Goal: Task Accomplishment & Management: Manage account settings

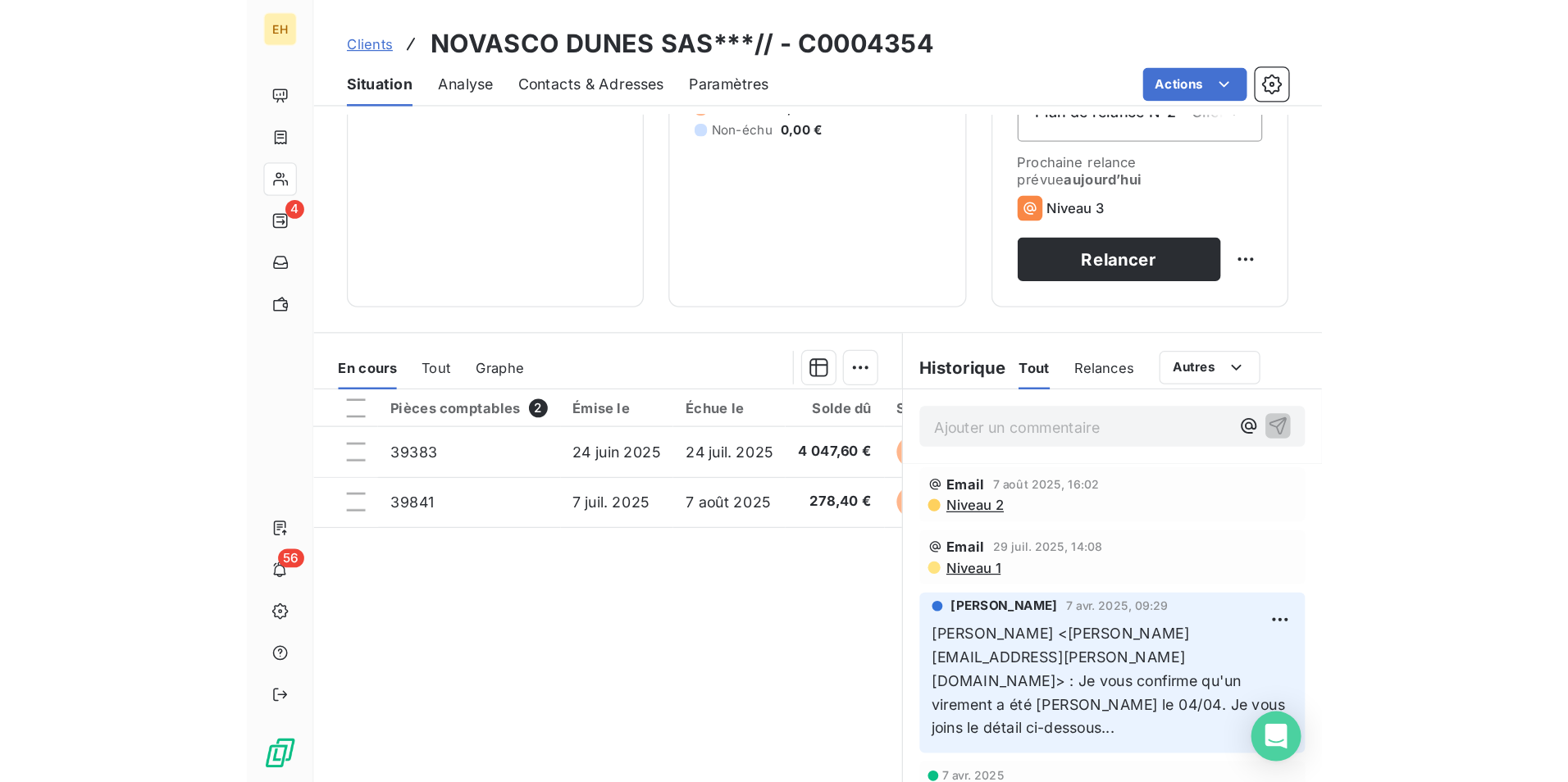
scroll to position [76, 0]
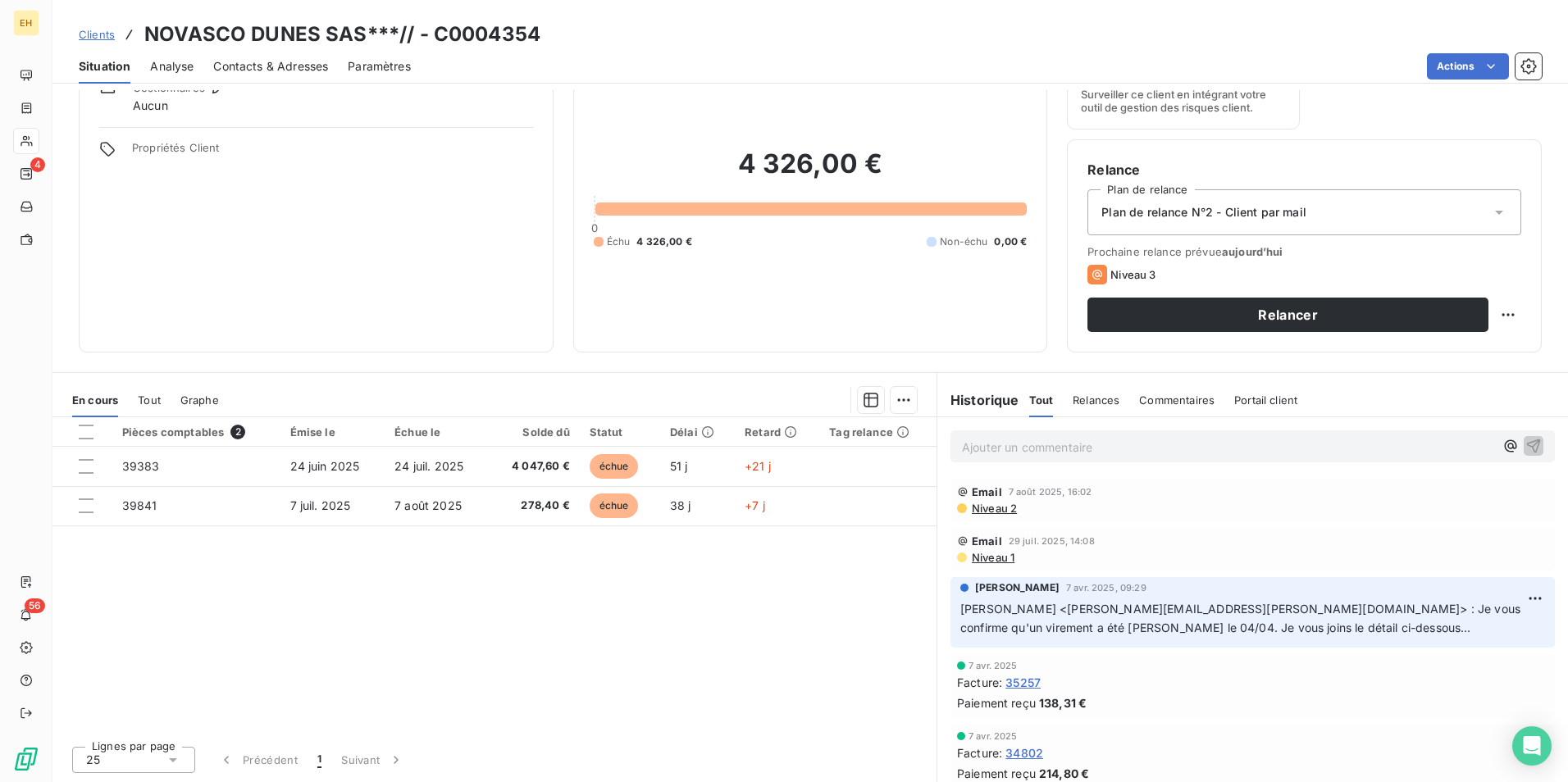
click at [984, 444] on p "Ajouter un commentaire ﻿" at bounding box center [1228, 447] width 532 height 21
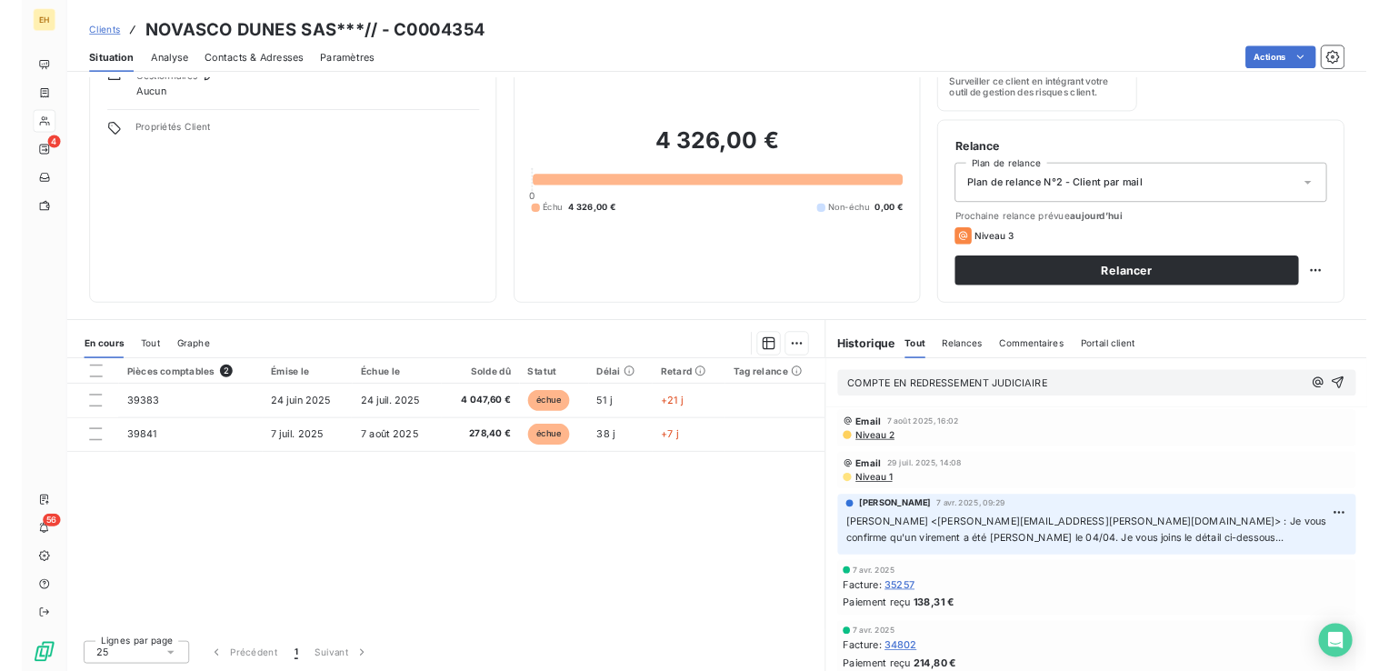
scroll to position [0, 0]
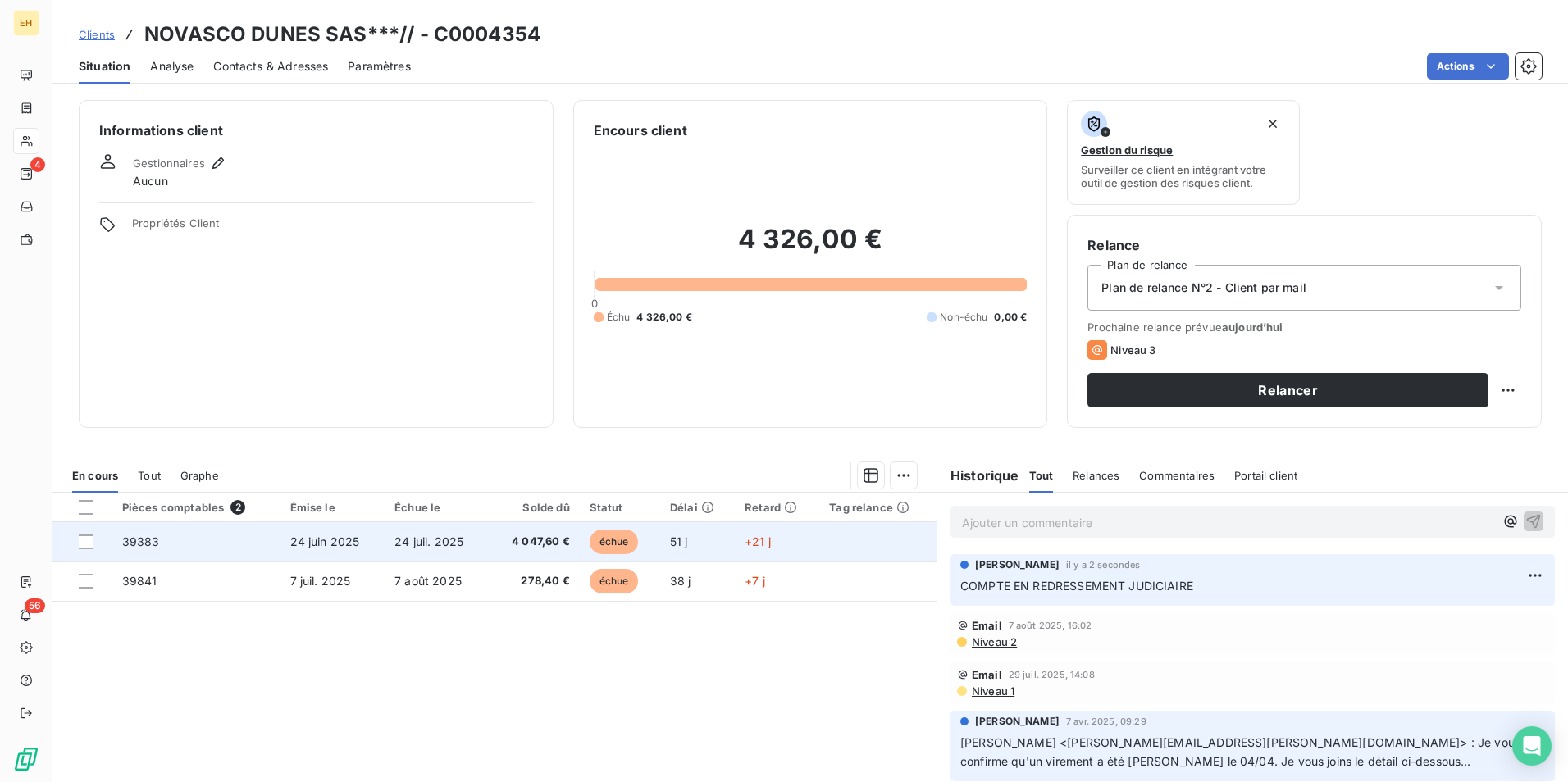
click at [561, 547] on span "4 047,60 €" at bounding box center [534, 542] width 71 height 16
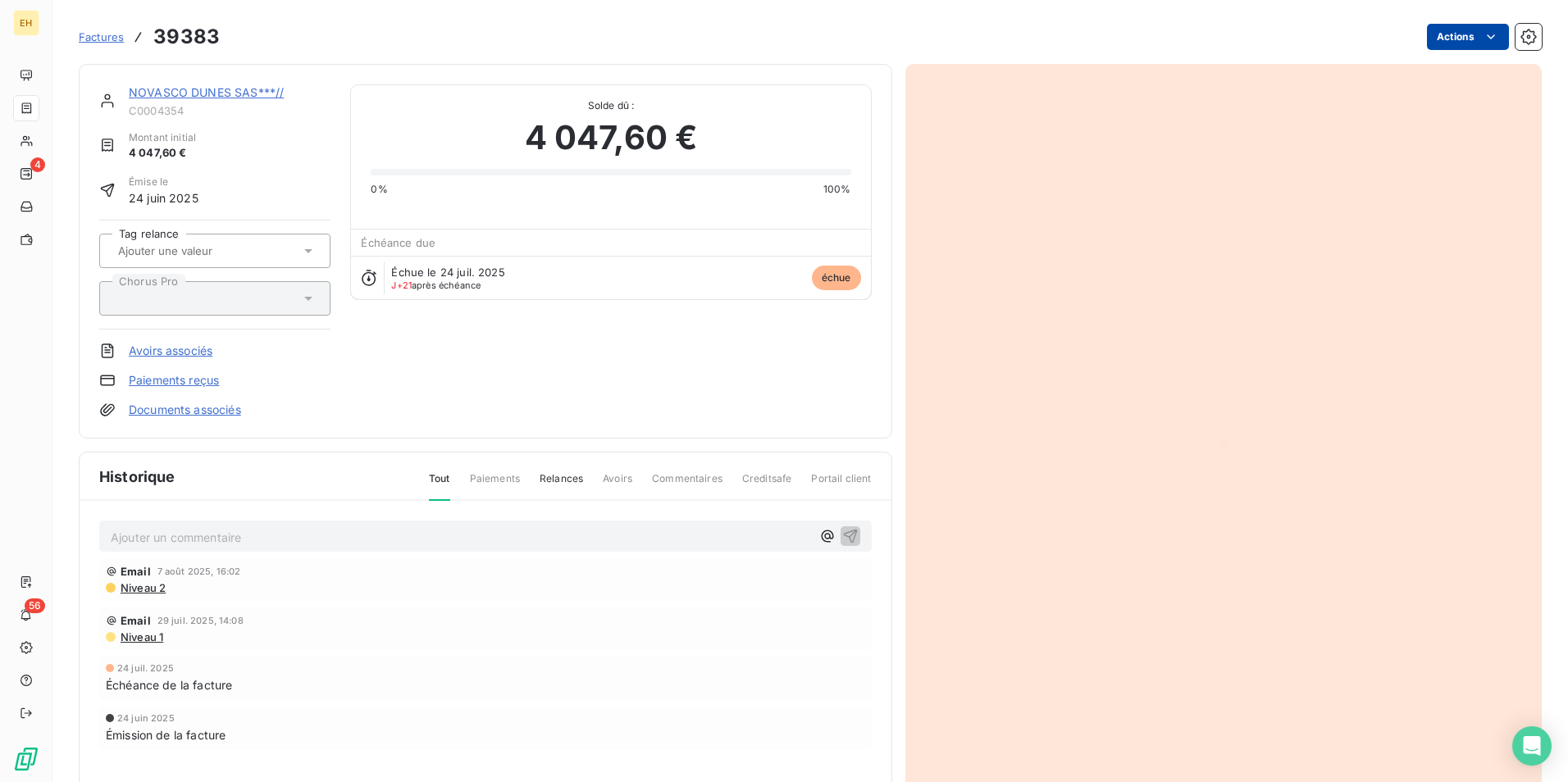
click at [1252, 24] on html "EH 4 56 Factures 39383 Actions NOVASCO DUNES SAS***// C0004354 Montant initial …" at bounding box center [784, 391] width 1568 height 782
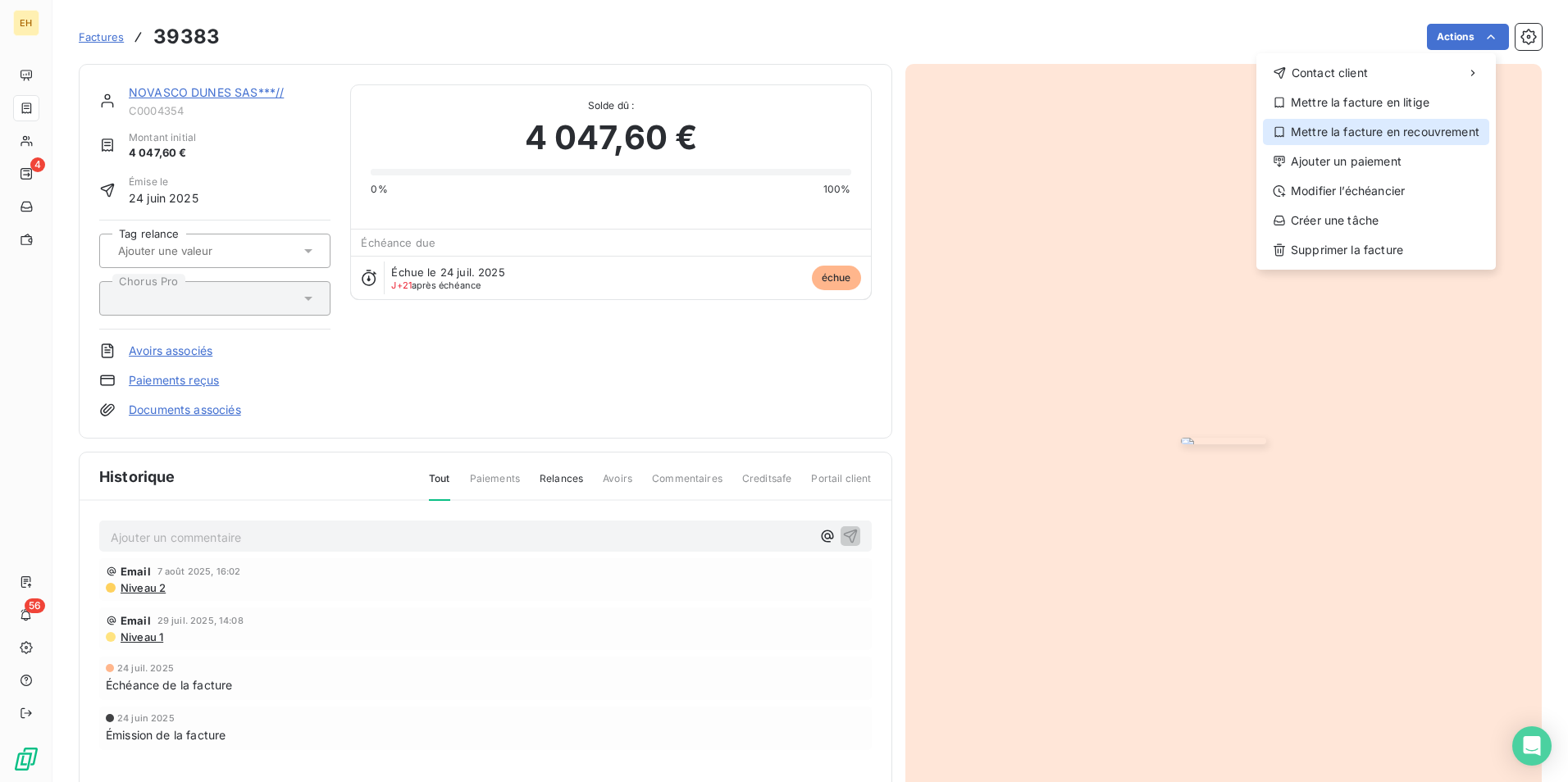
click at [1252, 127] on div "Mettre la facture en recouvrement" at bounding box center [1376, 132] width 226 height 26
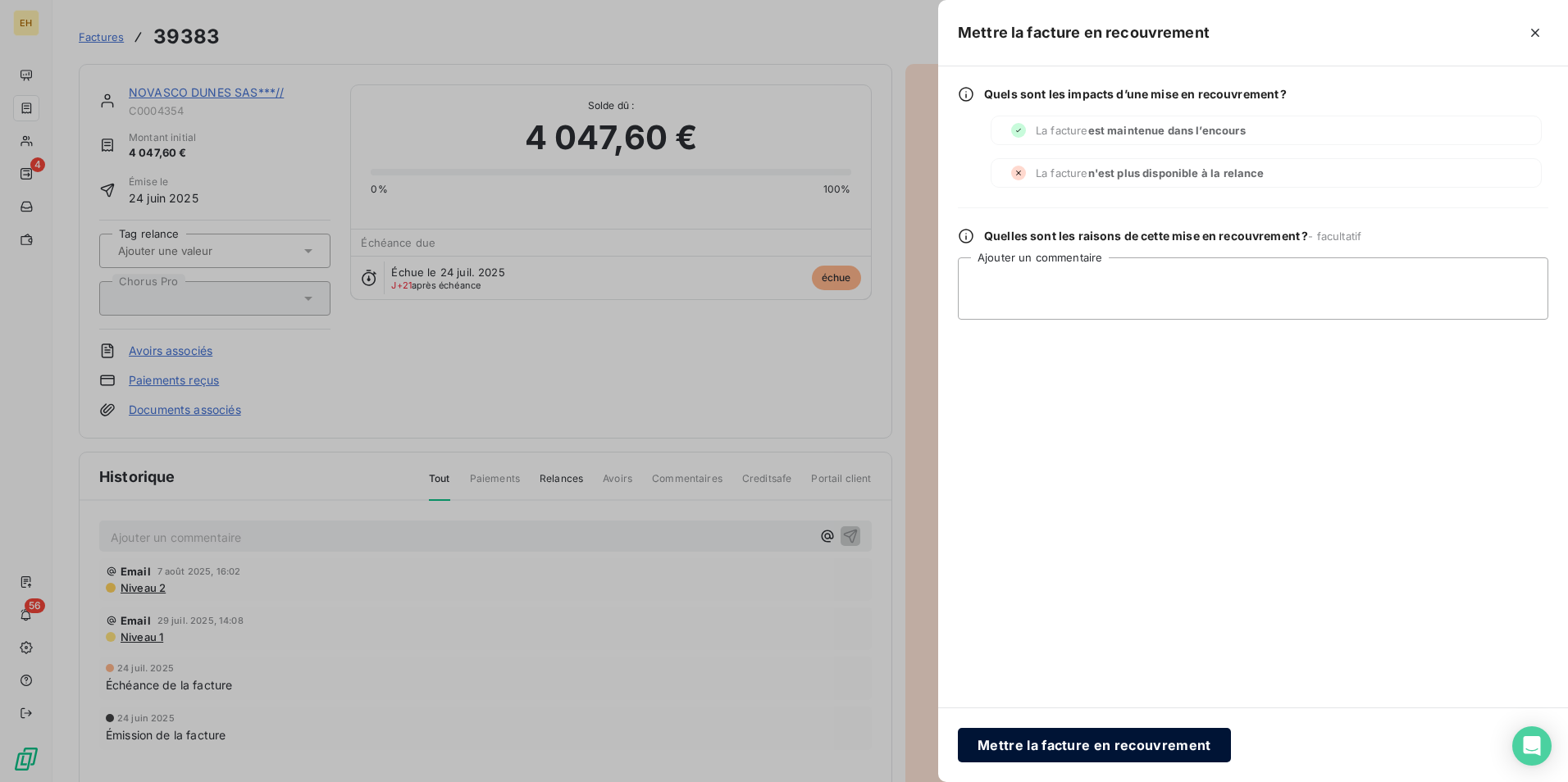
click at [1027, 604] on button "Mettre la facture en recouvrement" at bounding box center [1094, 745] width 273 height 34
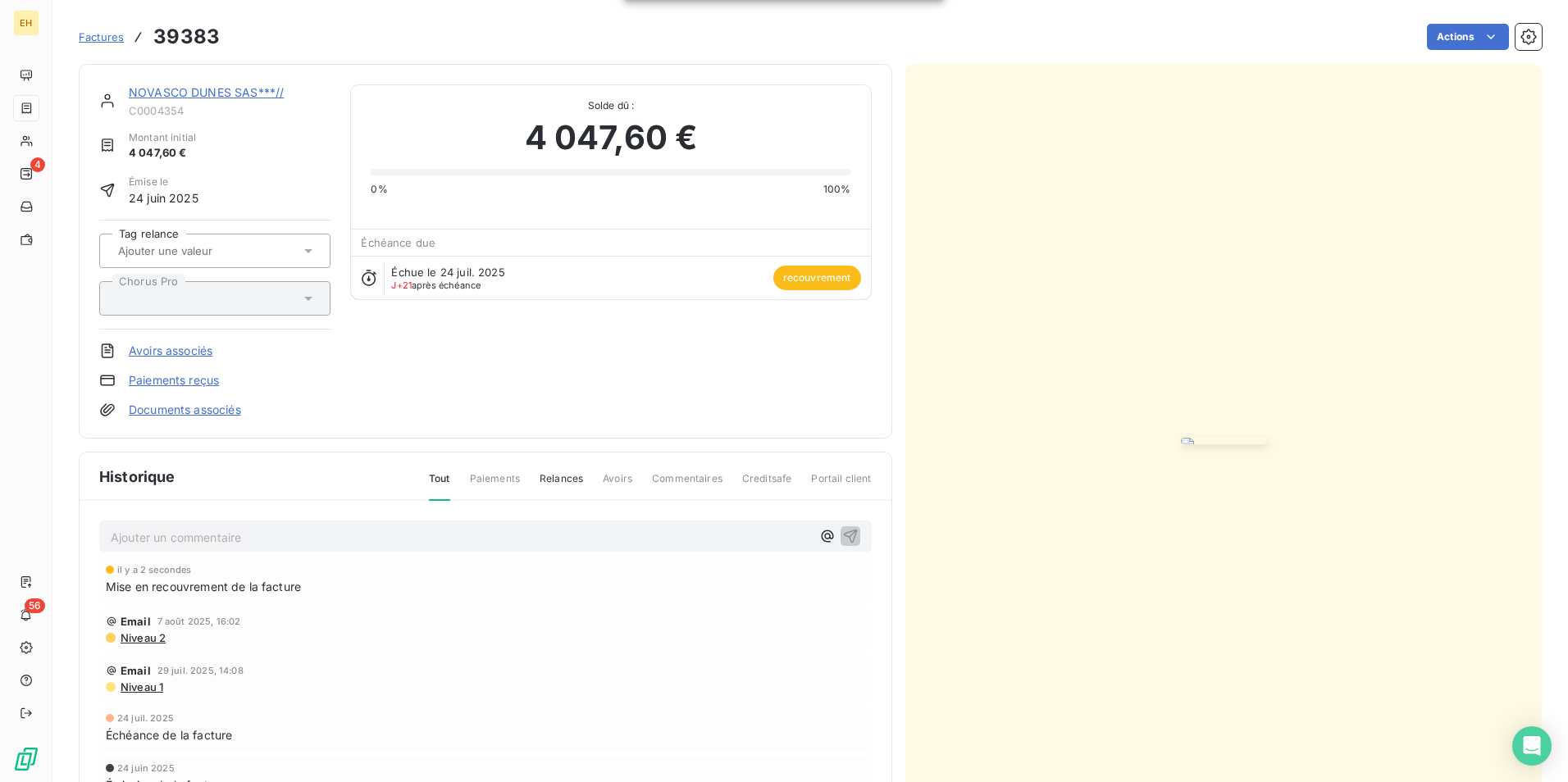
click at [223, 87] on link "NOVASCO DUNES SAS***//" at bounding box center [207, 92] width 155 height 14
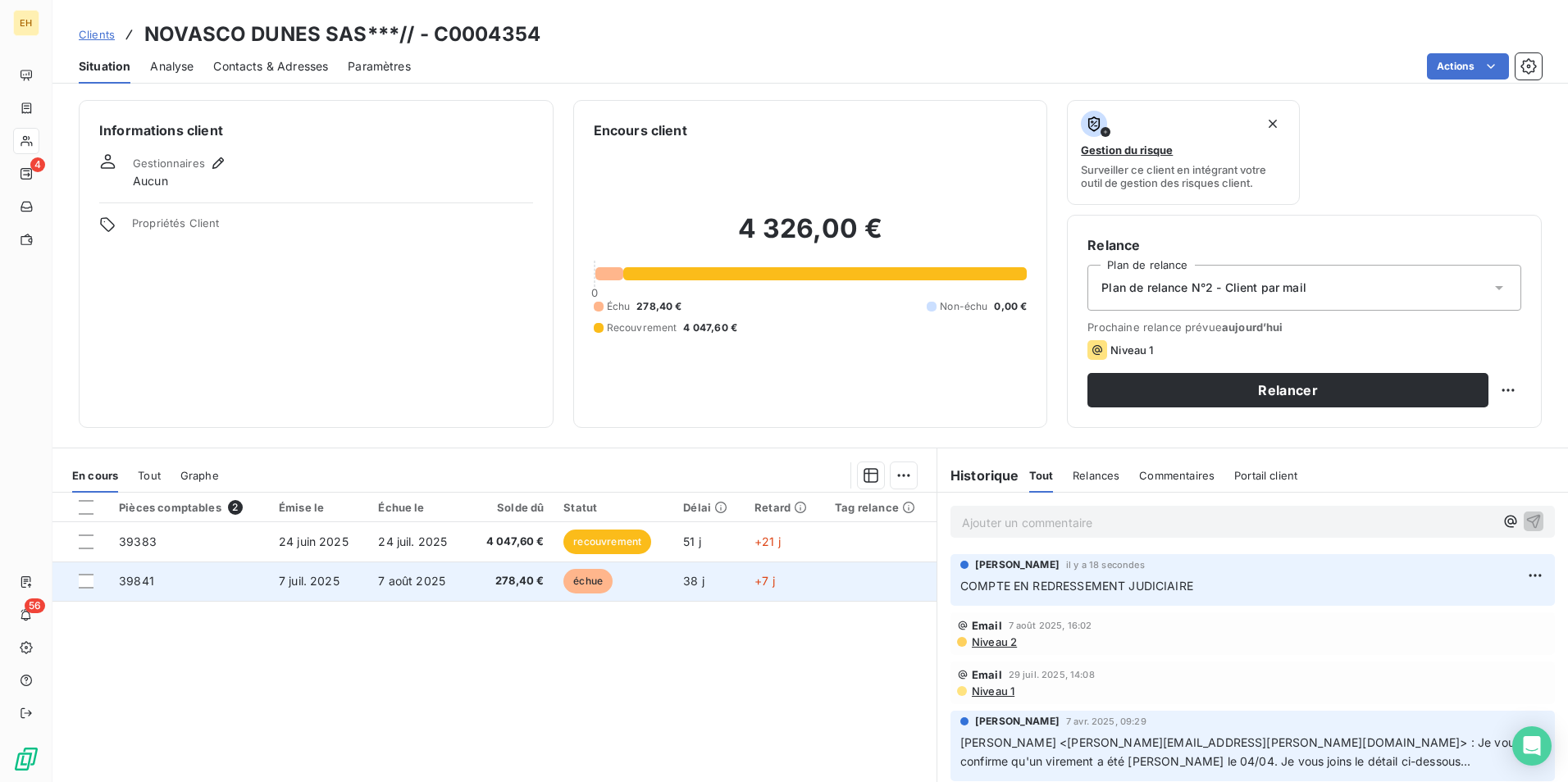
click at [445, 589] on td "7 août 2025" at bounding box center [417, 582] width 98 height 40
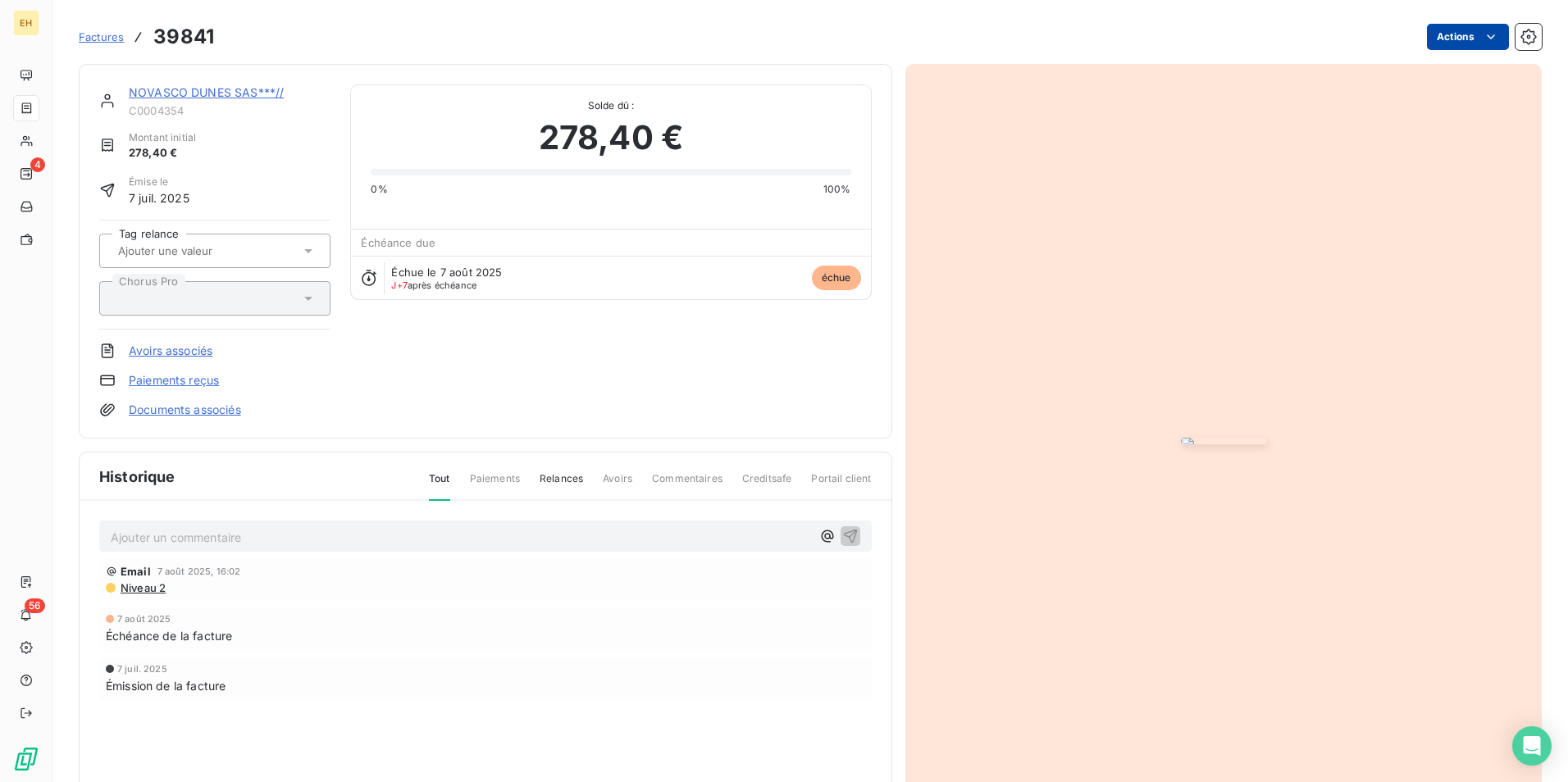
click at [1252, 36] on html "EH 4 56 Factures 39841 Actions NOVASCO DUNES SAS***// C0004354 Montant initial …" at bounding box center [784, 391] width 1568 height 782
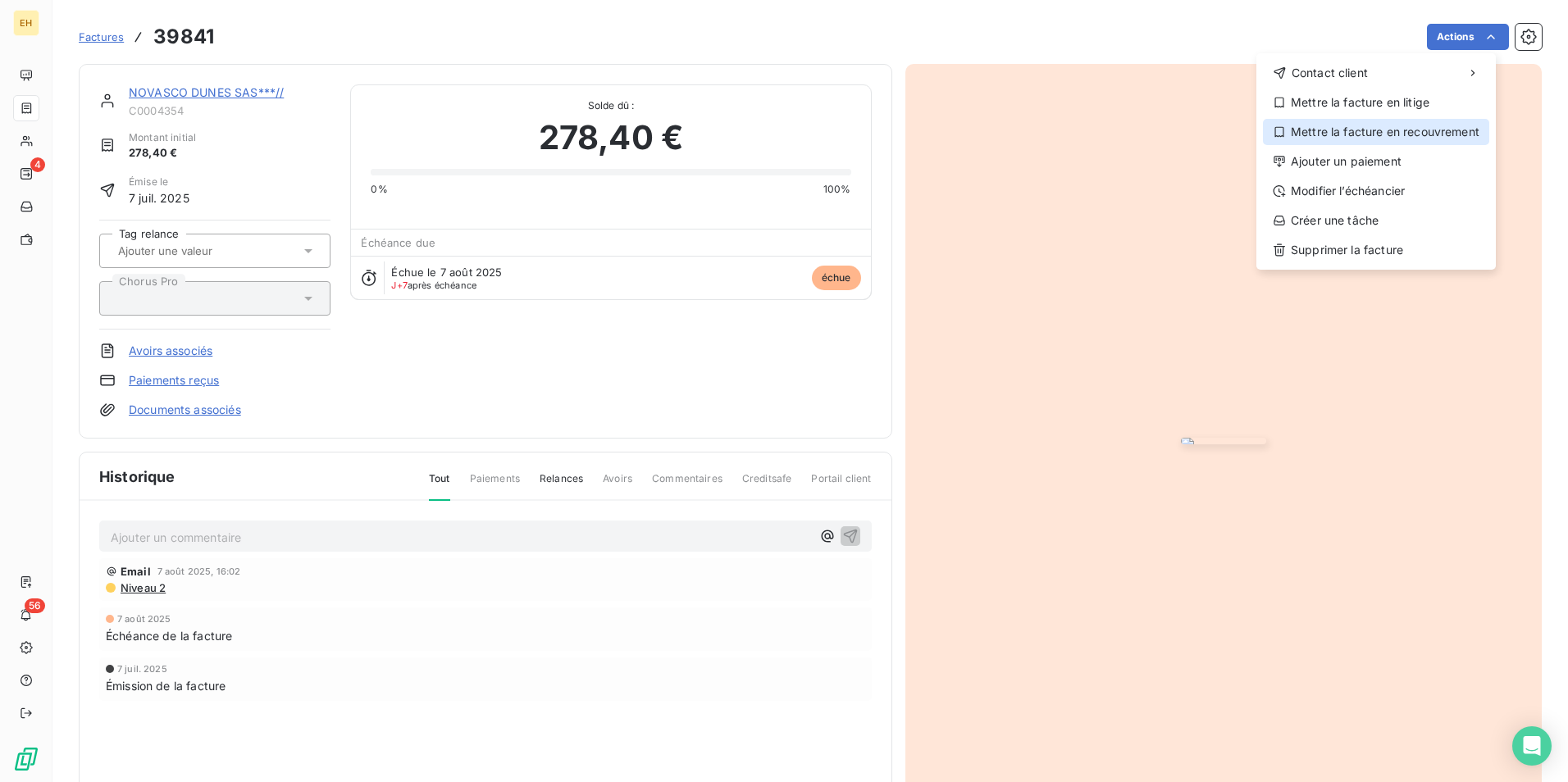
click at [1252, 131] on div "Mettre la facture en recouvrement" at bounding box center [1376, 132] width 226 height 26
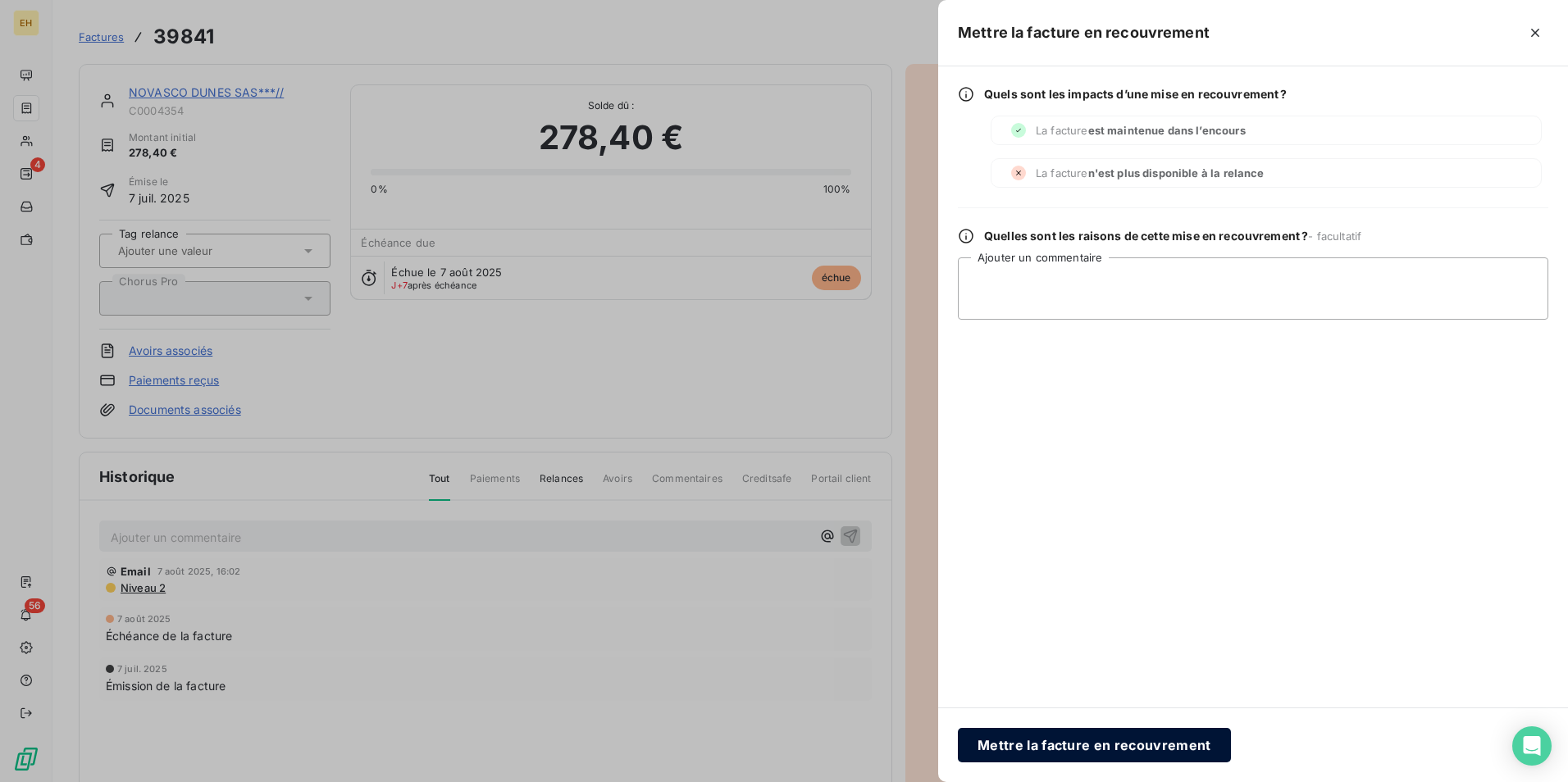
click at [1139, 604] on button "Mettre la facture en recouvrement" at bounding box center [1094, 745] width 273 height 34
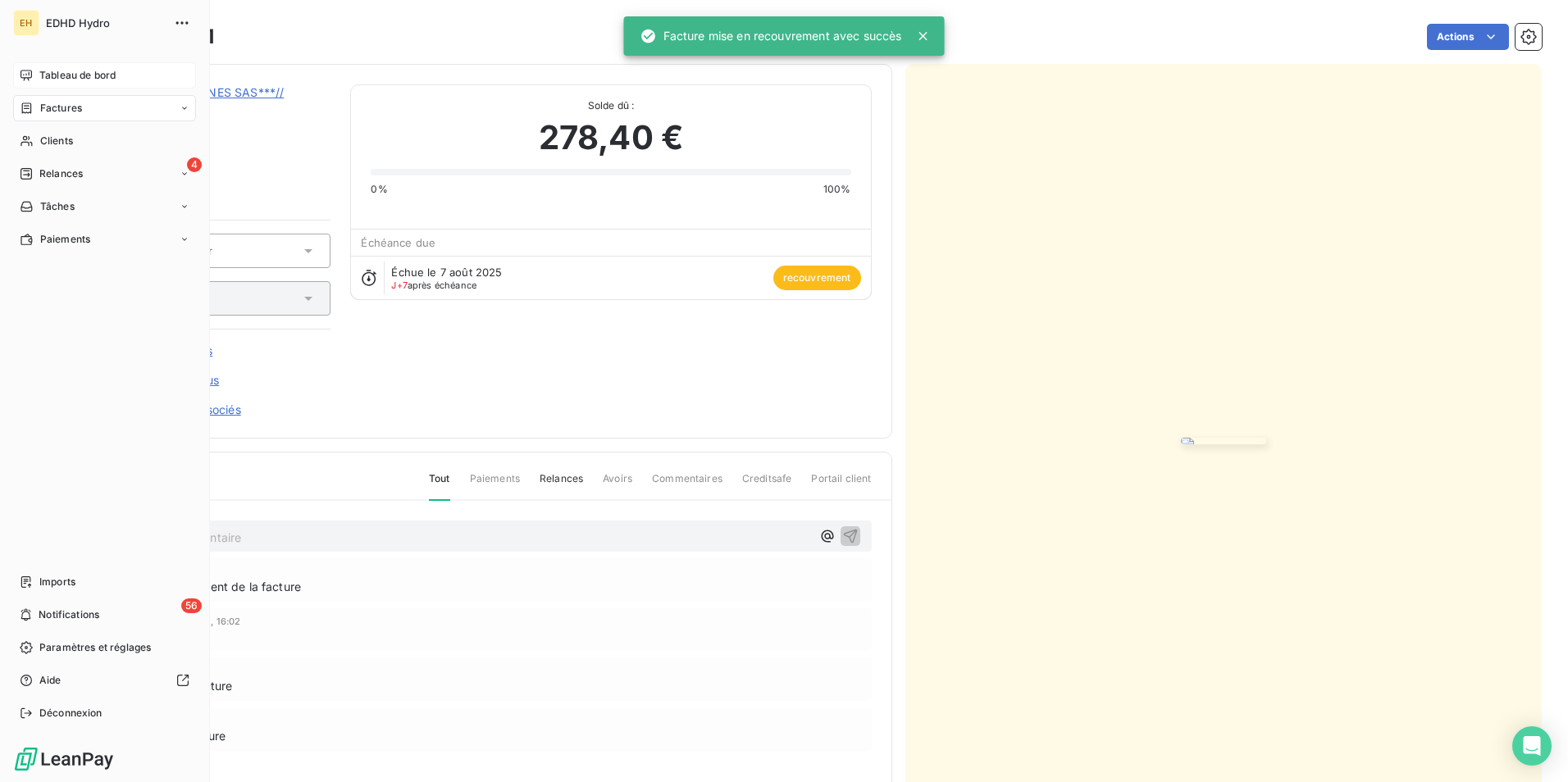
click at [65, 69] on span "Tableau de bord" at bounding box center [78, 75] width 77 height 14
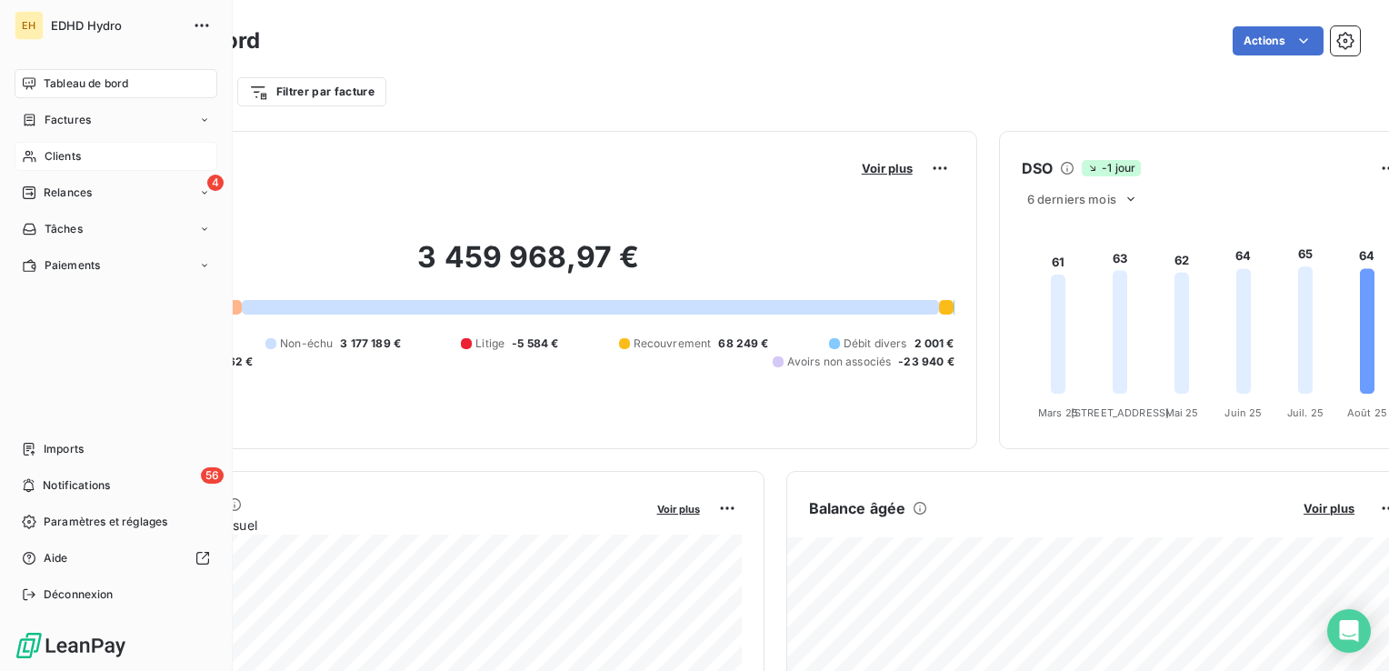
click at [45, 157] on span "Clients" at bounding box center [63, 156] width 36 height 16
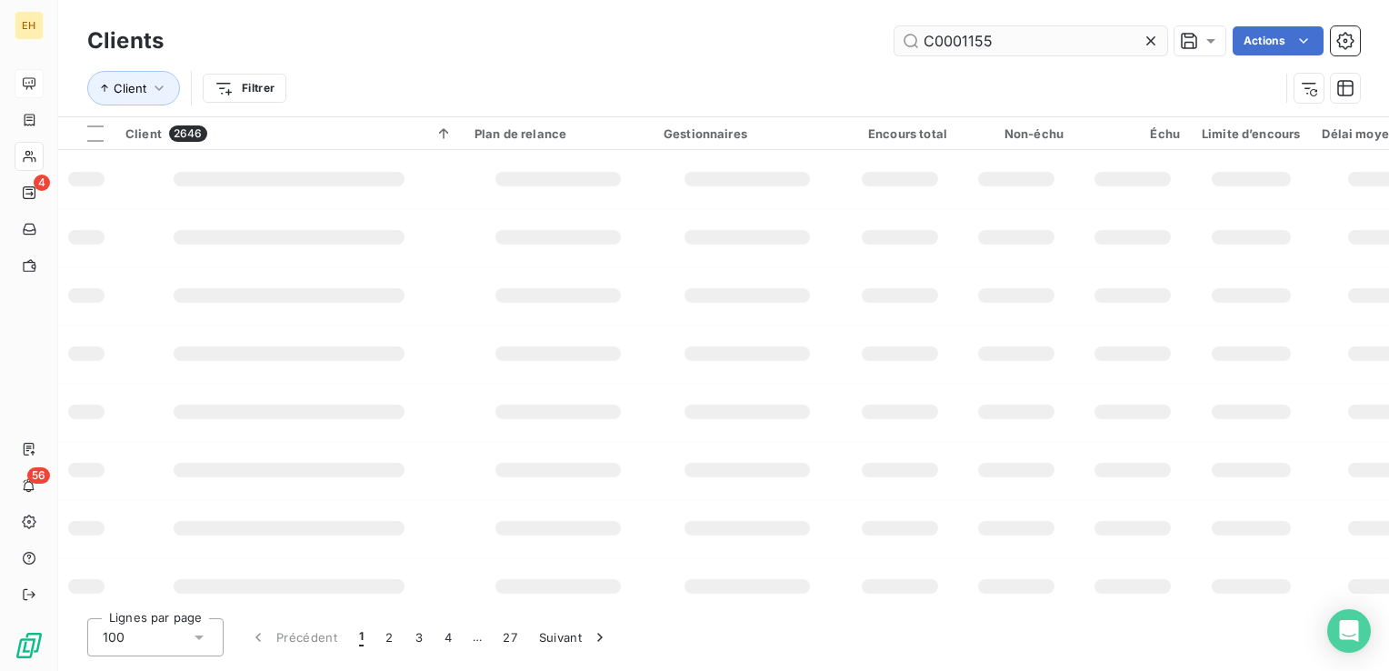
type input "C0001155"
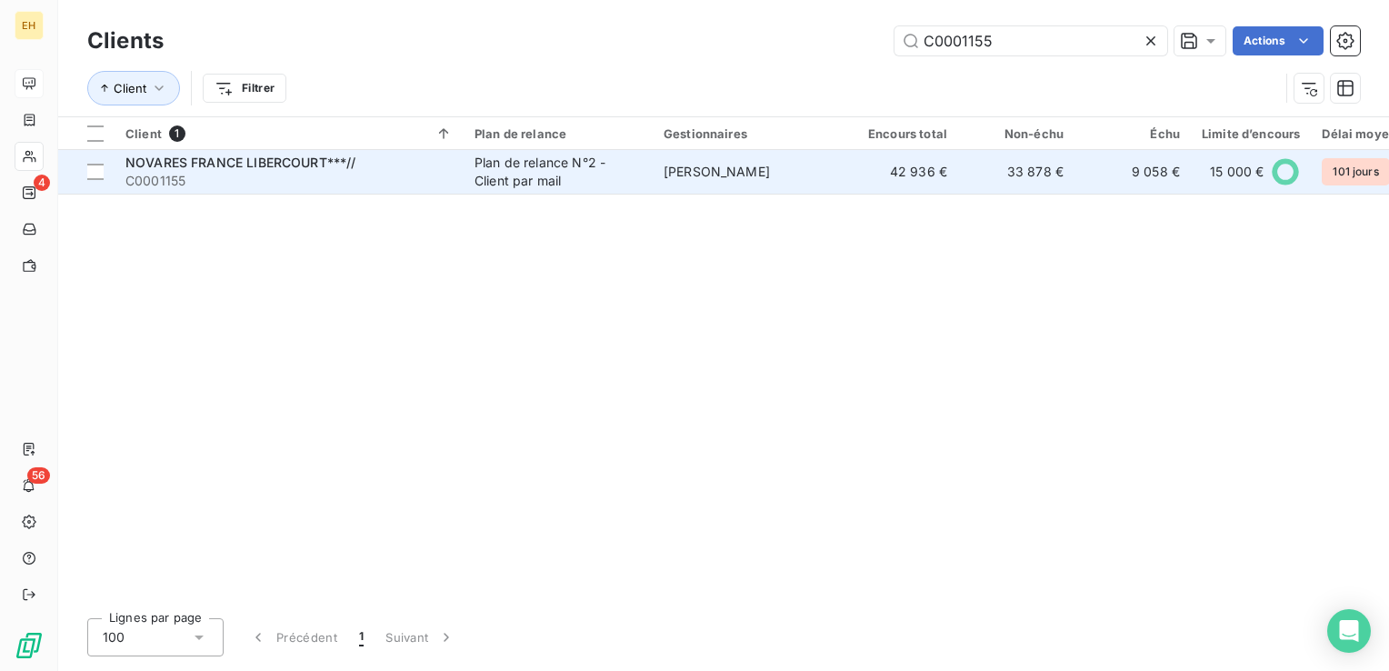
click at [234, 154] on div "NOVARES FRANCE LIBERCOURT***//" at bounding box center [288, 163] width 327 height 18
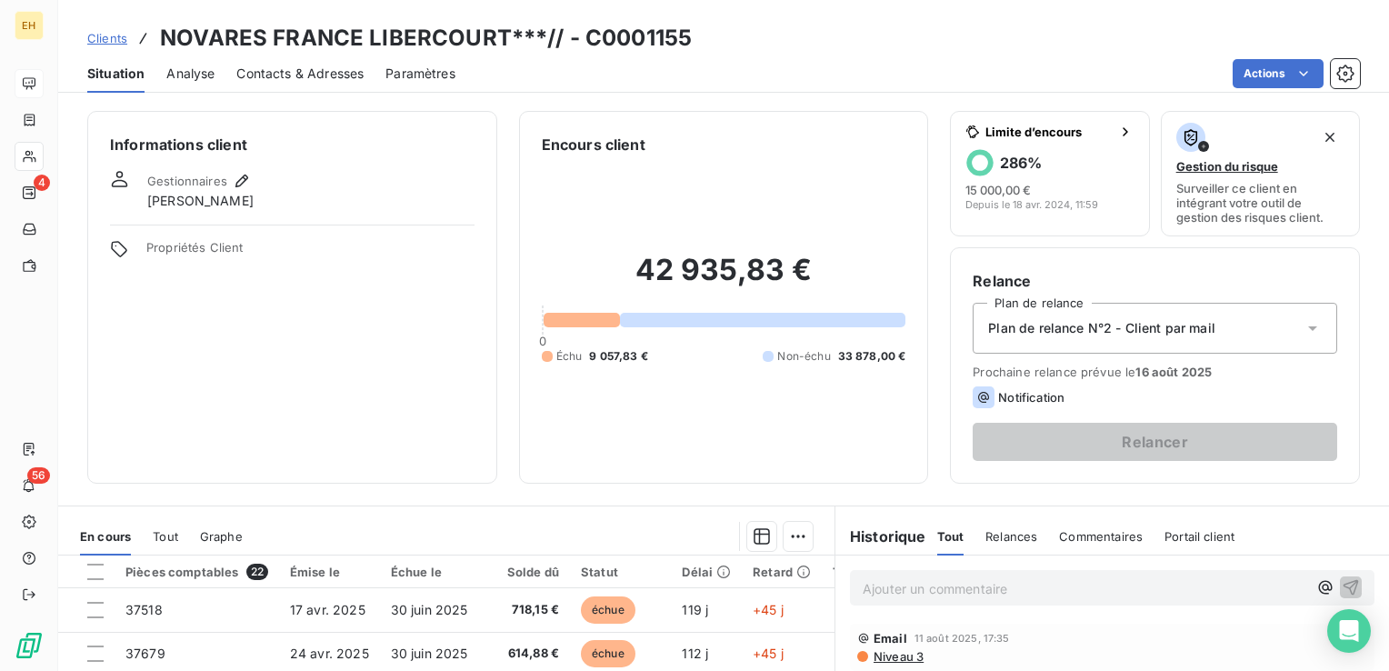
click at [880, 598] on p "Ajouter un commentaire ﻿" at bounding box center [1085, 588] width 445 height 23
click at [1200, 585] on p "RANCON, Fabrice <francon@novaresteam.com> :" at bounding box center [1085, 587] width 445 height 21
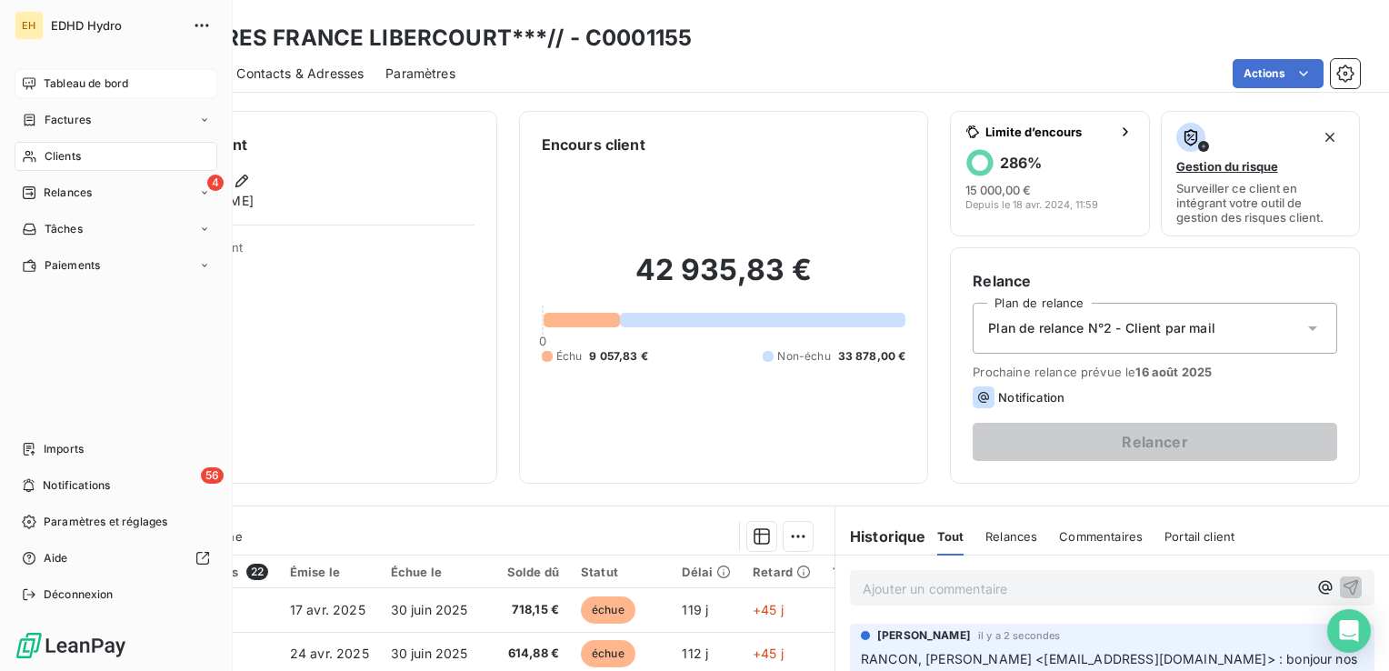
click at [51, 153] on span "Clients" at bounding box center [63, 156] width 36 height 16
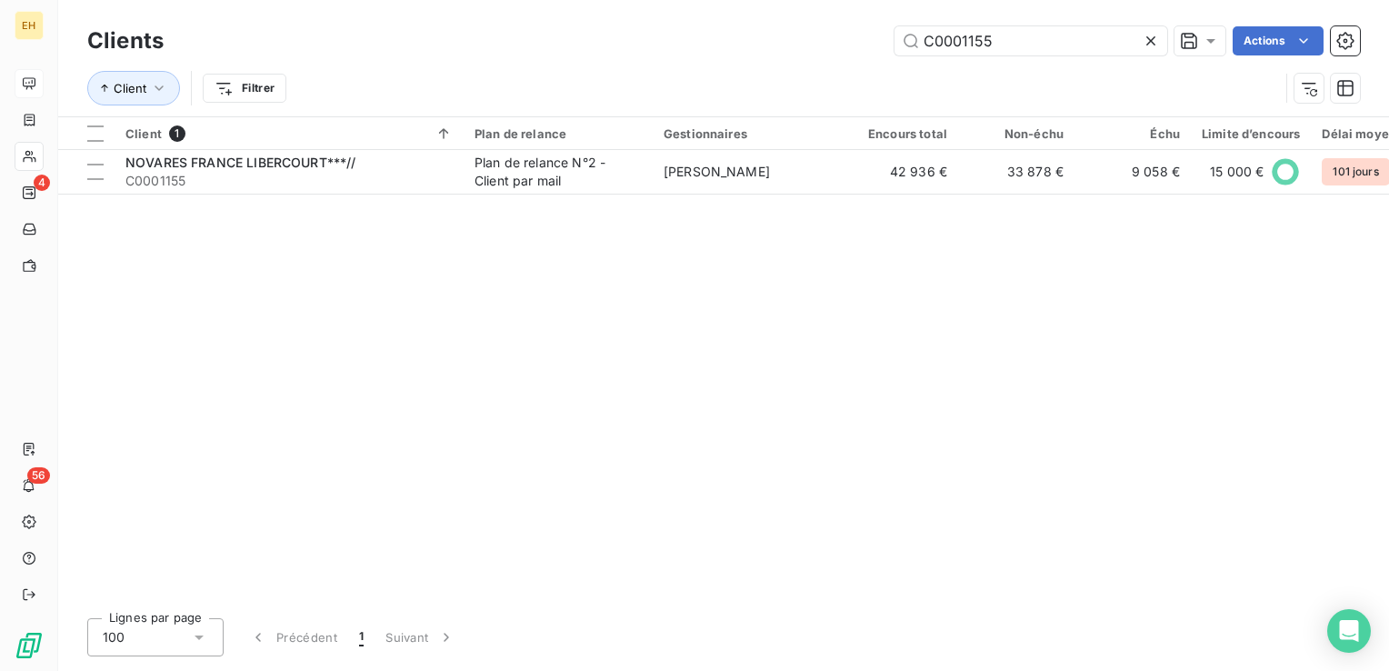
drag, startPoint x: 1014, startPoint y: 37, endPoint x: 738, endPoint y: 48, distance: 275.7
click at [733, 49] on div "C0001155 Actions" at bounding box center [772, 40] width 1175 height 29
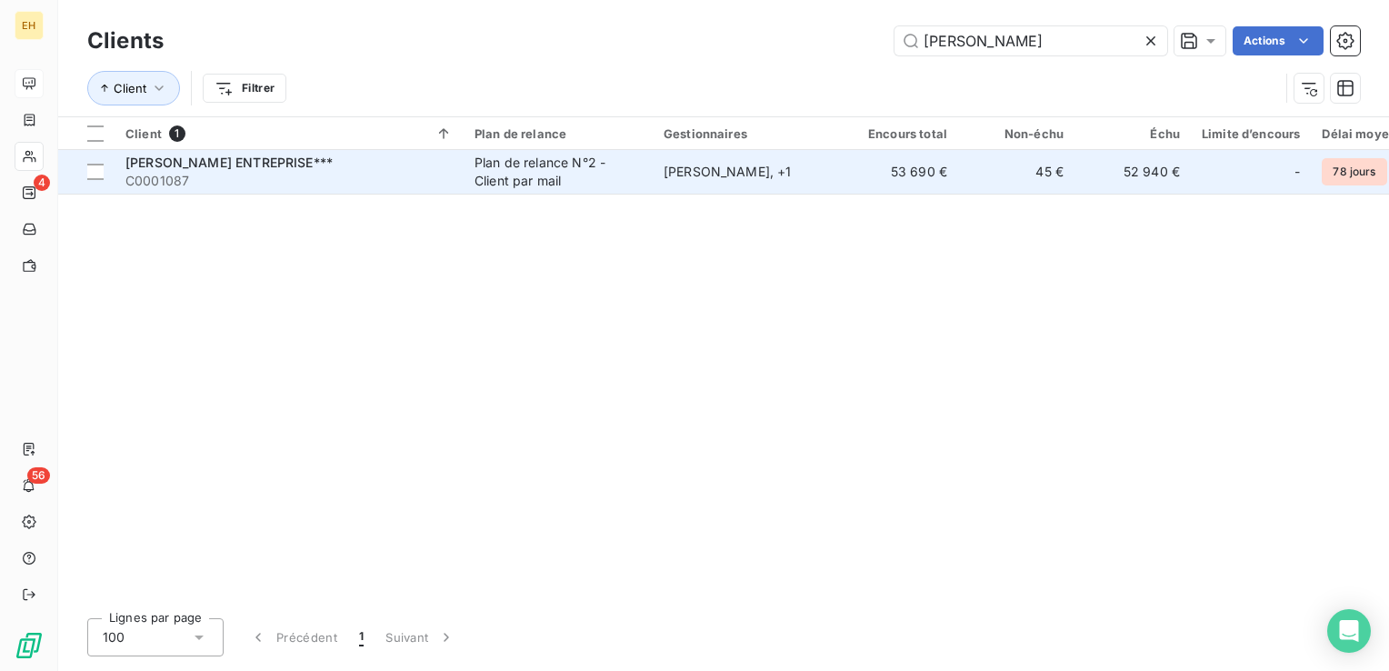
type input "[PERSON_NAME]"
click at [560, 184] on div "Plan de relance N°2 - Client par mail" at bounding box center [558, 172] width 167 height 36
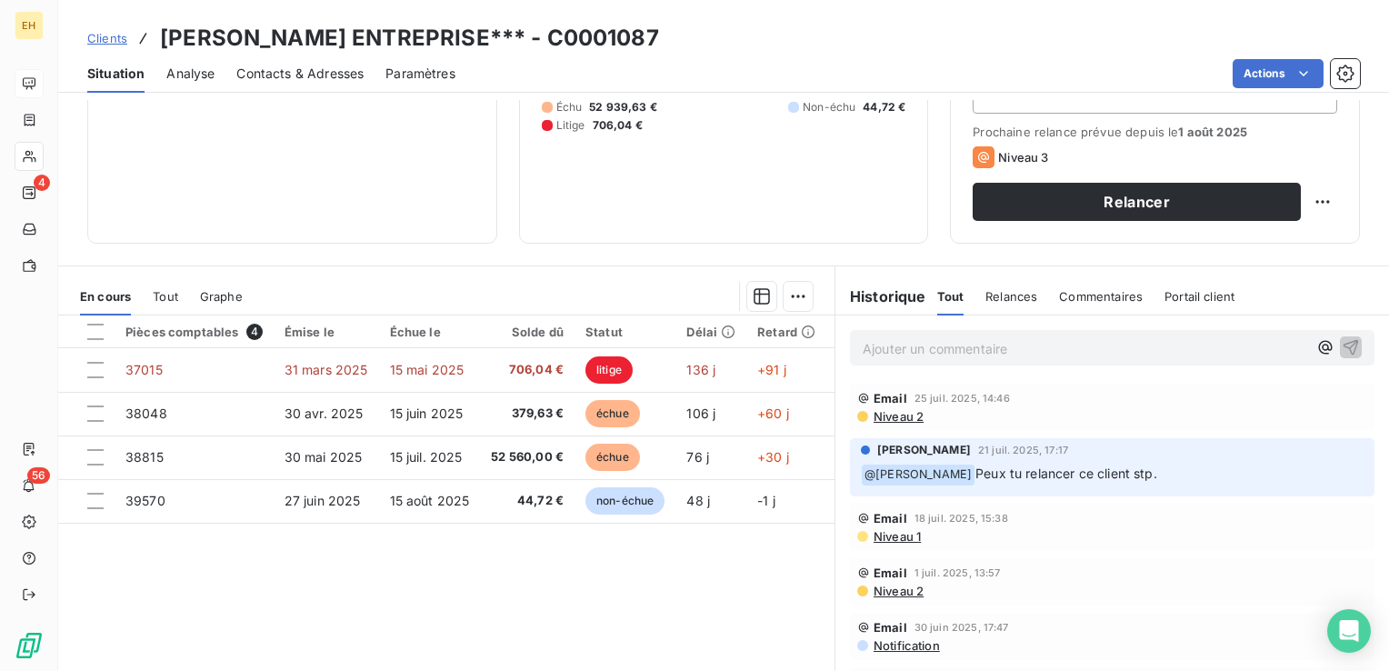
scroll to position [273, 0]
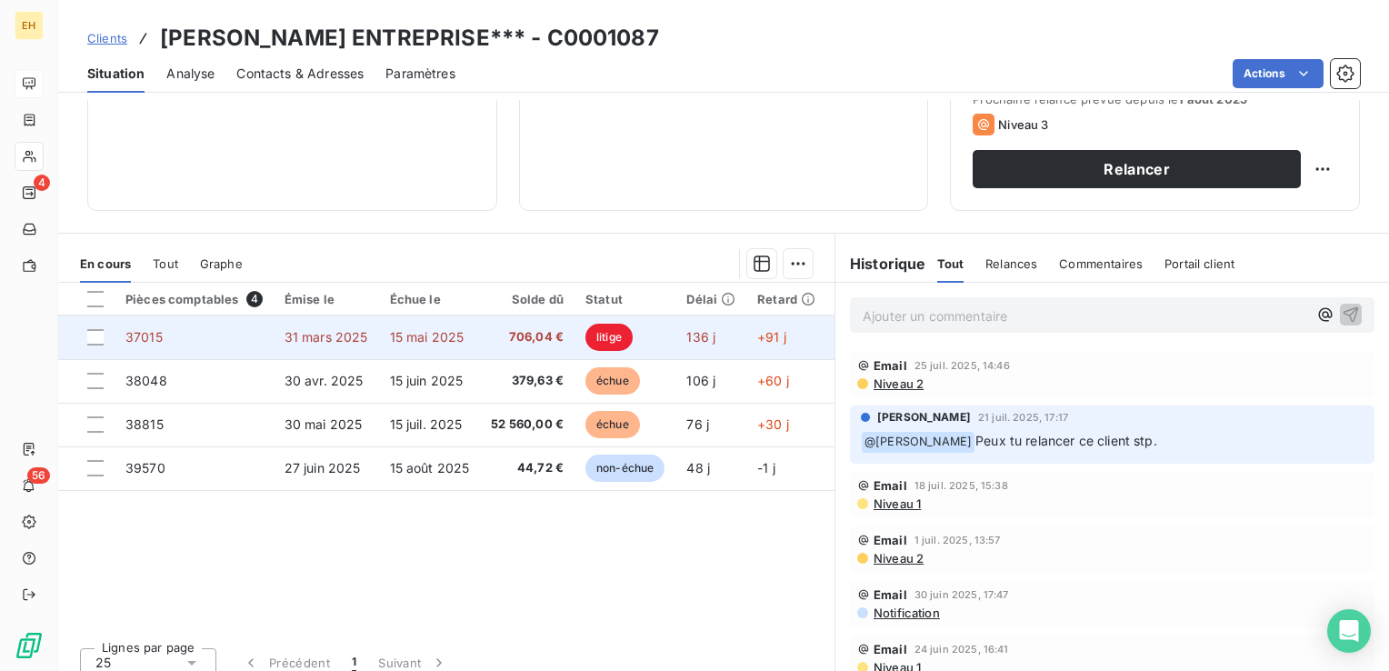
click at [519, 330] on span "706,04 €" at bounding box center [527, 337] width 73 height 18
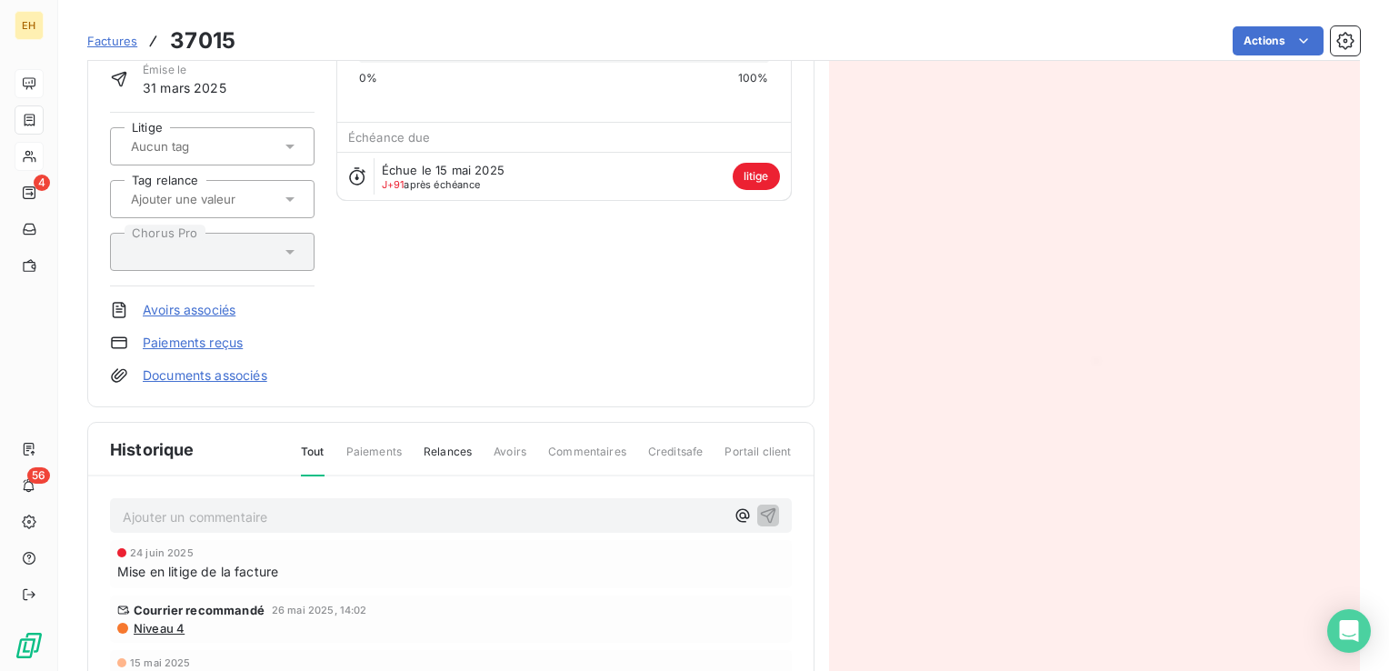
scroll to position [273, 0]
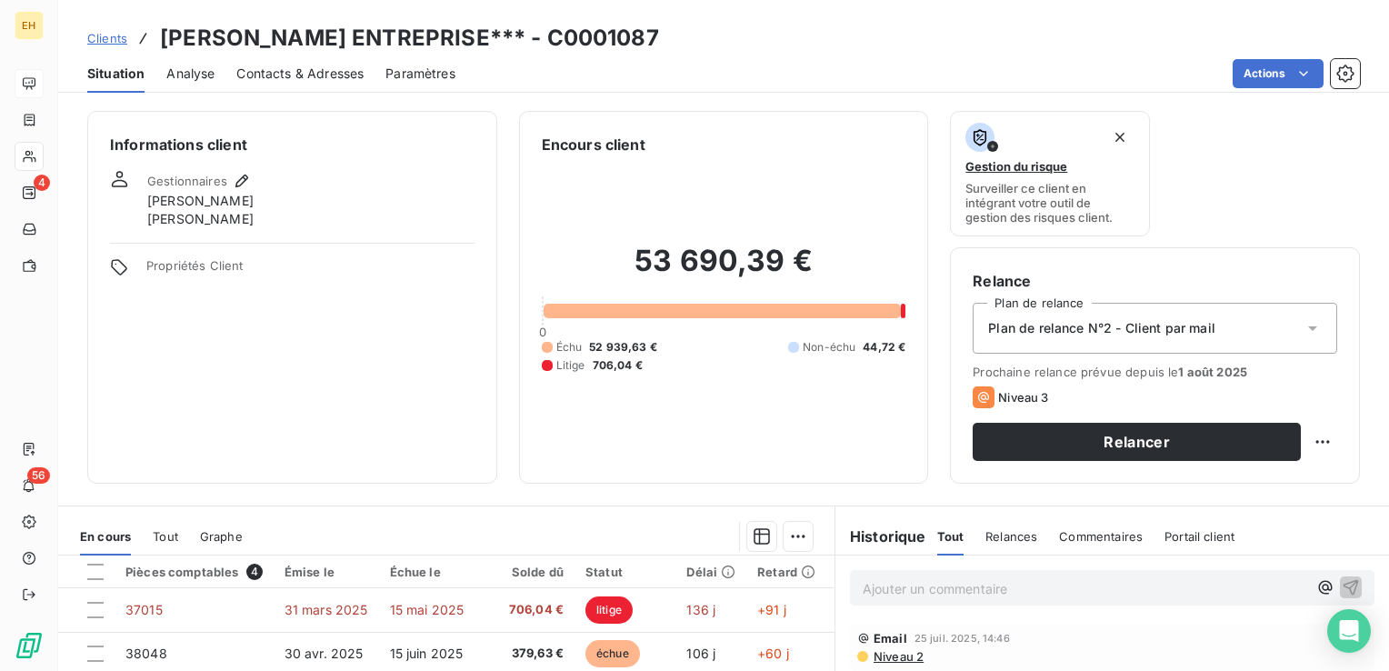
scroll to position [182, 0]
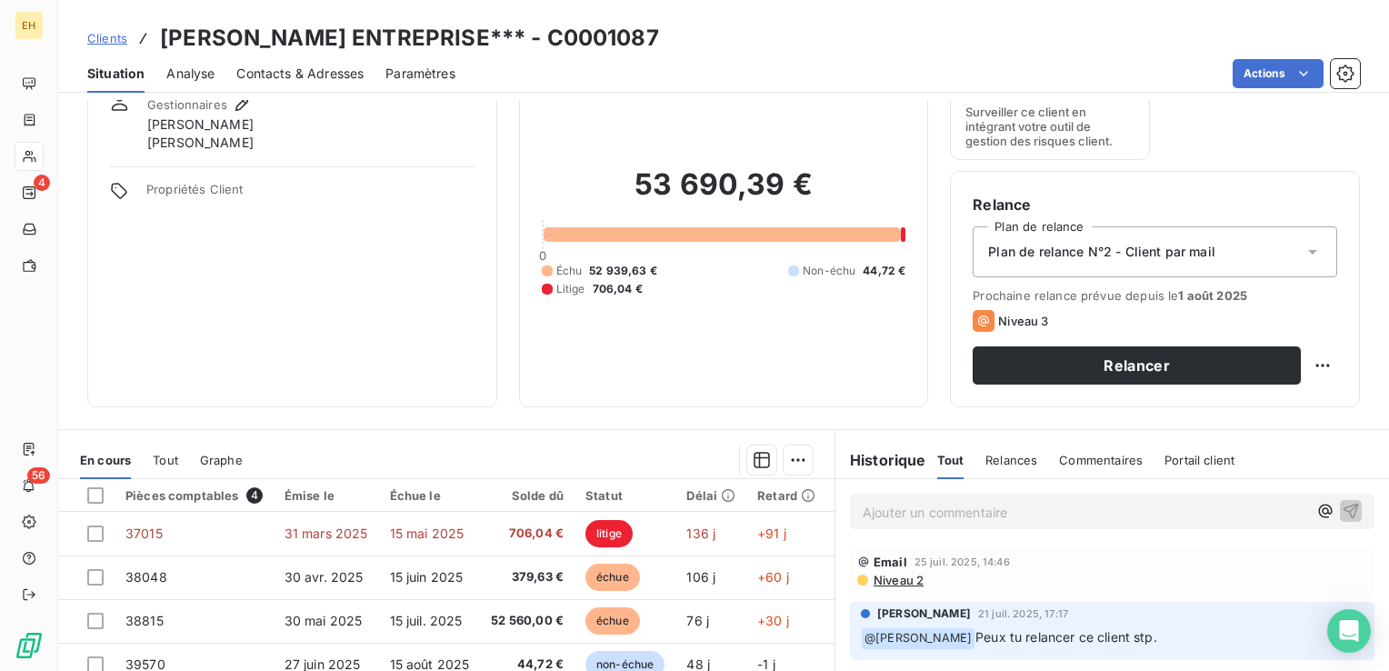
scroll to position [182, 0]
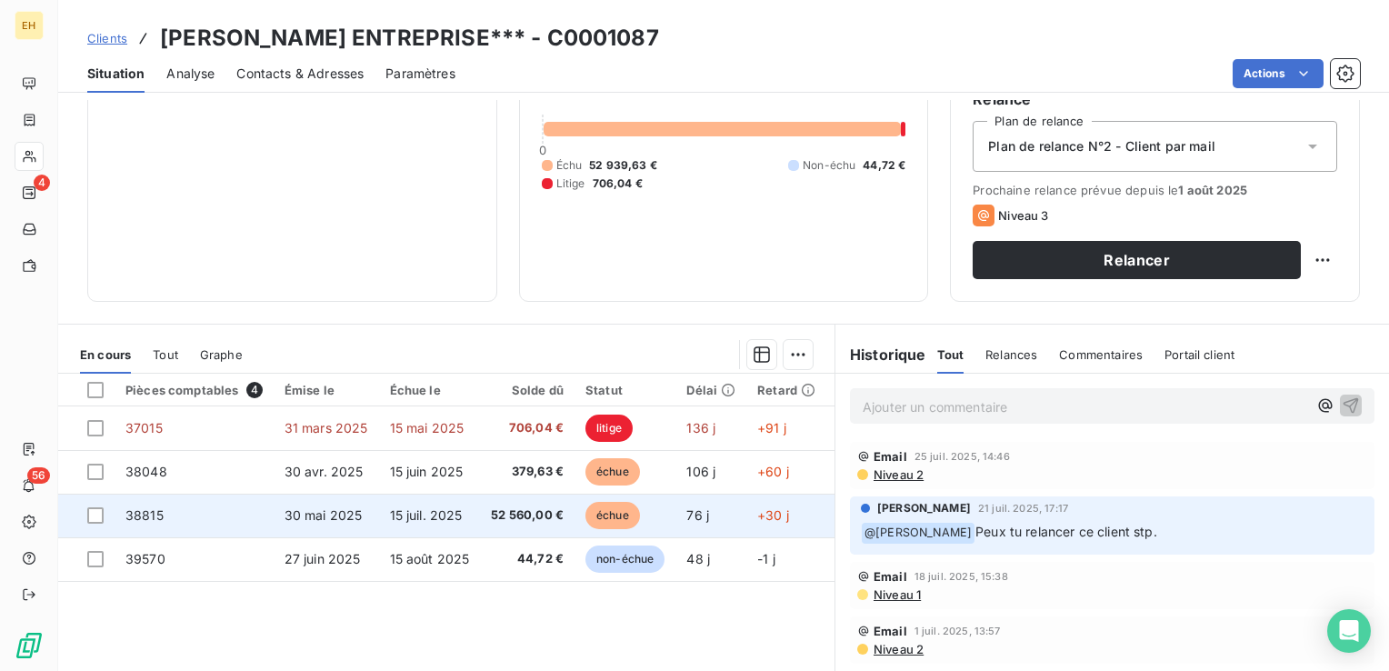
click at [508, 515] on span "52 560,00 €" at bounding box center [527, 515] width 73 height 18
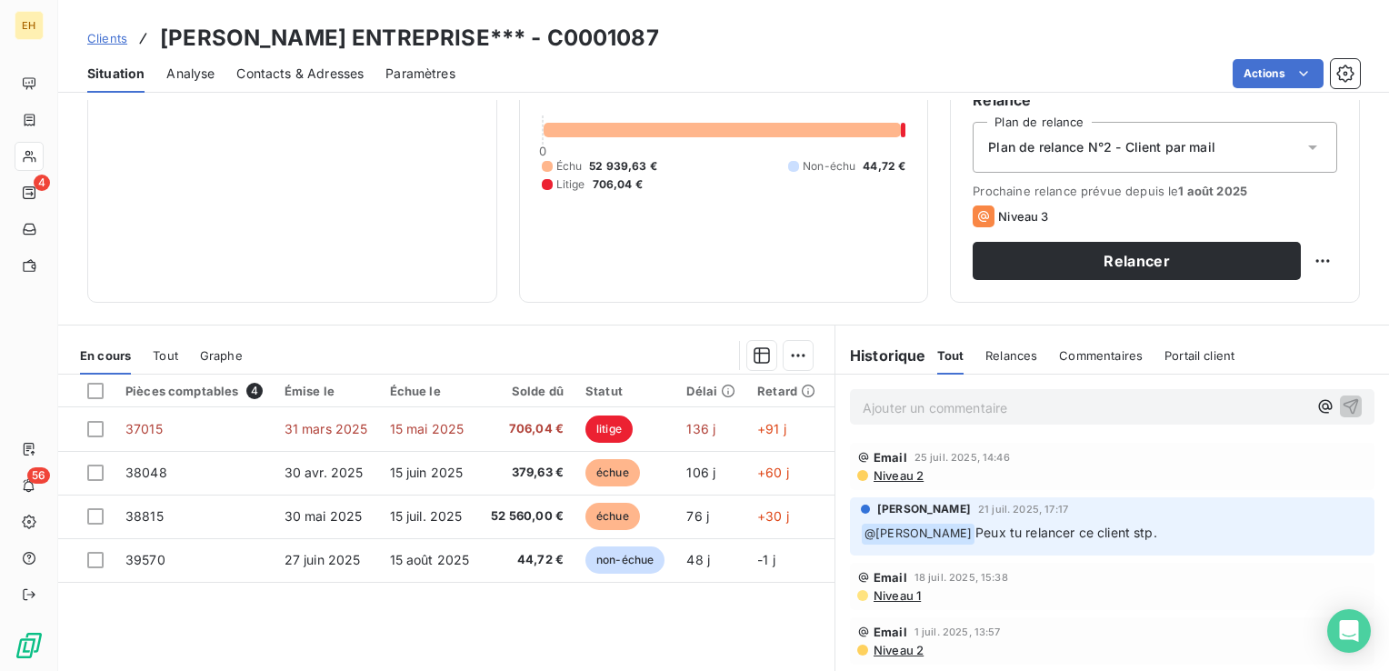
scroll to position [182, 0]
click at [1106, 352] on span "Commentaires" at bounding box center [1101, 354] width 84 height 15
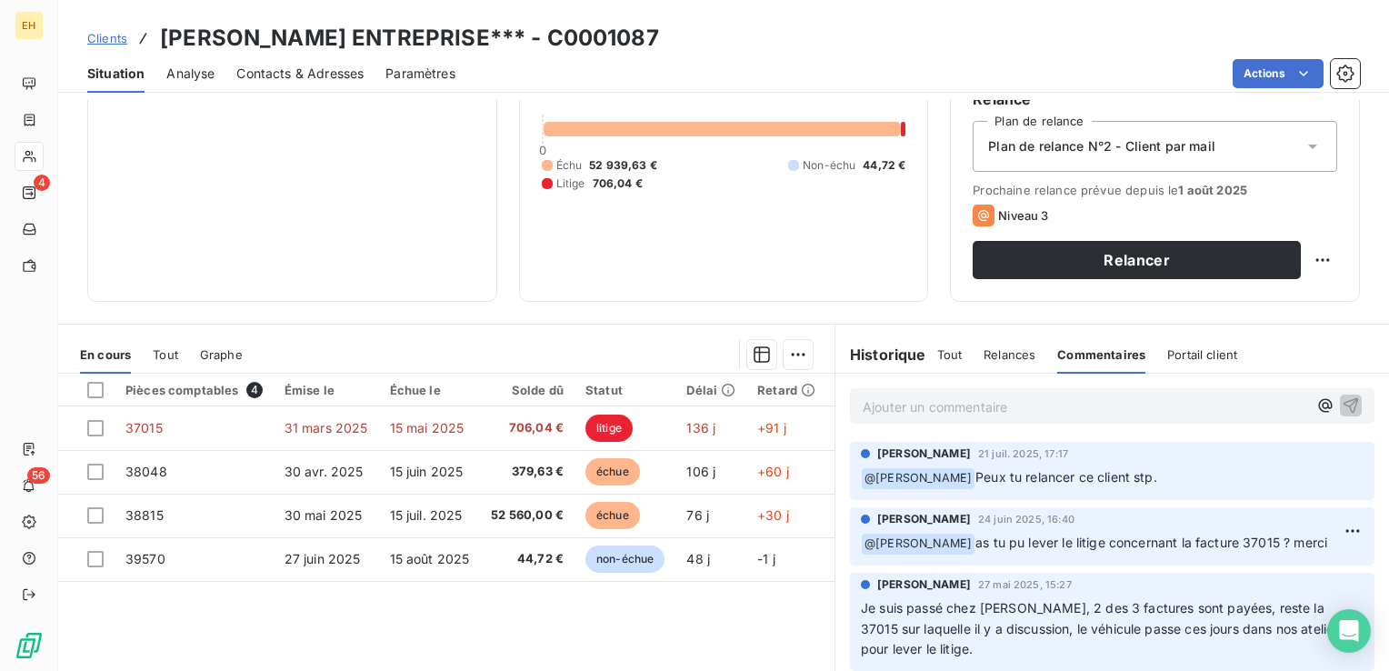
click at [189, 83] on div "Analyse" at bounding box center [190, 74] width 48 height 38
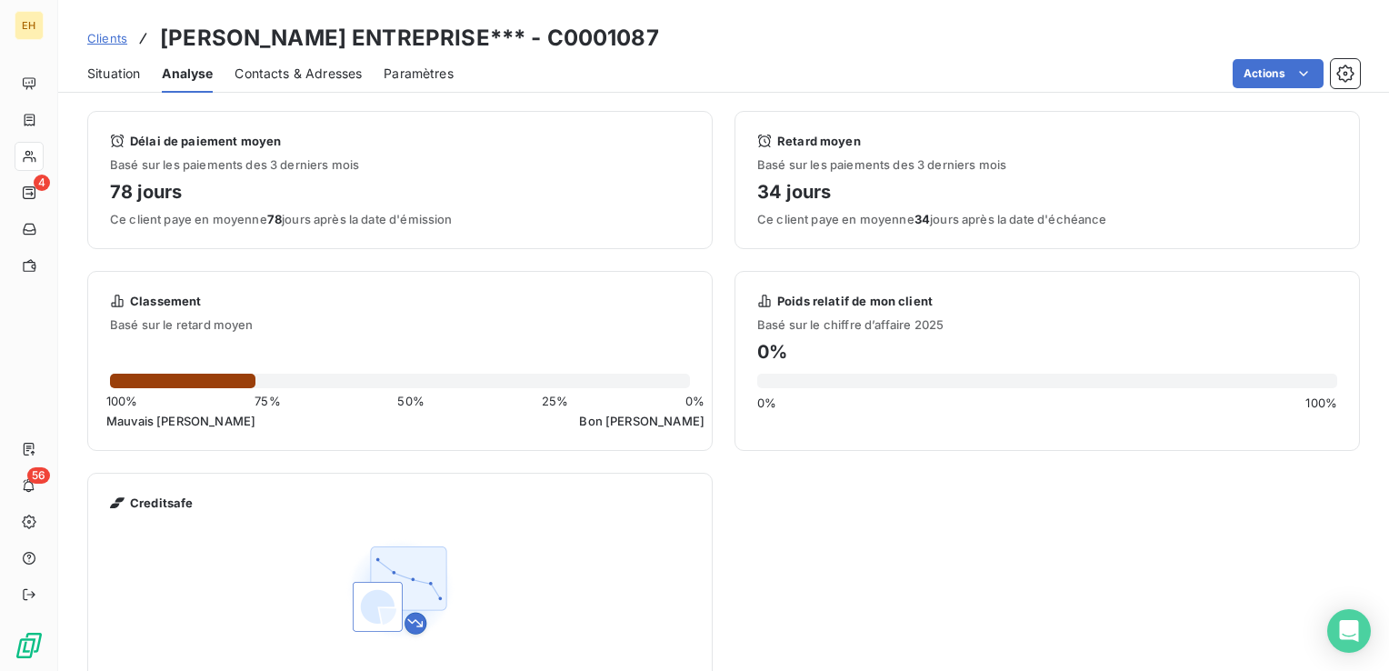
click at [259, 69] on span "Contacts & Adresses" at bounding box center [298, 74] width 127 height 18
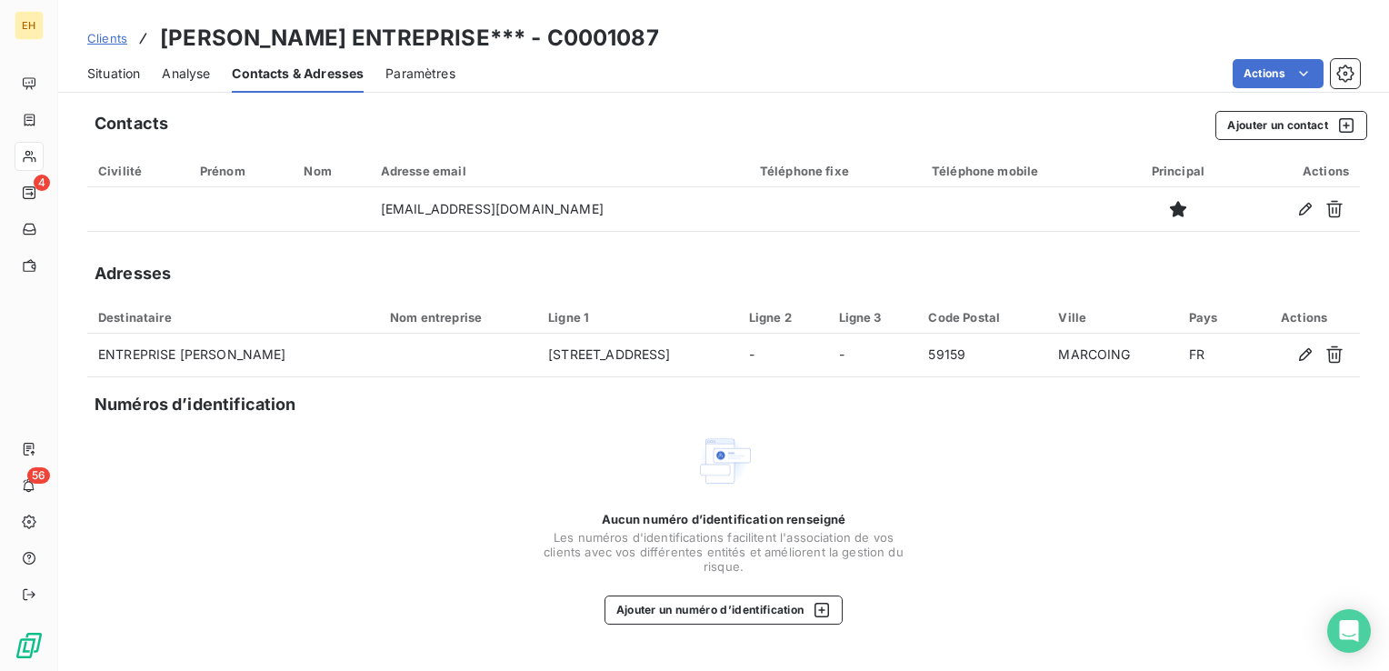
click at [416, 74] on span "Paramètres" at bounding box center [420, 74] width 70 height 18
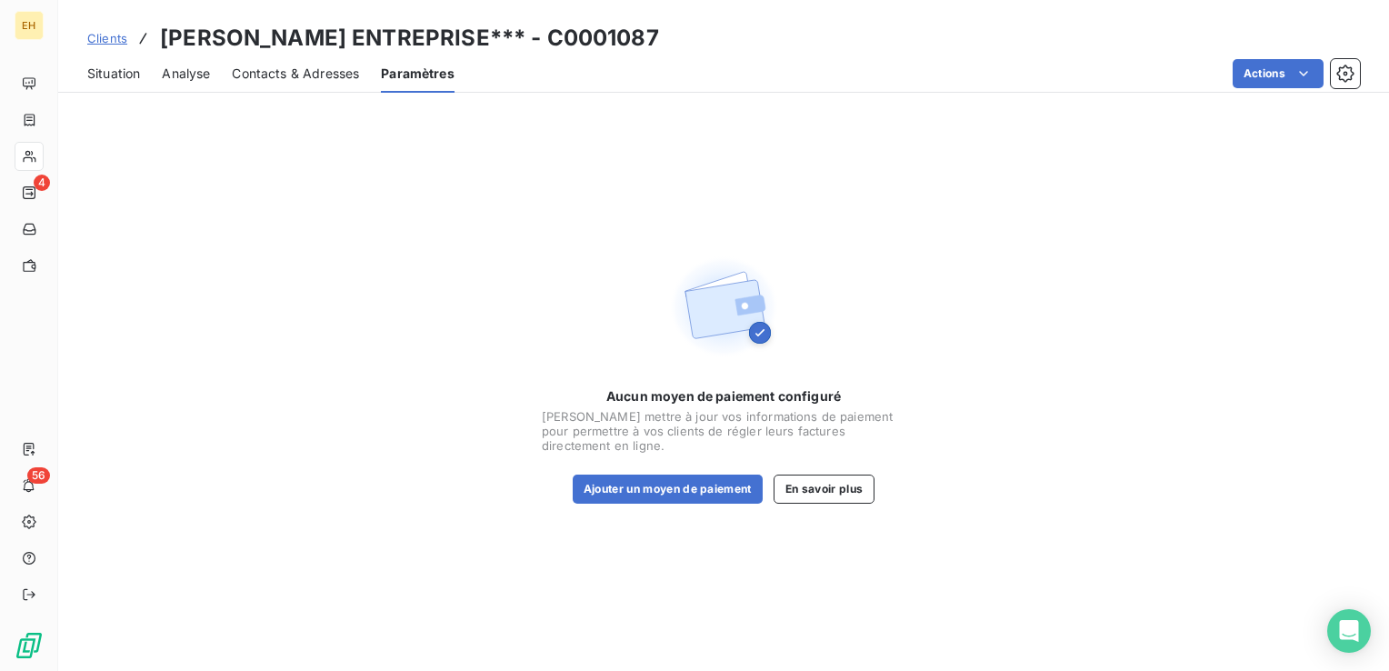
click at [92, 77] on span "Situation" at bounding box center [113, 74] width 53 height 18
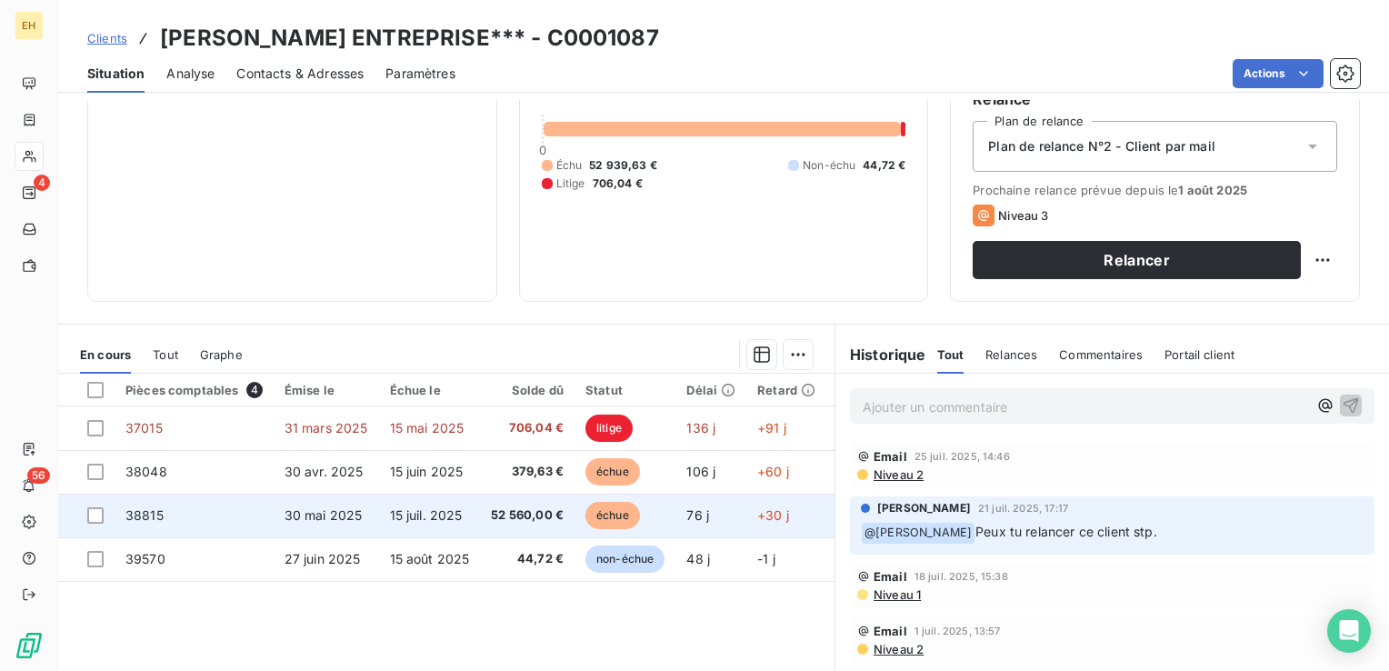
click at [473, 517] on td "15 juil. 2025" at bounding box center [430, 516] width 102 height 44
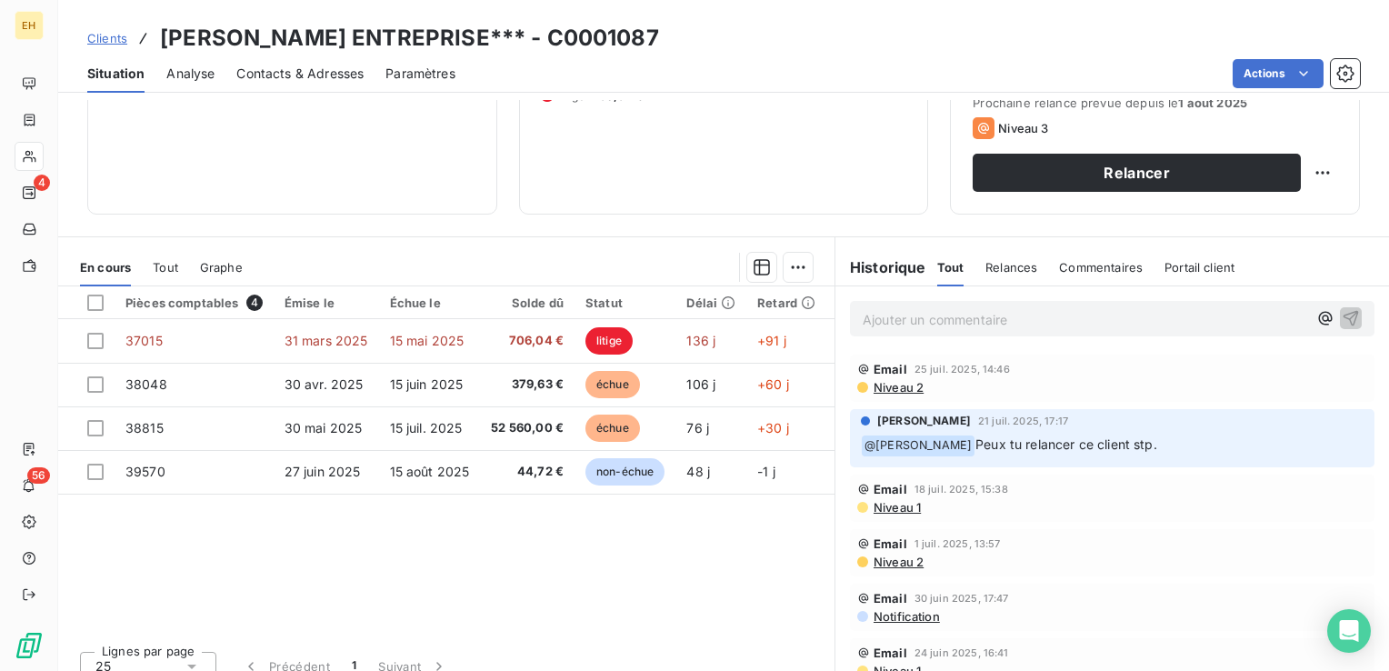
scroll to position [273, 0]
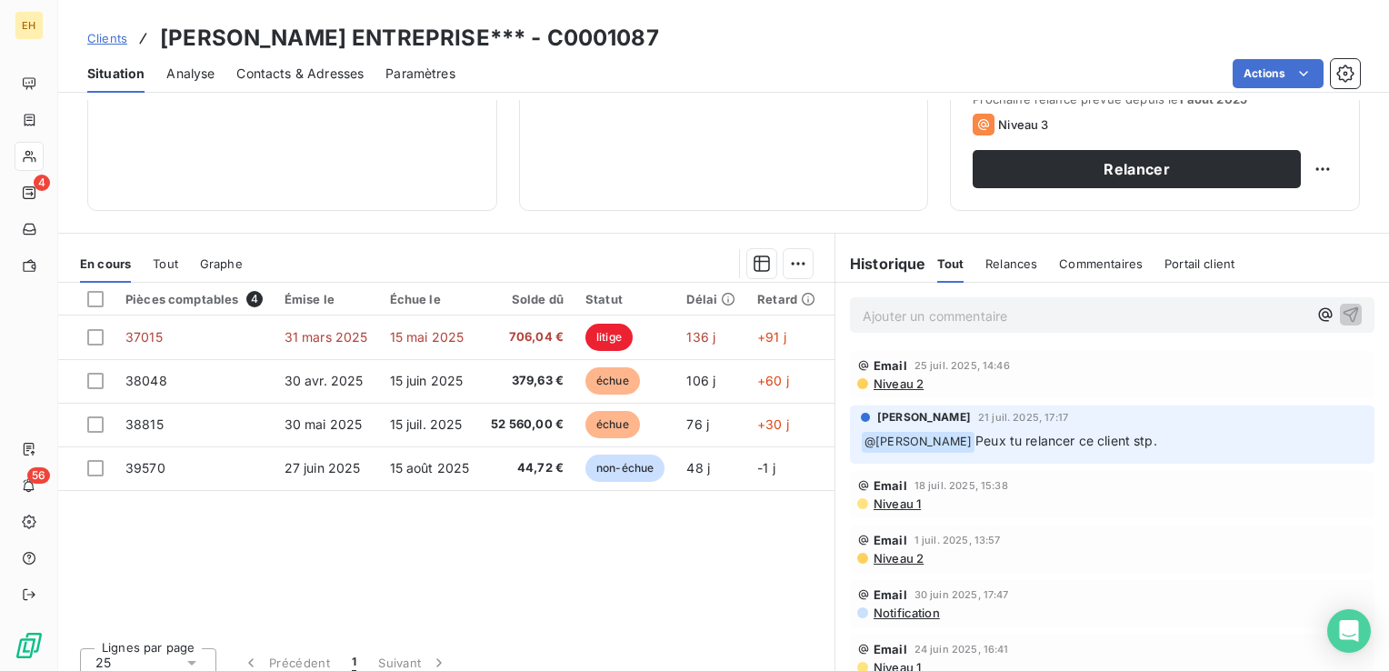
click at [1040, 330] on div "Ajouter un commentaire ﻿" at bounding box center [1112, 314] width 525 height 35
click at [1037, 318] on p "Ajouter un commentaire ﻿" at bounding box center [1085, 316] width 445 height 23
click at [632, 534] on div "Pièces comptables 4 Émise le Échue le Solde dû Statut Délai Retard Tag relance …" at bounding box center [446, 458] width 776 height 350
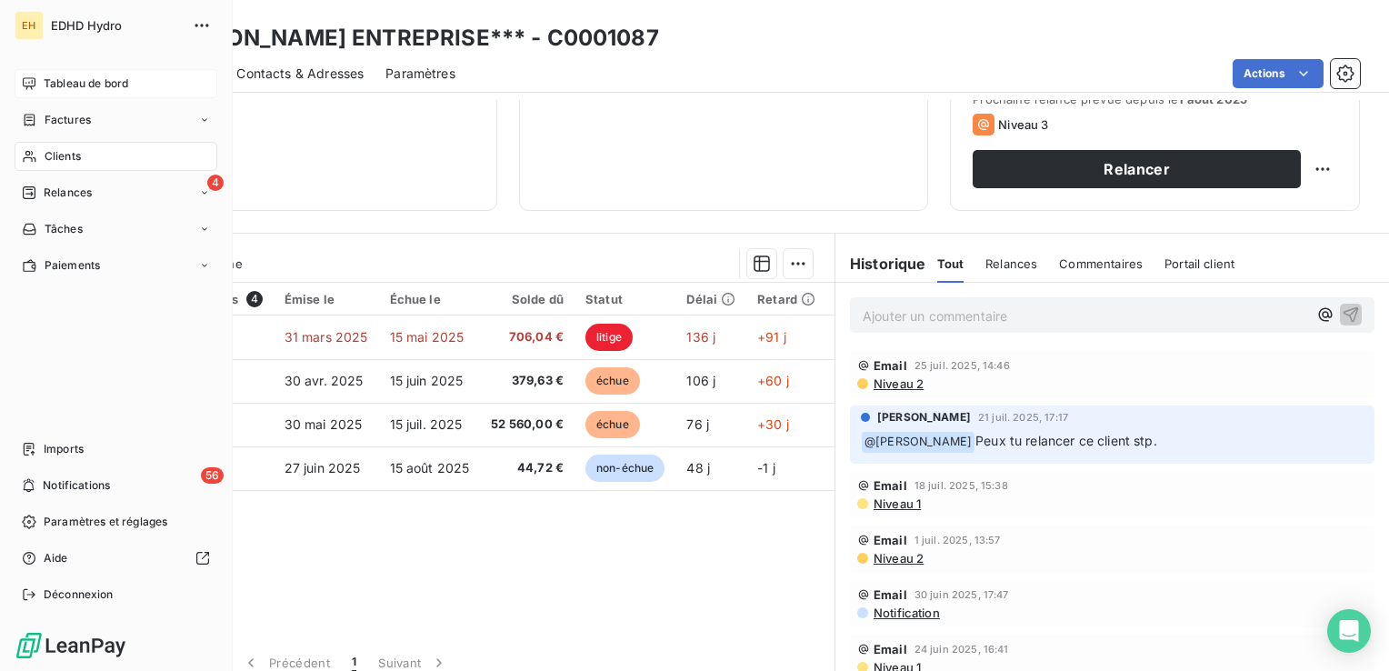
click at [145, 84] on div "Tableau de bord" at bounding box center [116, 83] width 203 height 29
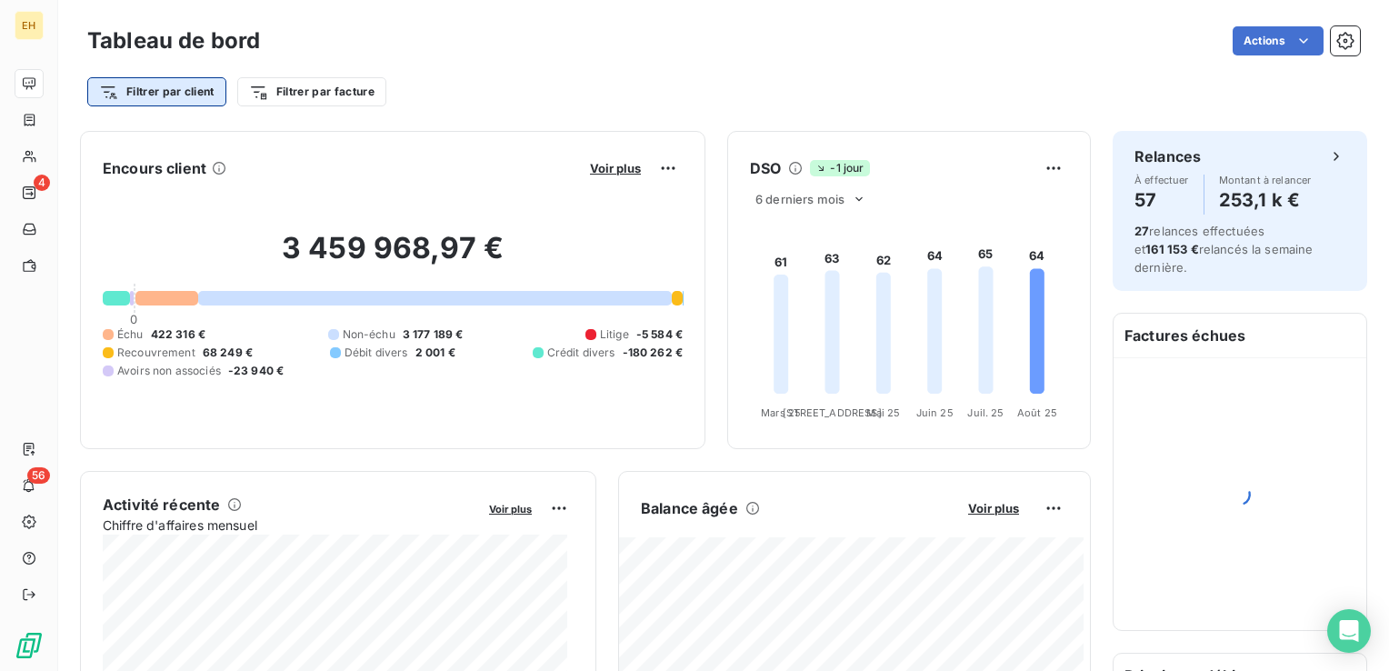
click at [148, 95] on html "EH 4 56 Tableau de bord Actions Filtrer par client Filtrer par facture Encours …" at bounding box center [694, 335] width 1389 height 671
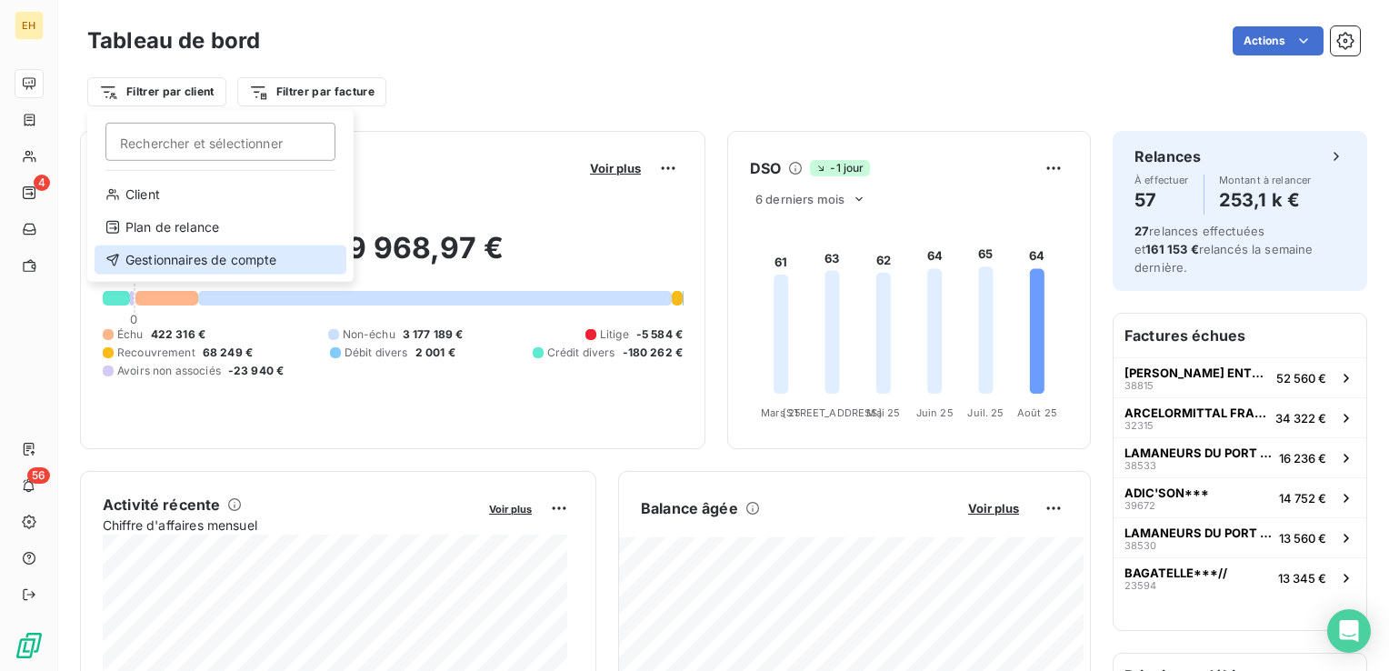
click at [207, 263] on div "Gestionnaires de compte" at bounding box center [221, 259] width 252 height 29
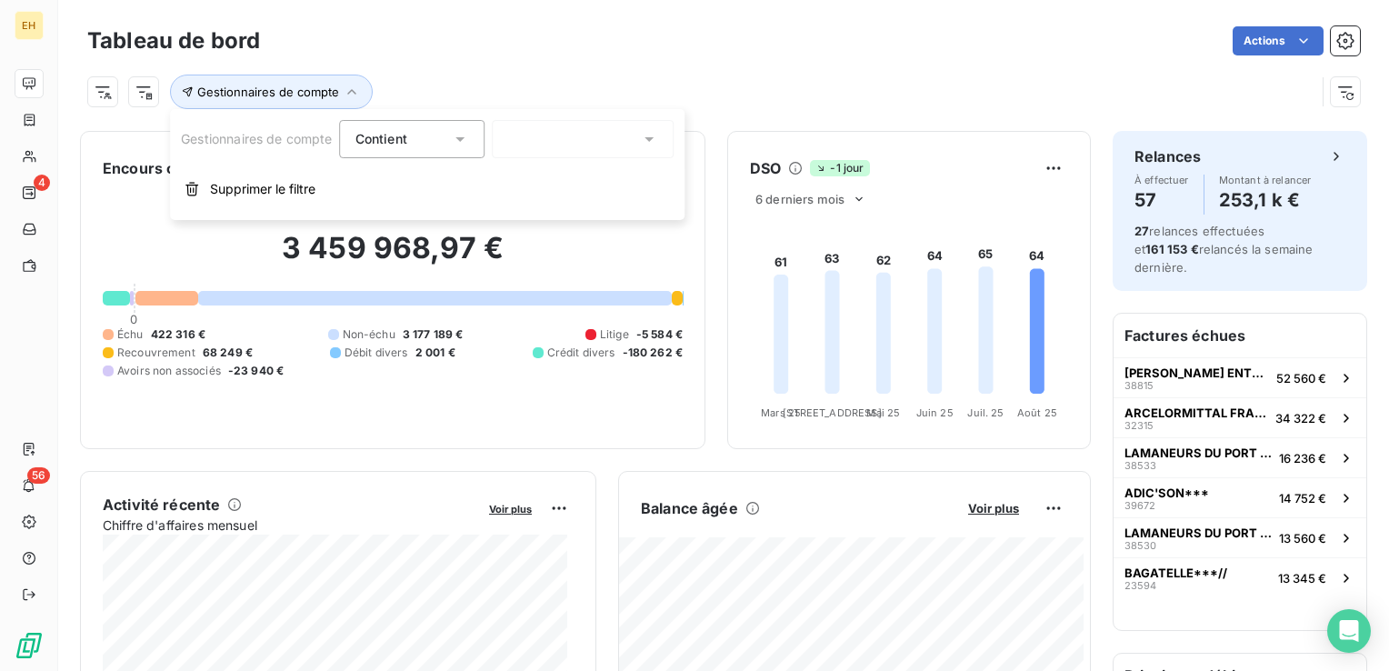
click at [654, 137] on icon at bounding box center [650, 139] width 9 height 5
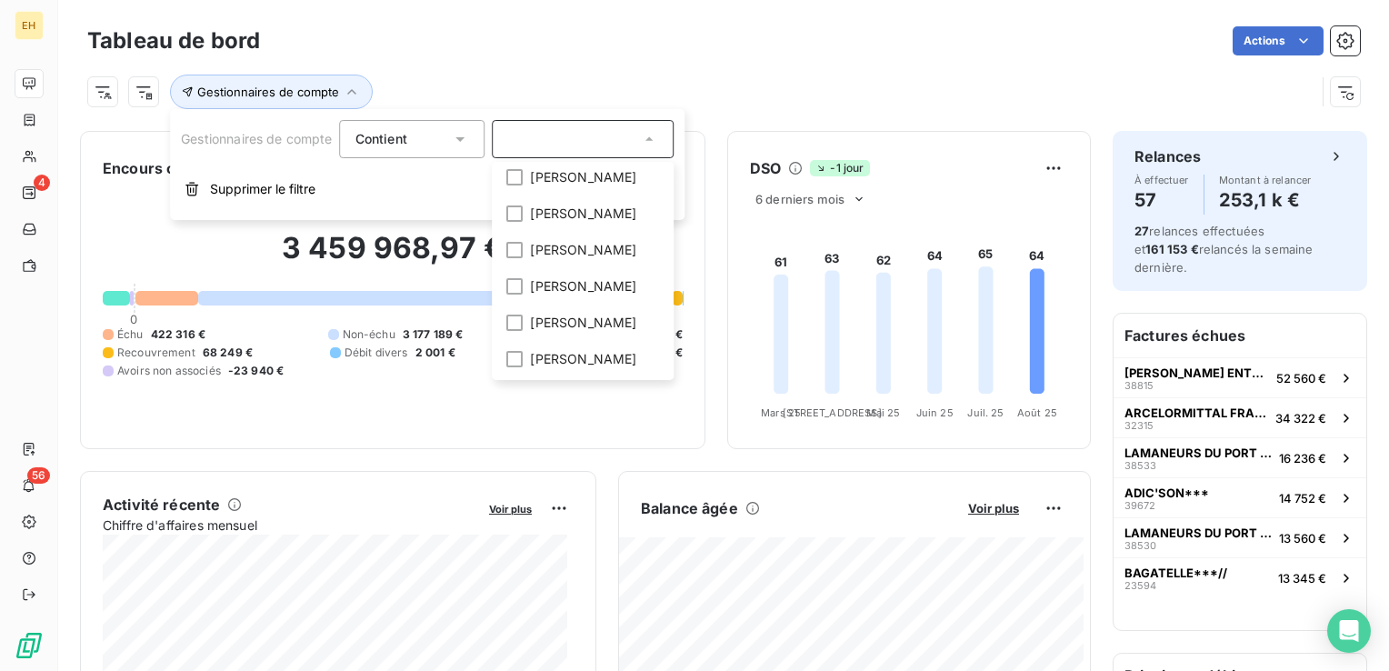
scroll to position [182, 0]
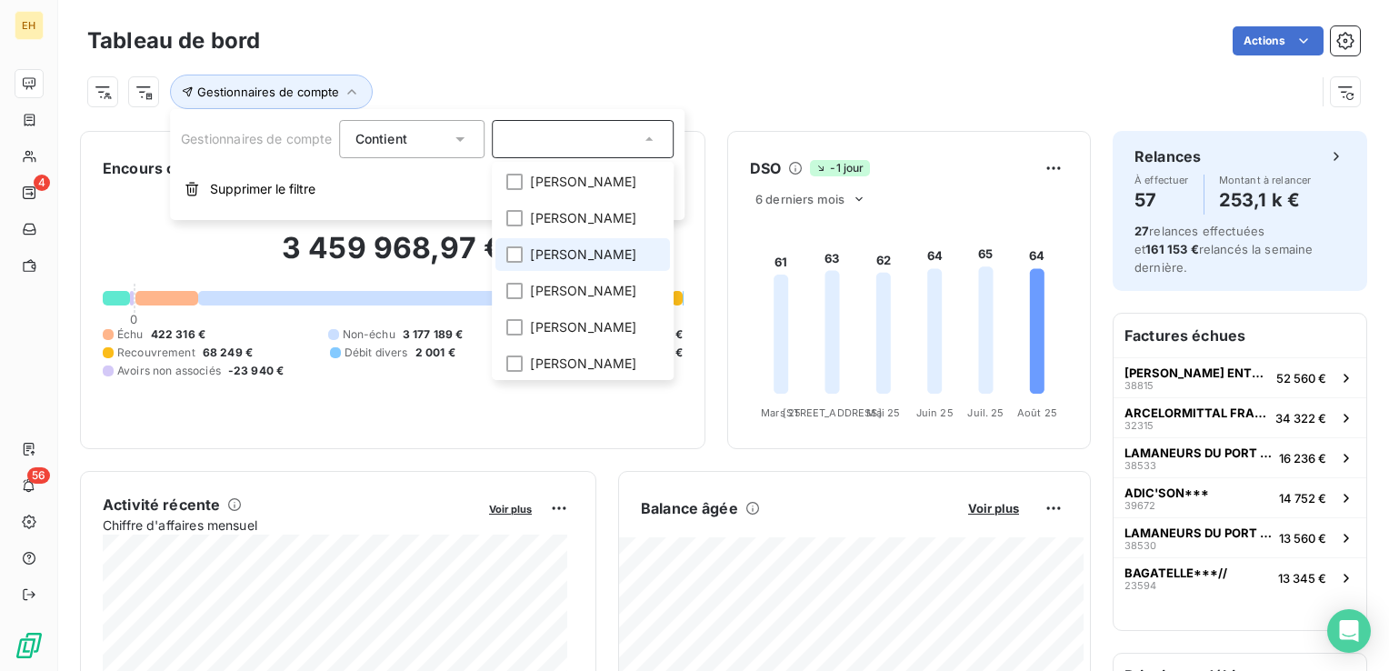
click at [601, 264] on span "[PERSON_NAME]" at bounding box center [584, 254] width 106 height 18
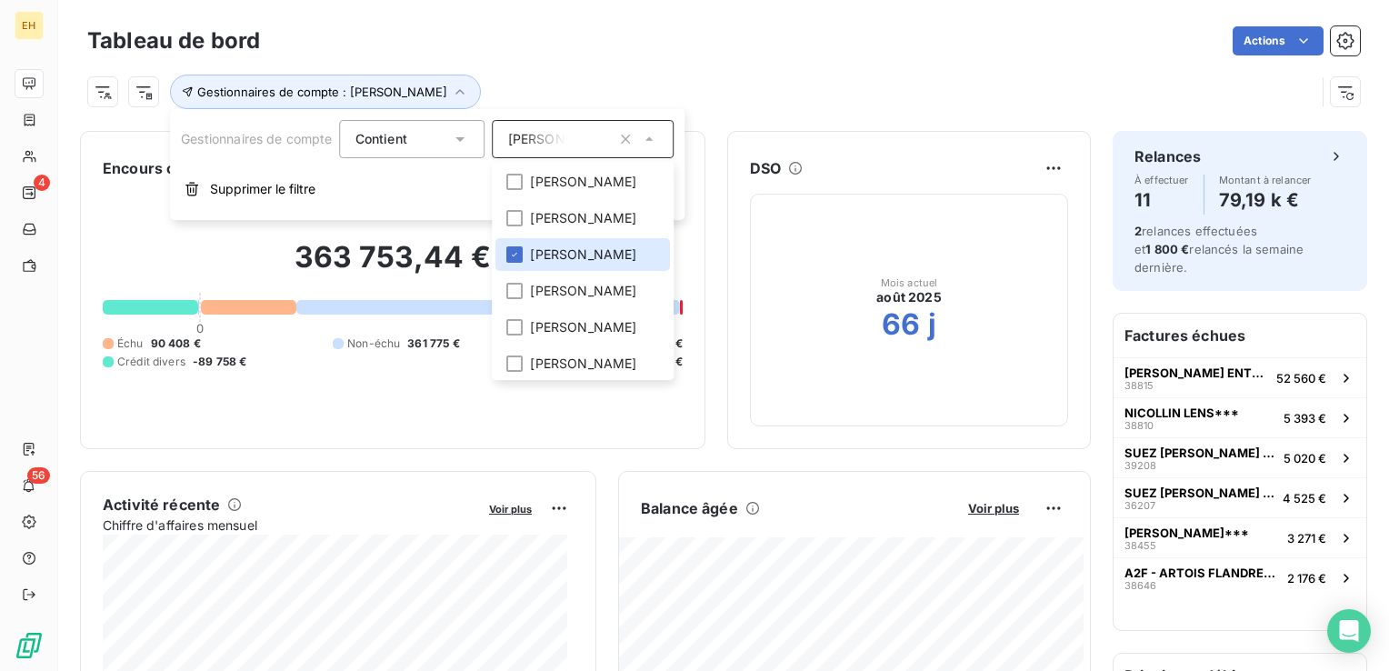
click at [603, 42] on div "Actions" at bounding box center [821, 40] width 1078 height 29
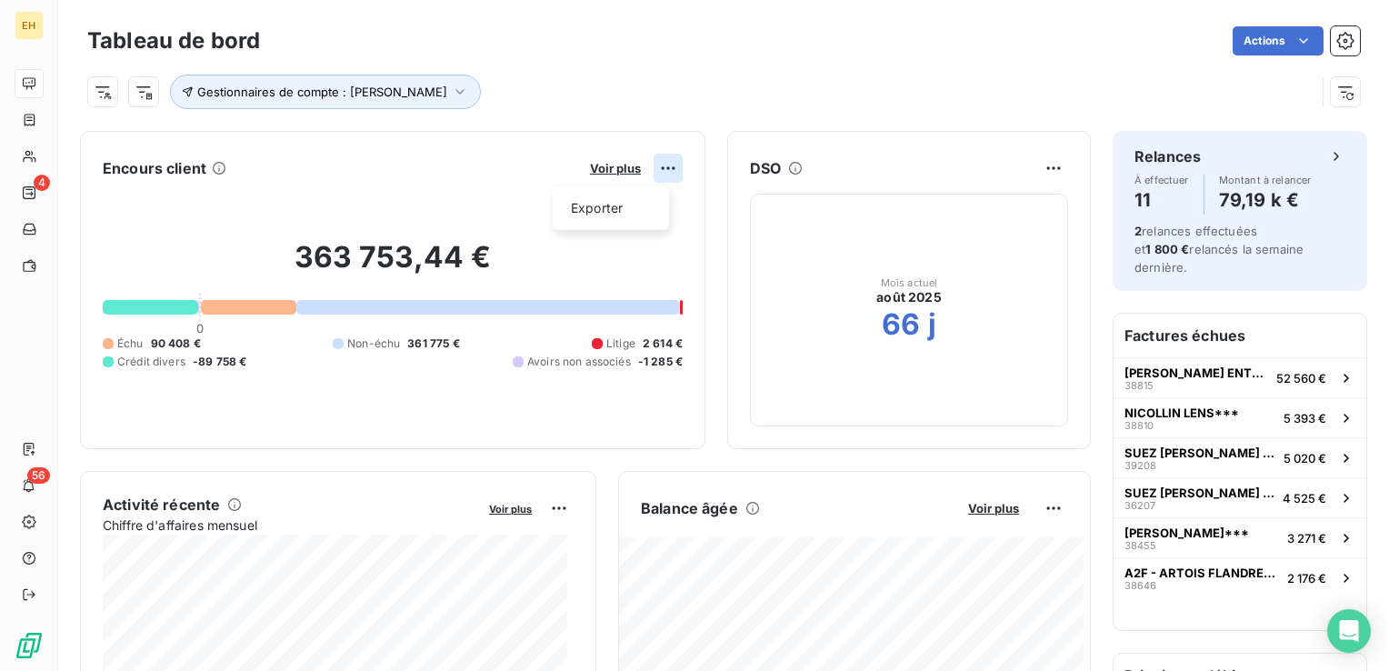
click at [662, 166] on html "EH 4 56 Tableau de bord Actions Gestionnaires de compte : [PERSON_NAME] Encours…" at bounding box center [694, 335] width 1389 height 671
click at [618, 167] on html "EH 4 56 Tableau de bord Actions Gestionnaires de compte : [PERSON_NAME] Encours…" at bounding box center [694, 335] width 1389 height 671
drag, startPoint x: 618, startPoint y: 167, endPoint x: 598, endPoint y: 170, distance: 20.2
click at [598, 170] on span "Voir plus" at bounding box center [615, 168] width 51 height 15
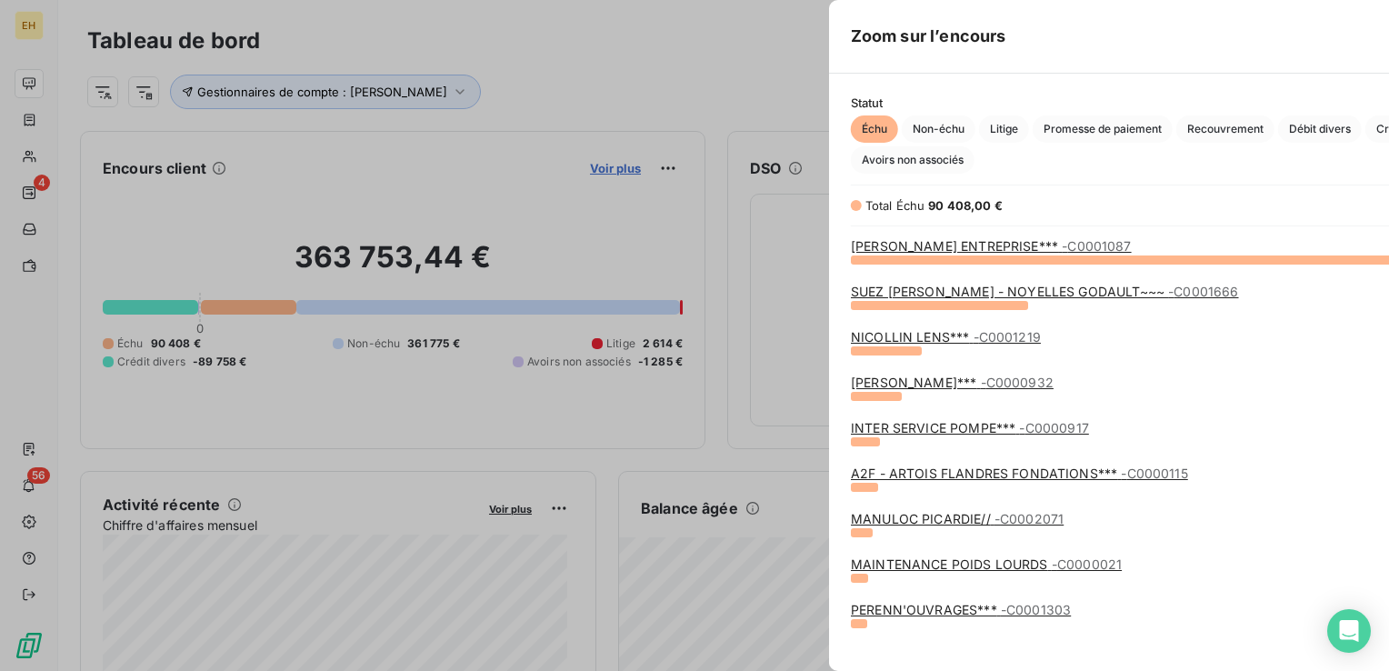
scroll to position [398, 684]
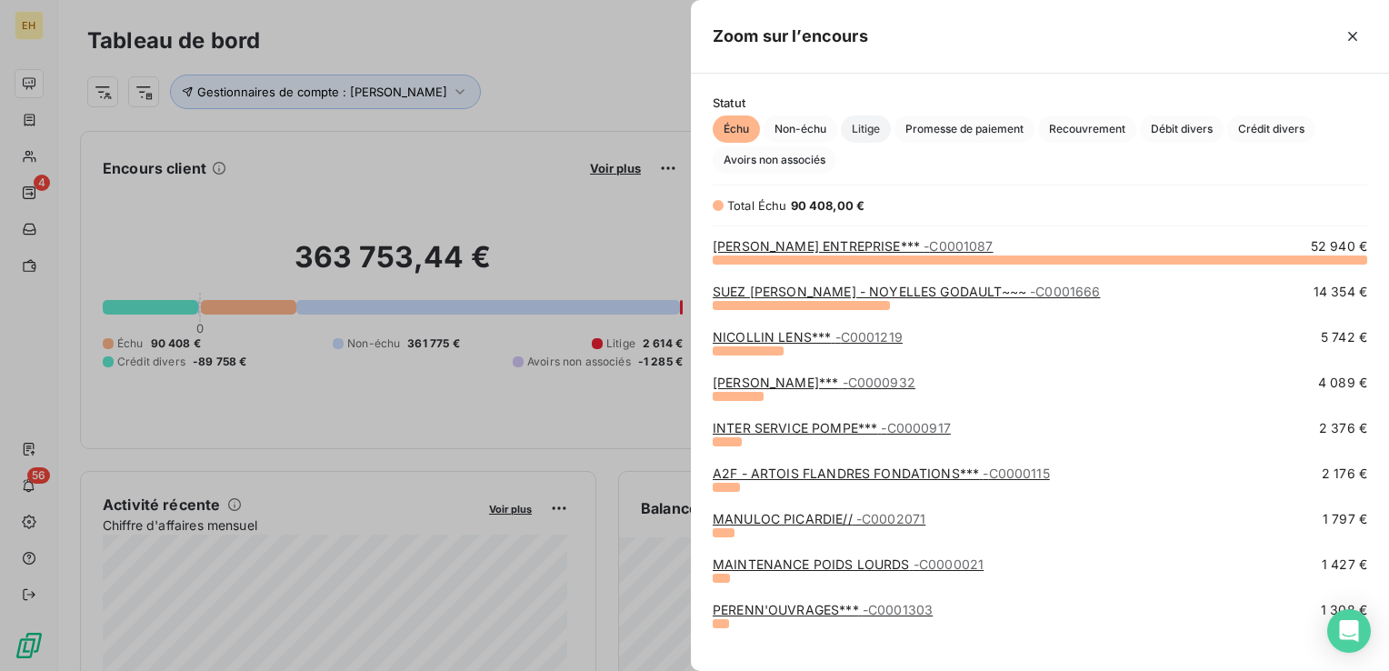
click at [870, 120] on span "Litige" at bounding box center [866, 128] width 50 height 27
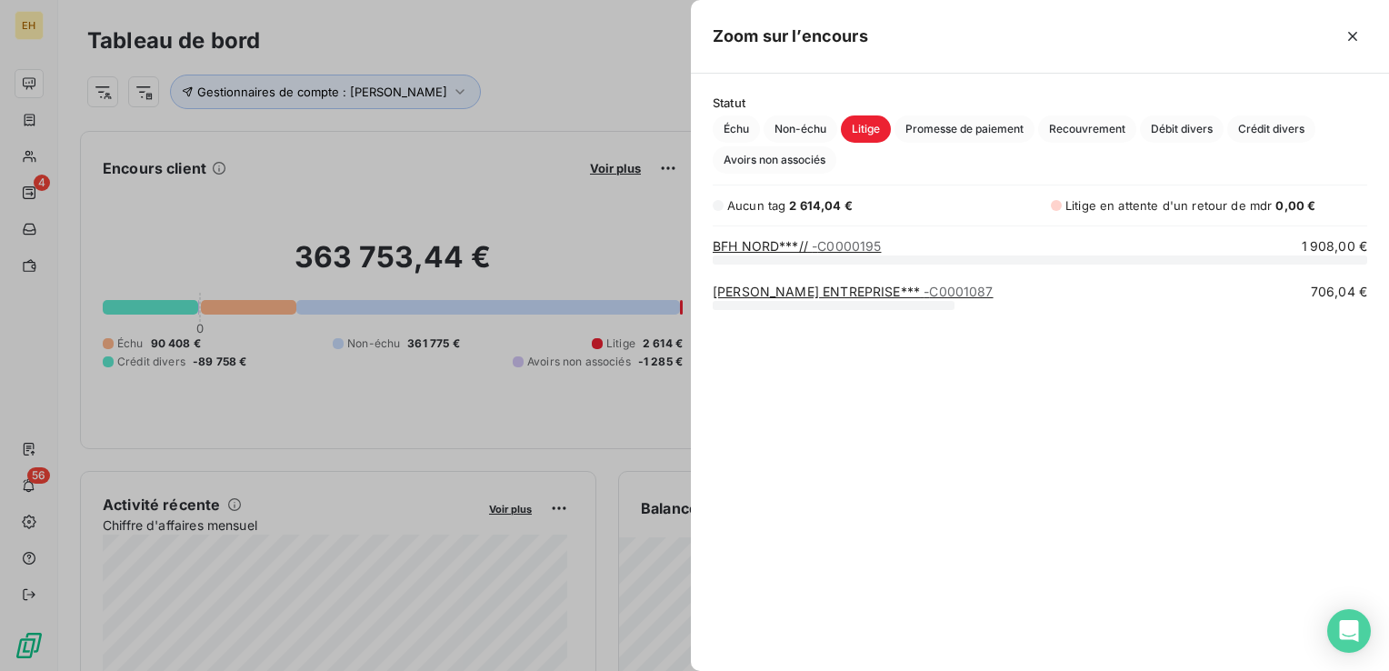
click at [796, 237] on div "BFH NORD***// - C0000195" at bounding box center [797, 246] width 168 height 18
click at [798, 245] on link "BFH NORD***// - C0000195" at bounding box center [797, 245] width 168 height 15
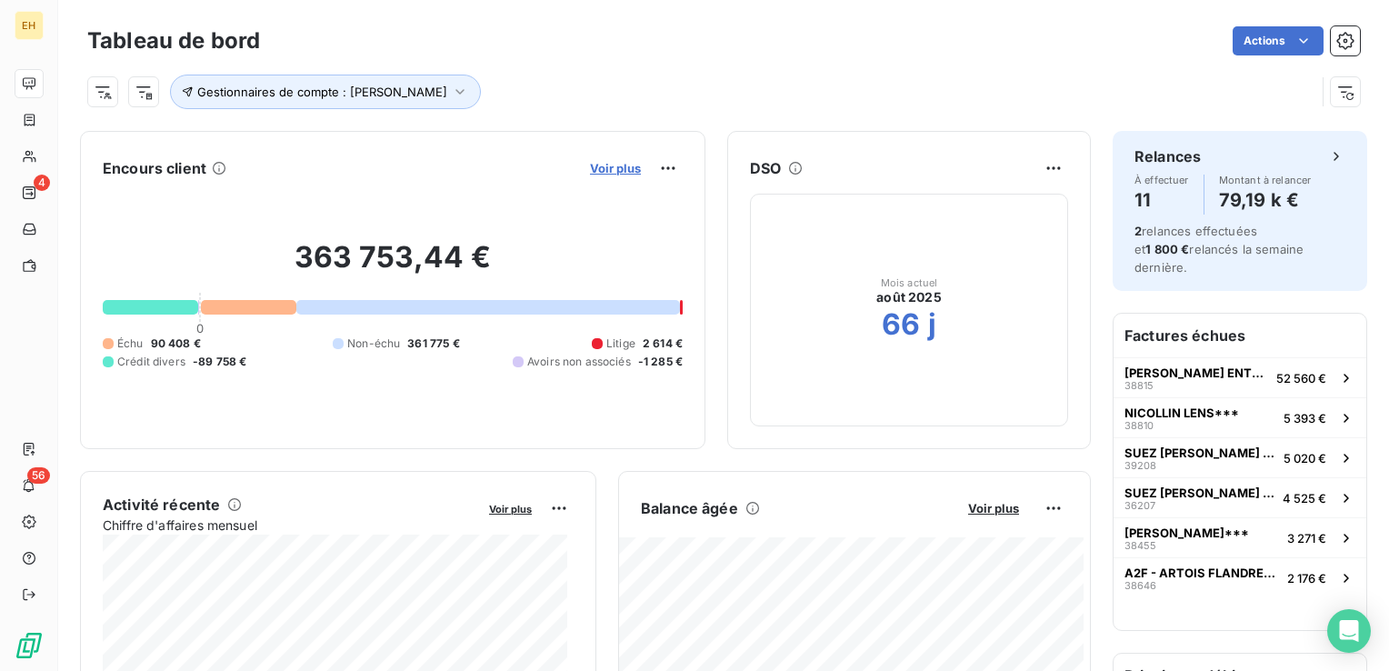
click at [594, 165] on span "Voir plus" at bounding box center [615, 168] width 51 height 15
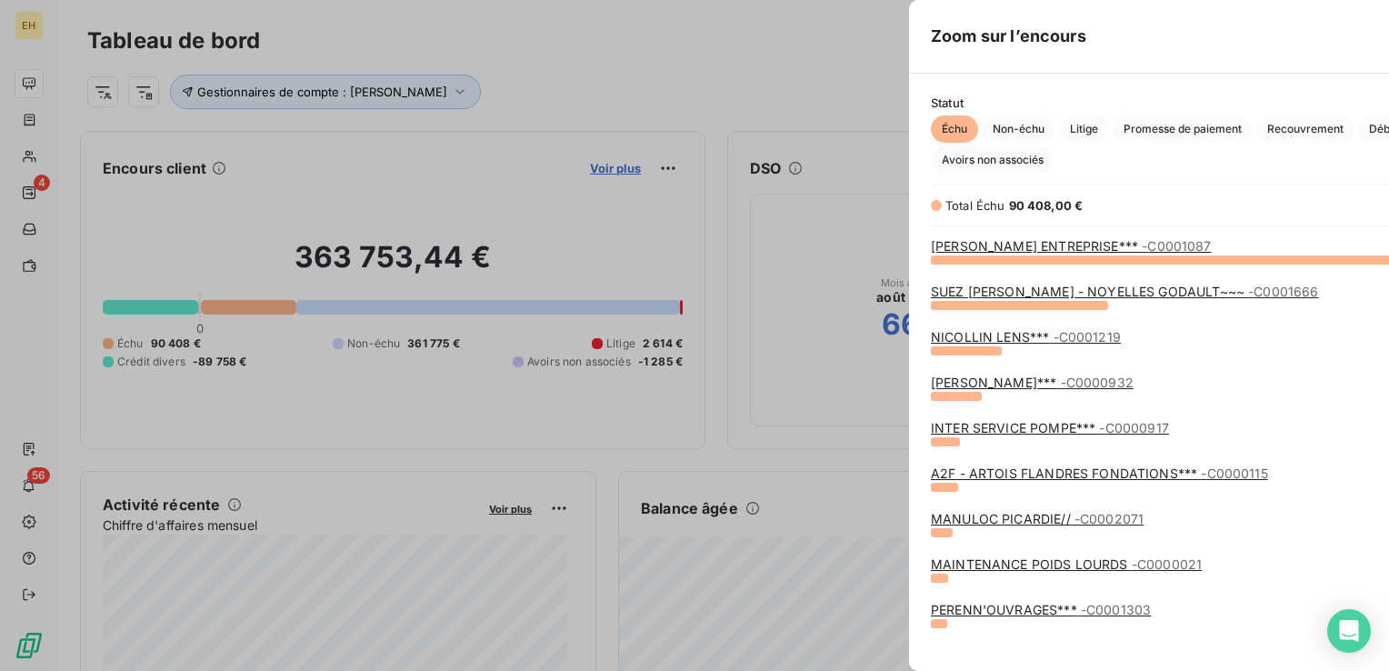
scroll to position [657, 684]
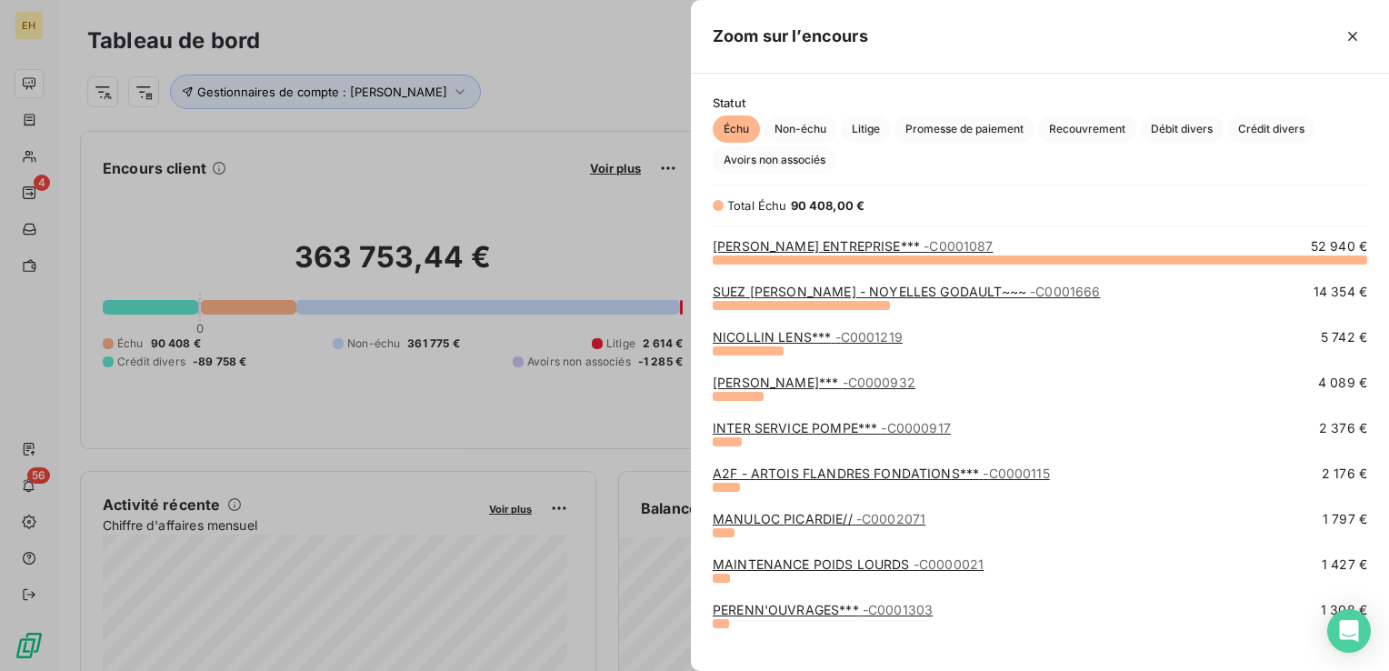
click at [736, 131] on span "Échu" at bounding box center [736, 128] width 47 height 27
click at [777, 332] on link "NICOLLIN LENS*** - C0001219" at bounding box center [808, 336] width 190 height 15
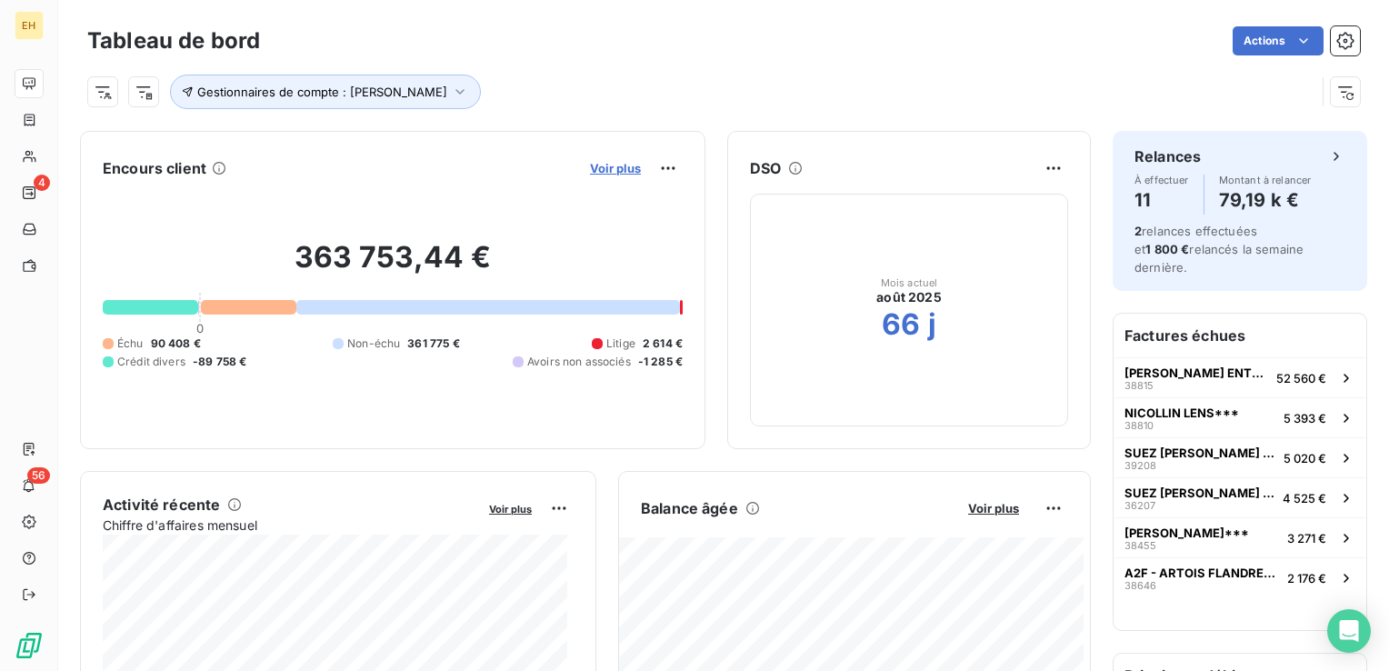
click at [612, 165] on span "Voir plus" at bounding box center [615, 168] width 51 height 15
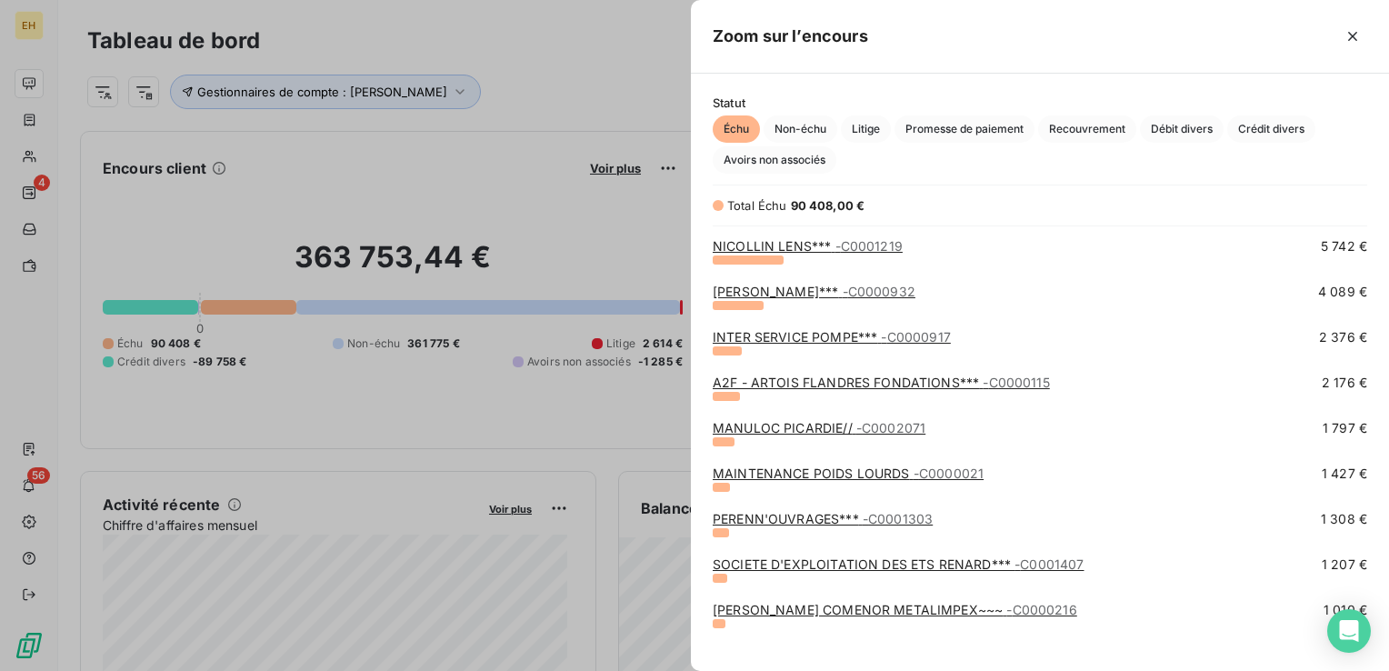
scroll to position [182, 0]
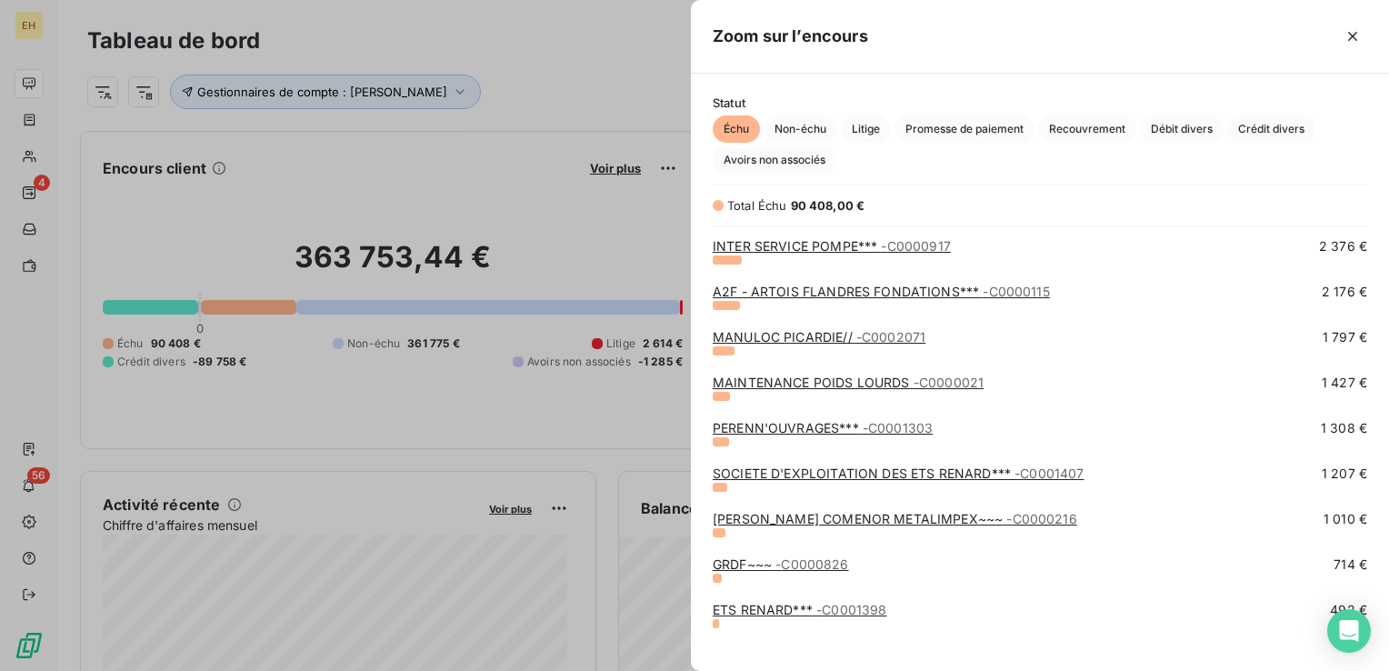
click at [829, 431] on link "PERENN'OUVRAGES*** - C0001303" at bounding box center [823, 427] width 220 height 15
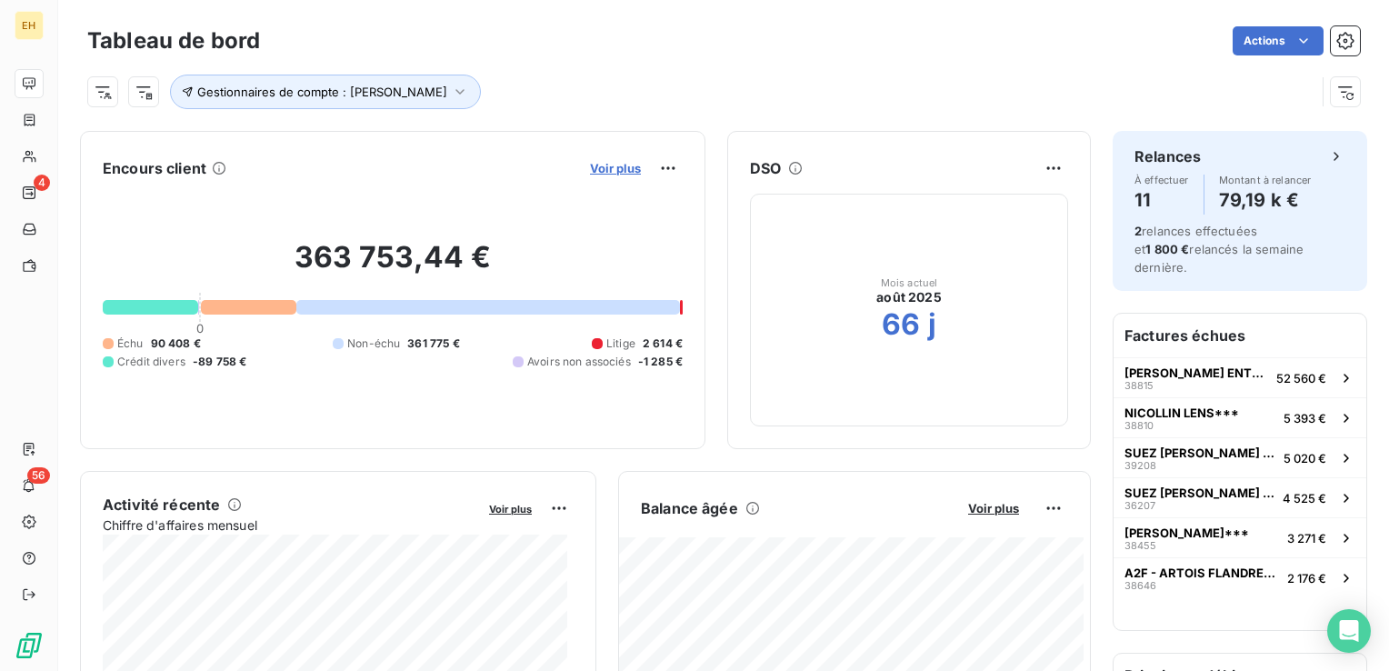
drag, startPoint x: 598, startPoint y: 171, endPoint x: 610, endPoint y: 174, distance: 12.1
click at [610, 174] on span "Voir plus" at bounding box center [615, 168] width 51 height 15
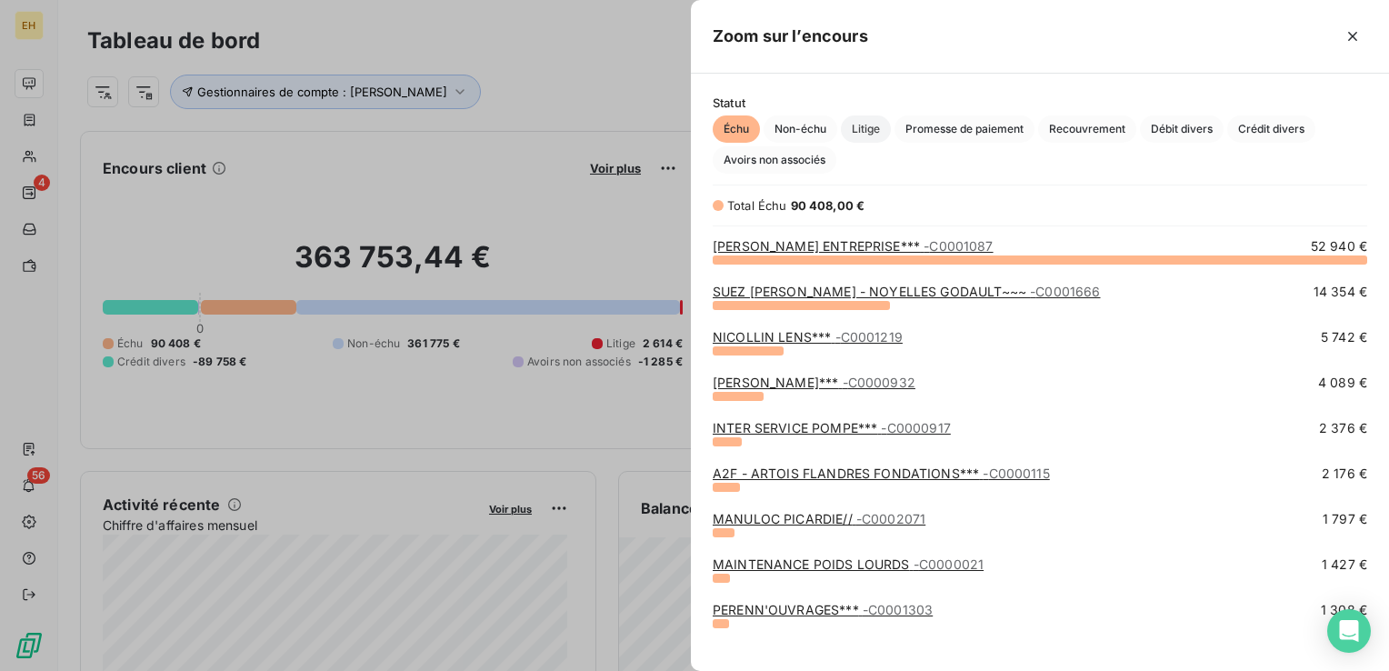
click at [857, 131] on span "Litige" at bounding box center [866, 128] width 50 height 27
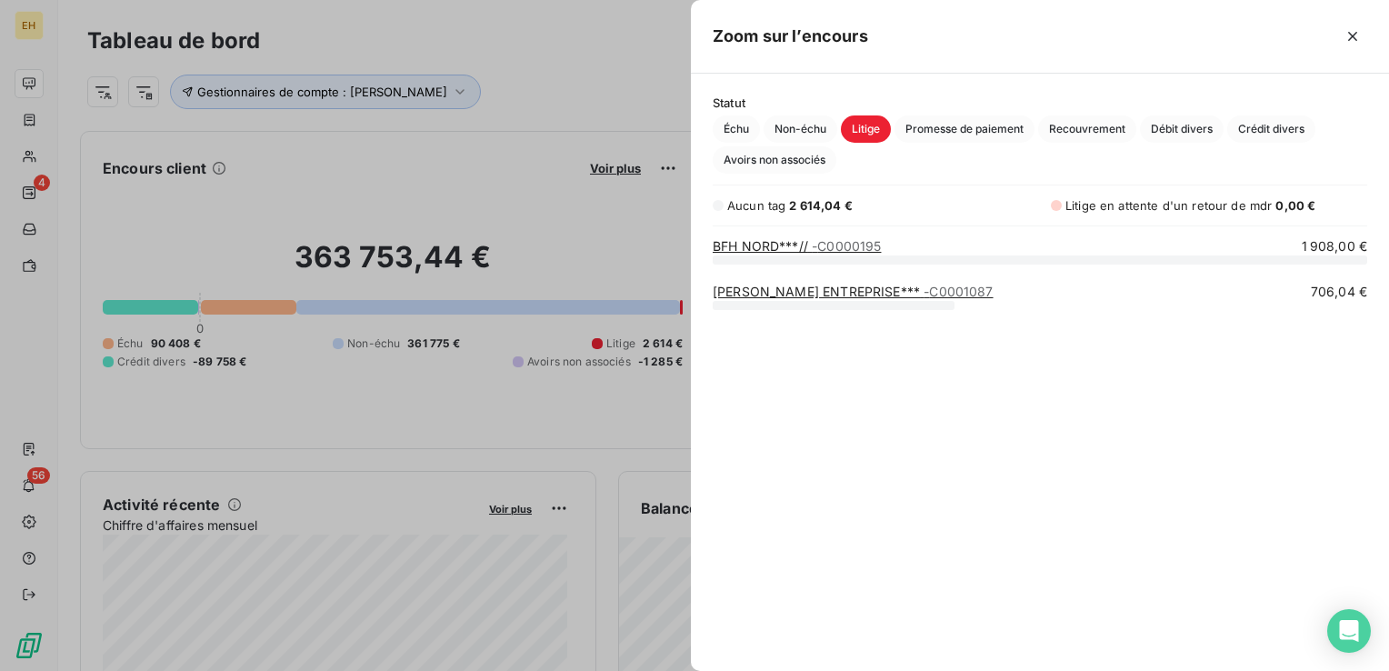
click at [385, 165] on div at bounding box center [694, 335] width 1389 height 671
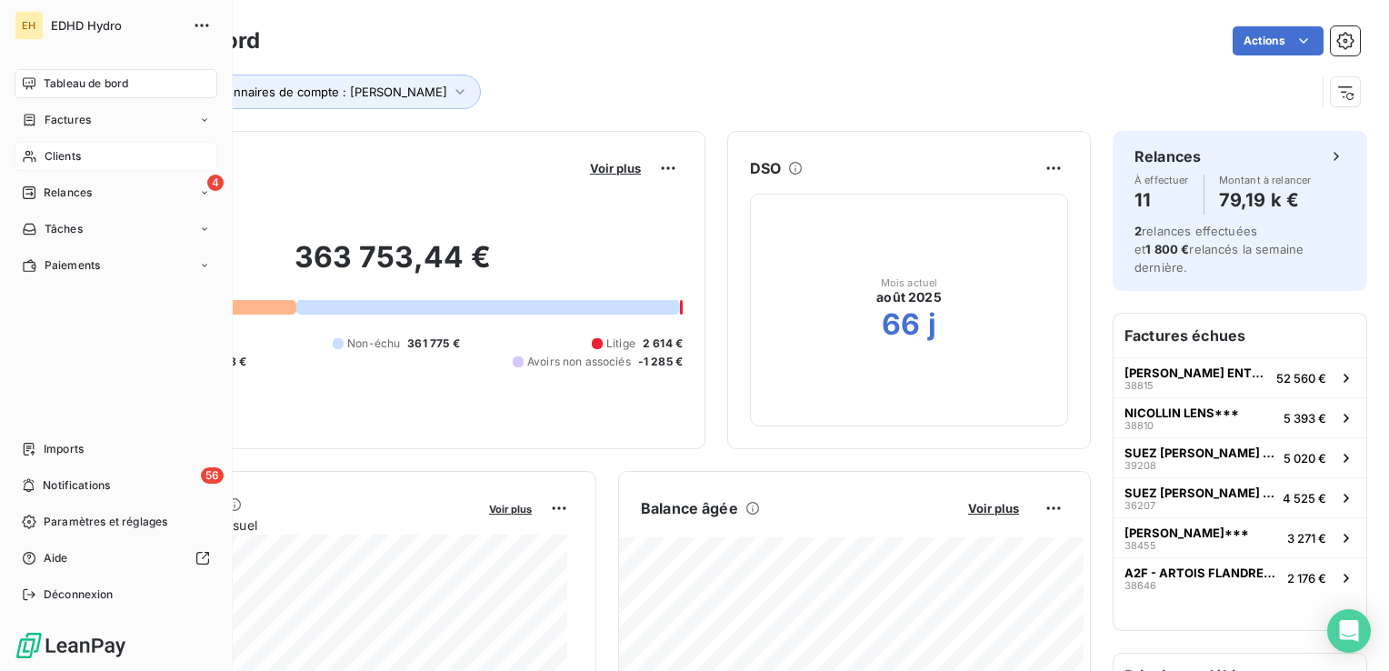
click at [45, 155] on span "Clients" at bounding box center [63, 156] width 36 height 16
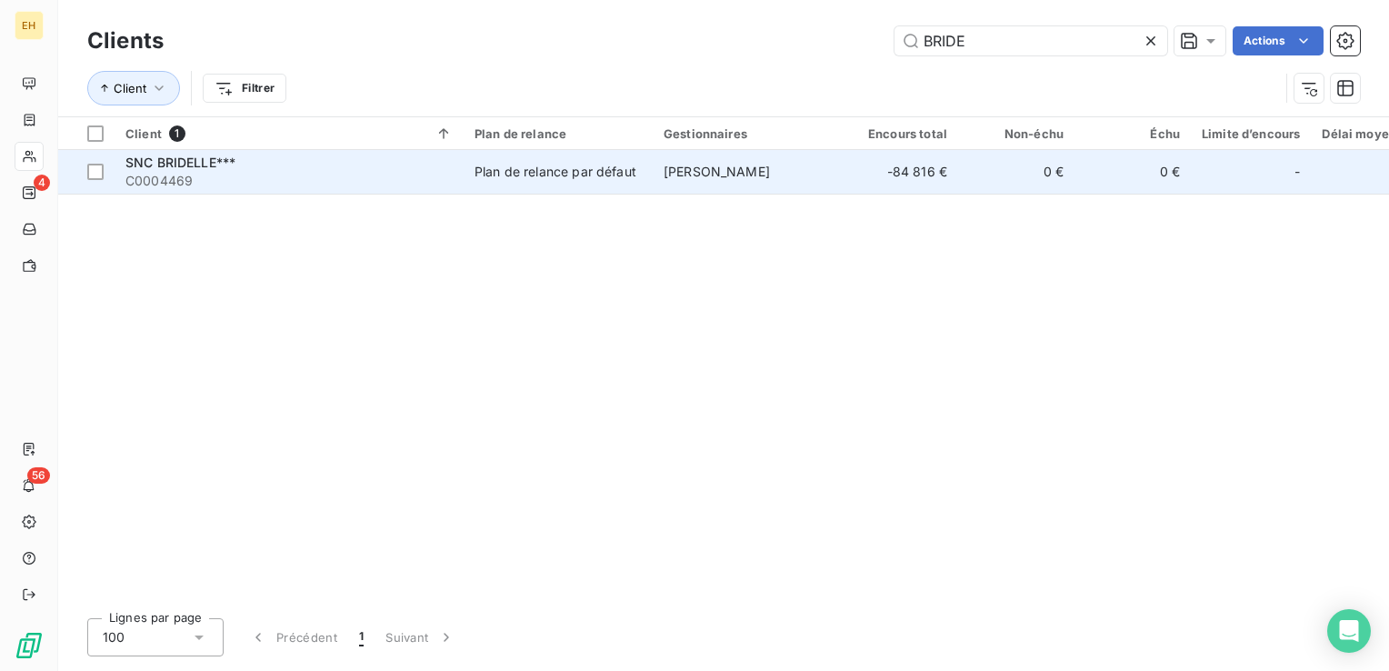
type input "BRIDE"
click at [552, 182] on td "Plan de relance par défaut" at bounding box center [558, 172] width 189 height 44
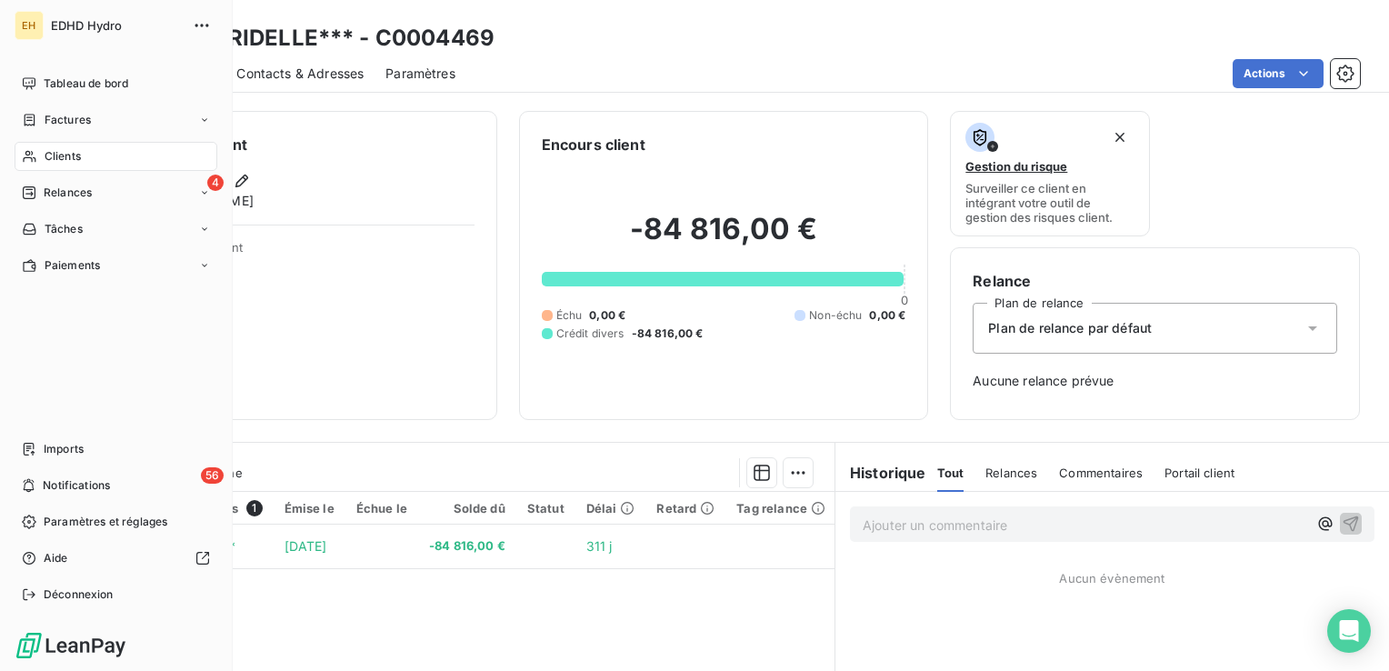
click at [76, 160] on span "Clients" at bounding box center [63, 156] width 36 height 16
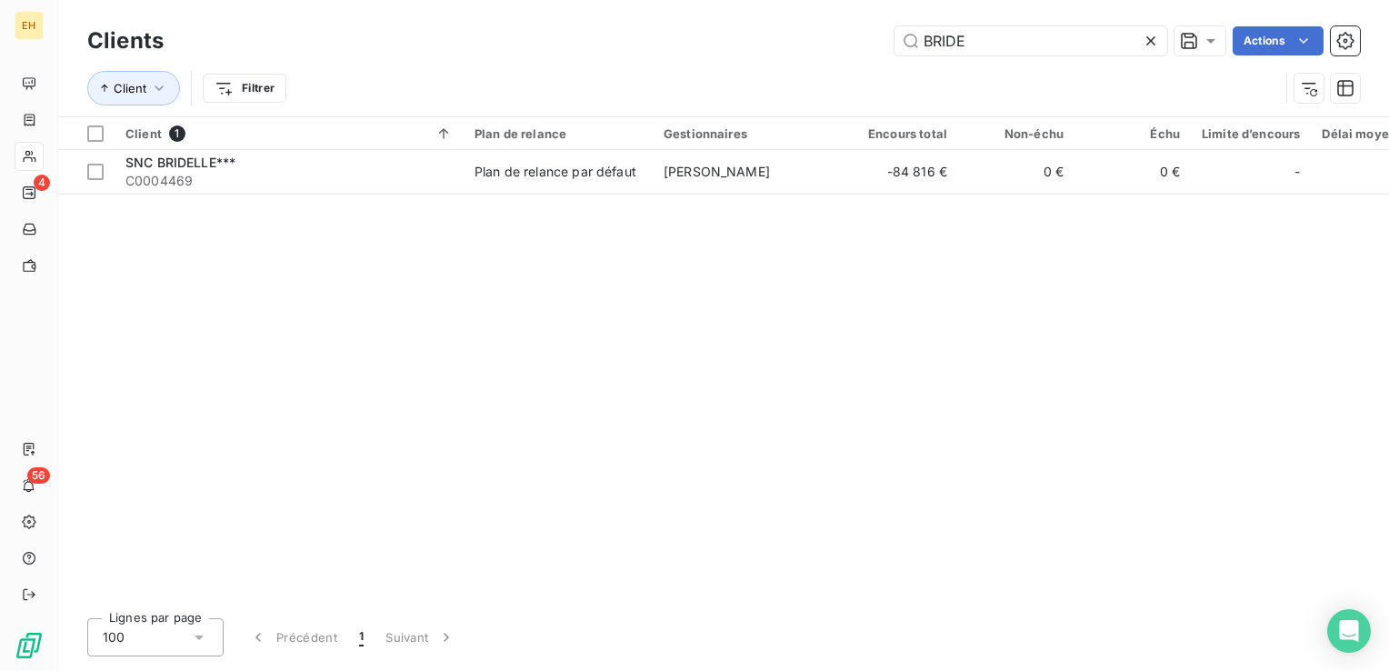
drag, startPoint x: 1019, startPoint y: 38, endPoint x: 581, endPoint y: 50, distance: 438.4
click at [583, 59] on div "Clients BRIDE Actions" at bounding box center [723, 41] width 1273 height 38
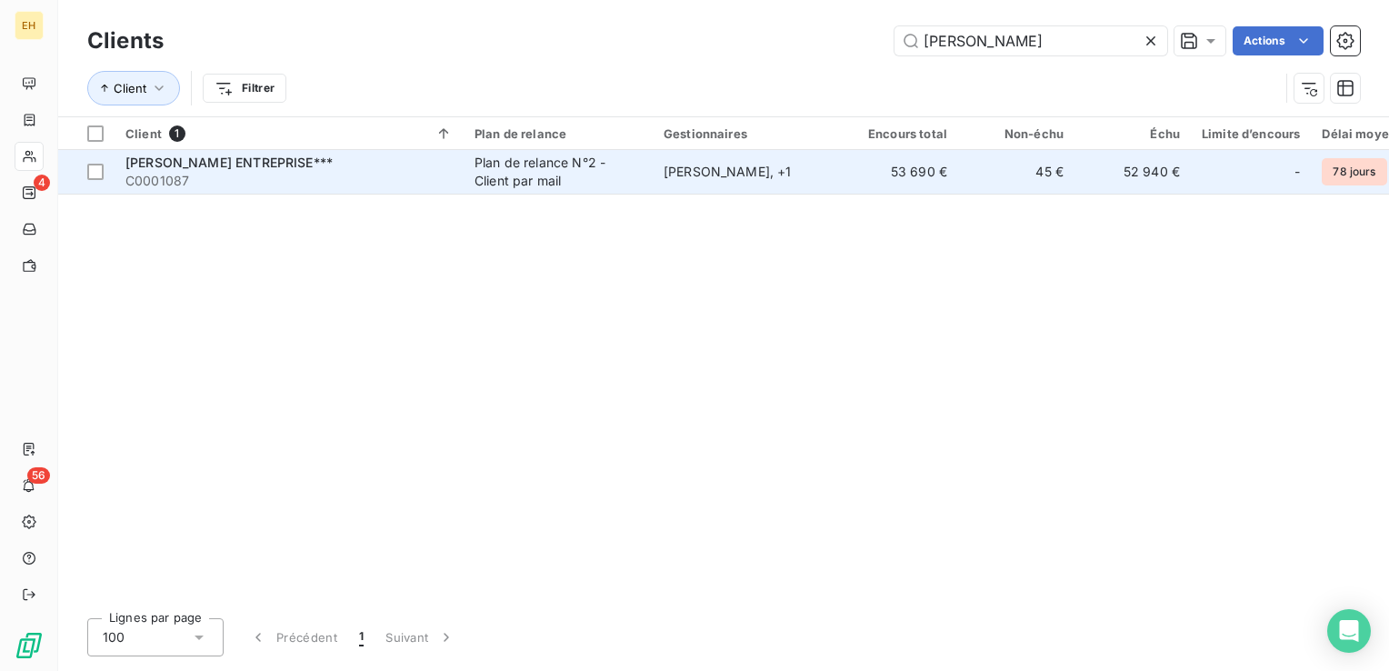
type input "[PERSON_NAME]"
click at [345, 193] on td "[PERSON_NAME] ENTREPRISE*** C0001087" at bounding box center [289, 172] width 349 height 44
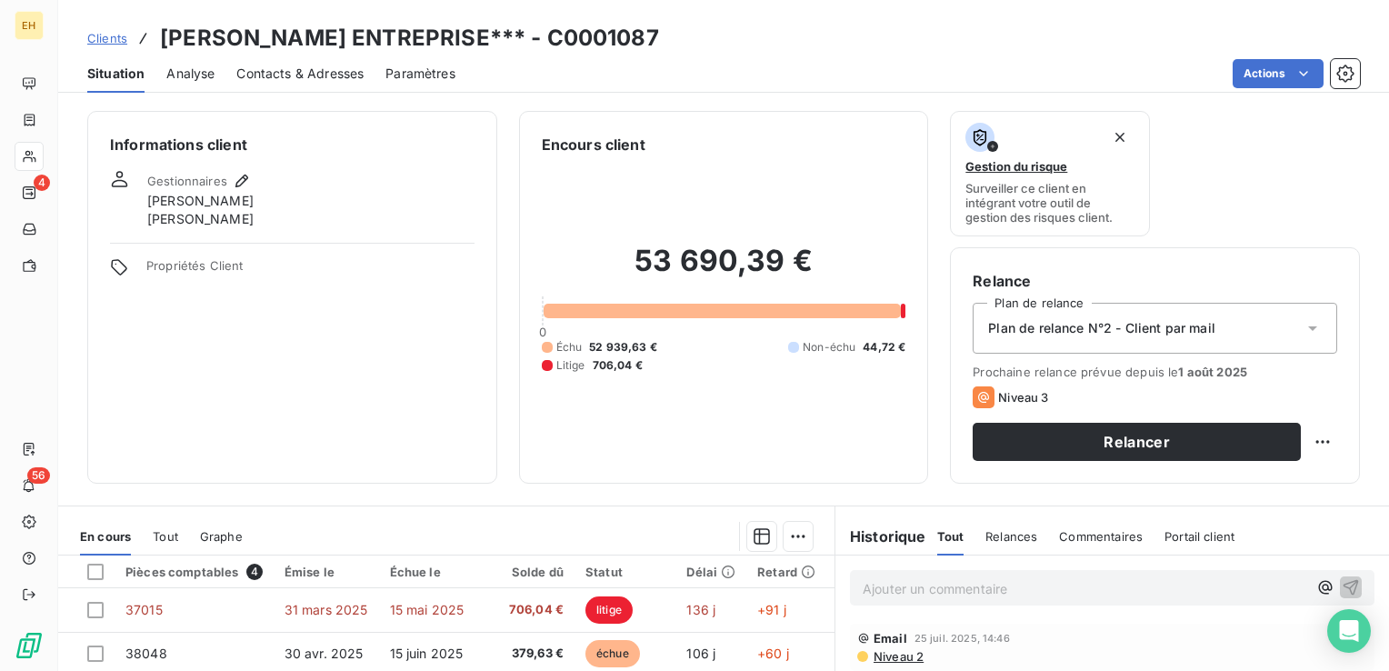
click at [506, 212] on div "Informations client Gestionnaires [PERSON_NAME] [PERSON_NAME] Propriétés Client…" at bounding box center [723, 297] width 1331 height 373
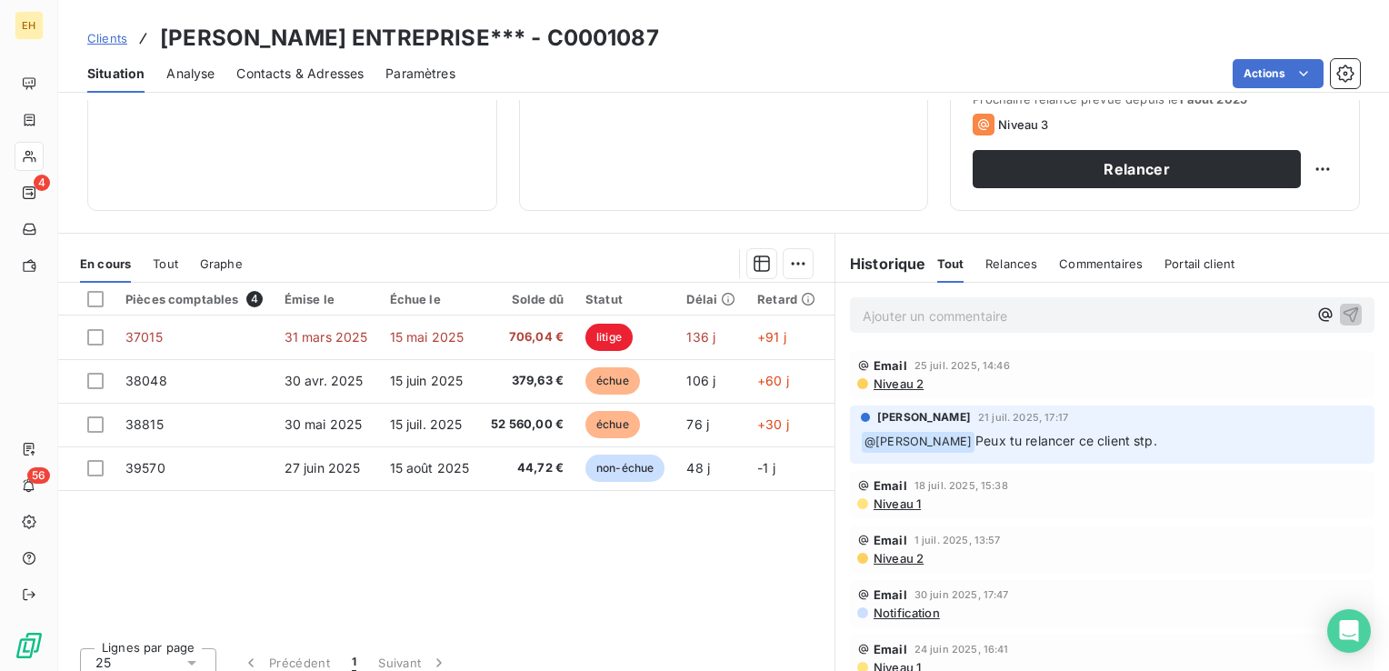
click at [902, 382] on span "Niveau 2" at bounding box center [898, 383] width 52 height 15
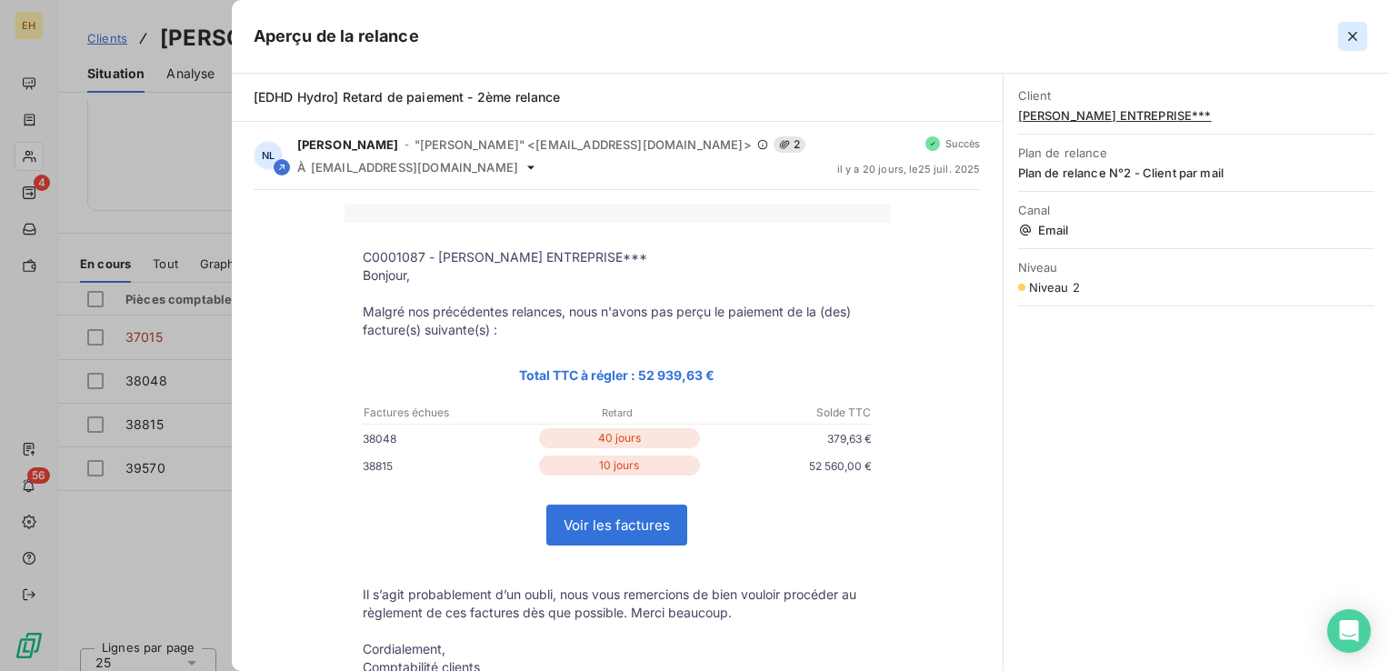
click at [1365, 42] on button "button" at bounding box center [1352, 36] width 29 height 29
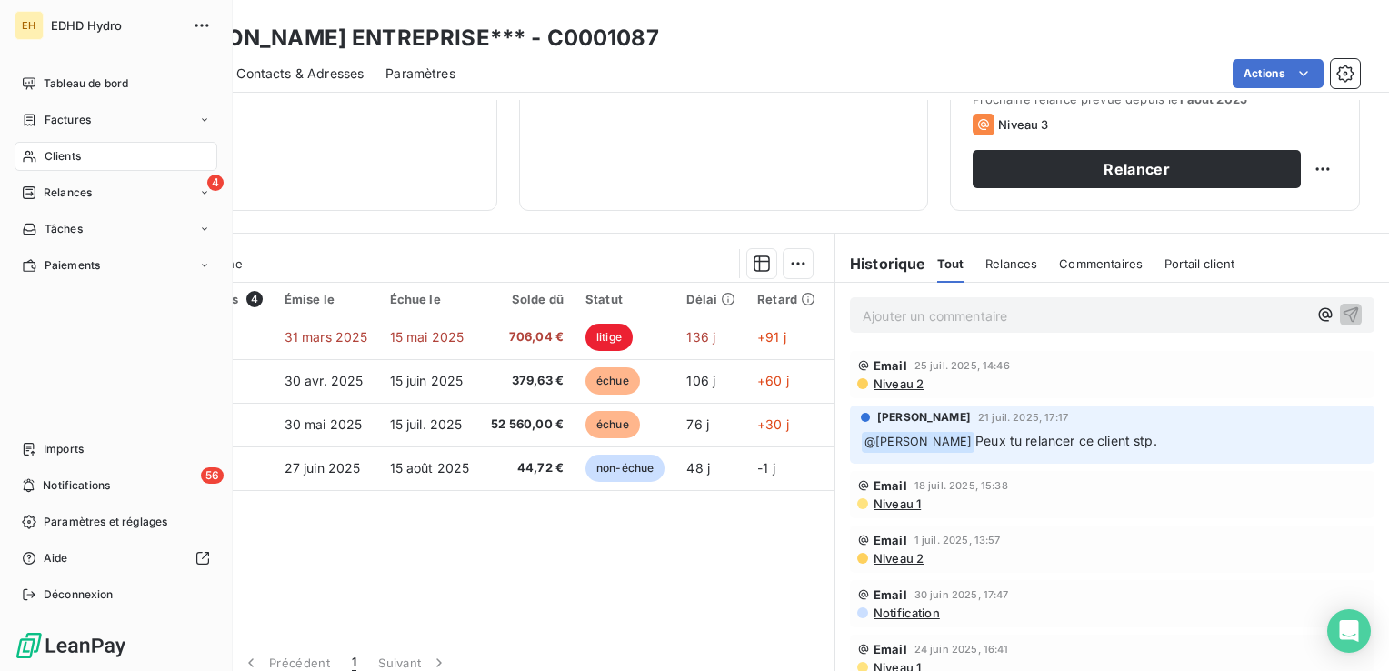
drag, startPoint x: 63, startPoint y: 160, endPoint x: 171, endPoint y: 158, distance: 108.2
click at [63, 160] on span "Clients" at bounding box center [63, 156] width 36 height 16
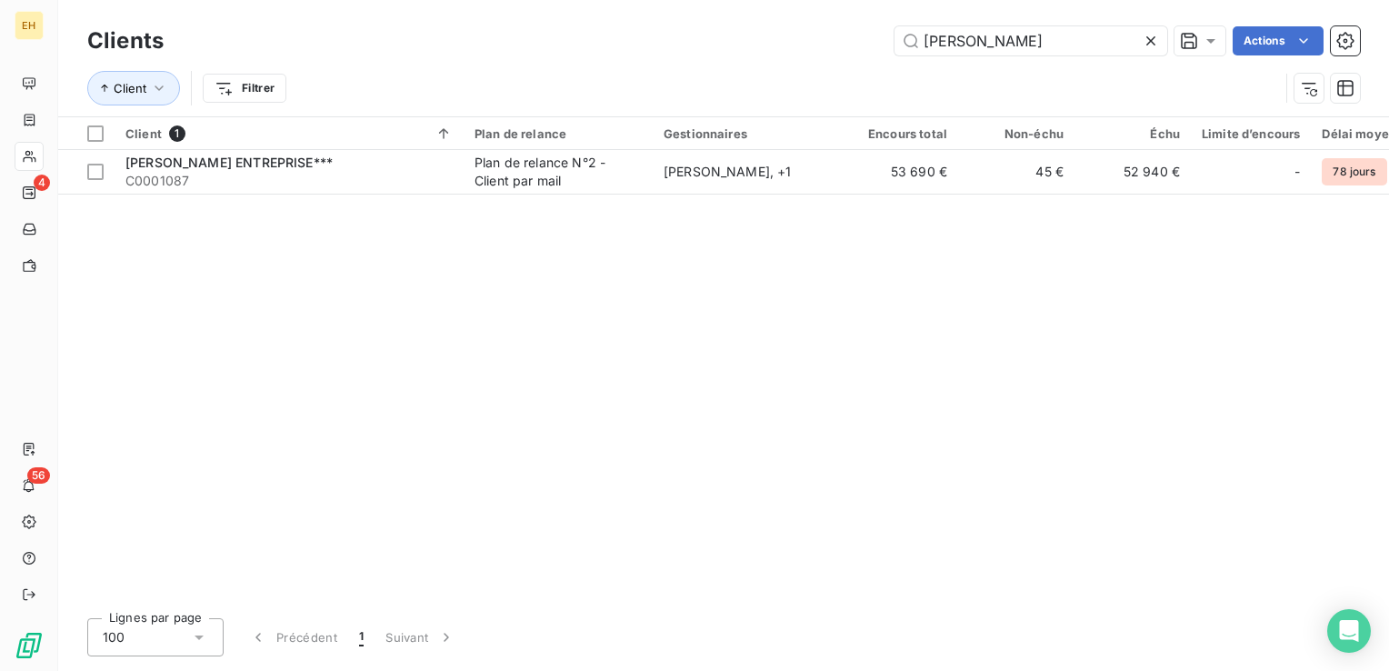
drag, startPoint x: 991, startPoint y: 32, endPoint x: 680, endPoint y: 70, distance: 313.3
click at [680, 70] on div "Clients [PERSON_NAME] Actions Client Filtrer" at bounding box center [723, 69] width 1273 height 95
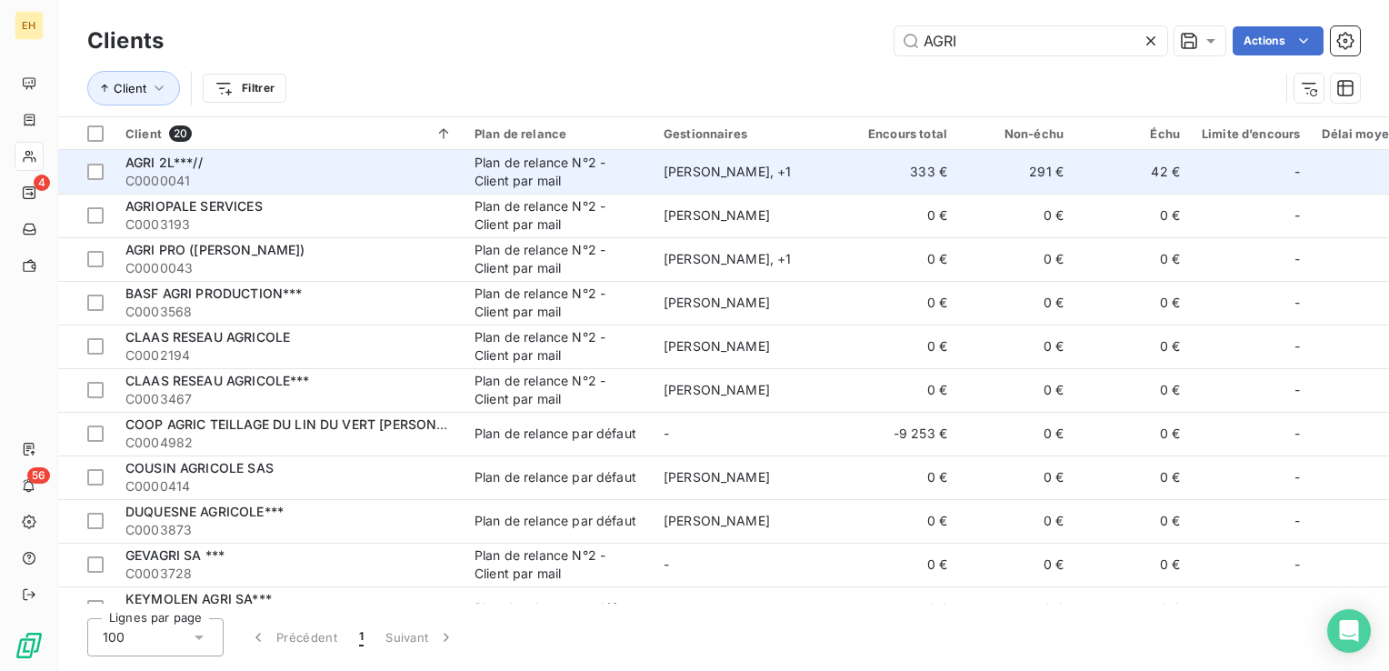
type input "AGRI"
click at [268, 173] on span "C0000041" at bounding box center [288, 181] width 327 height 18
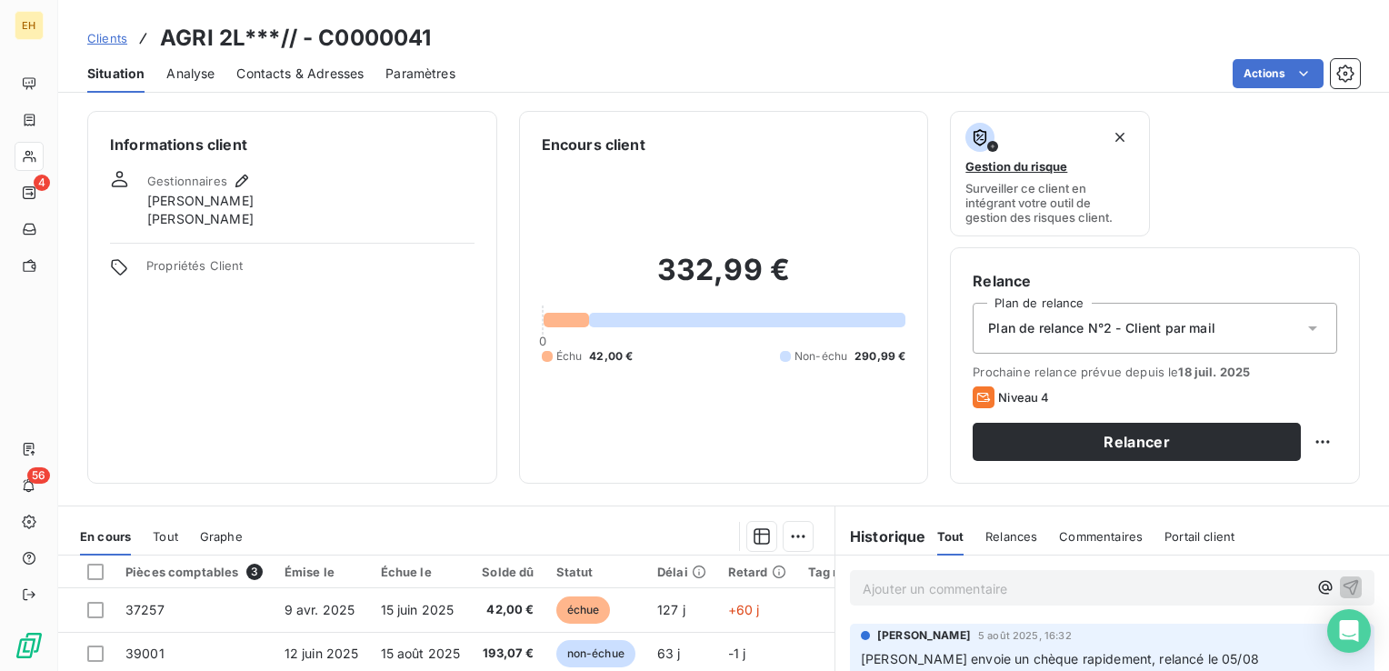
scroll to position [273, 0]
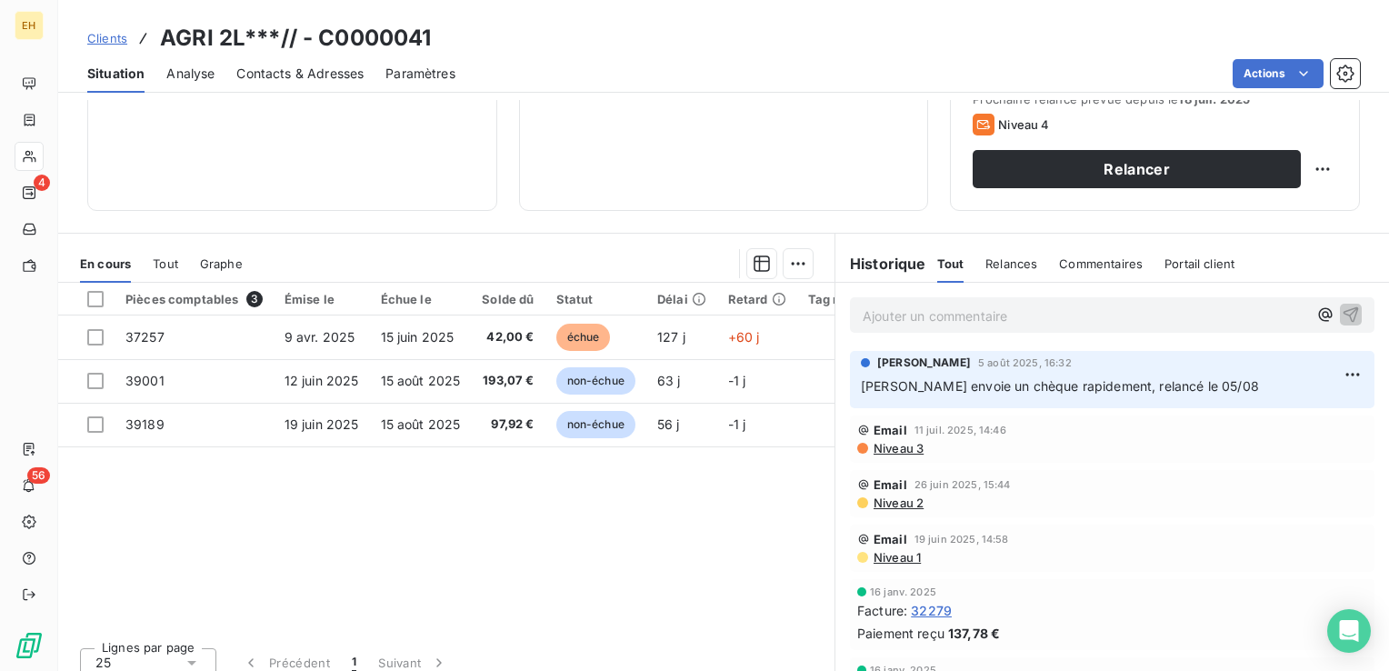
click at [898, 442] on span "Niveau 3" at bounding box center [898, 448] width 52 height 15
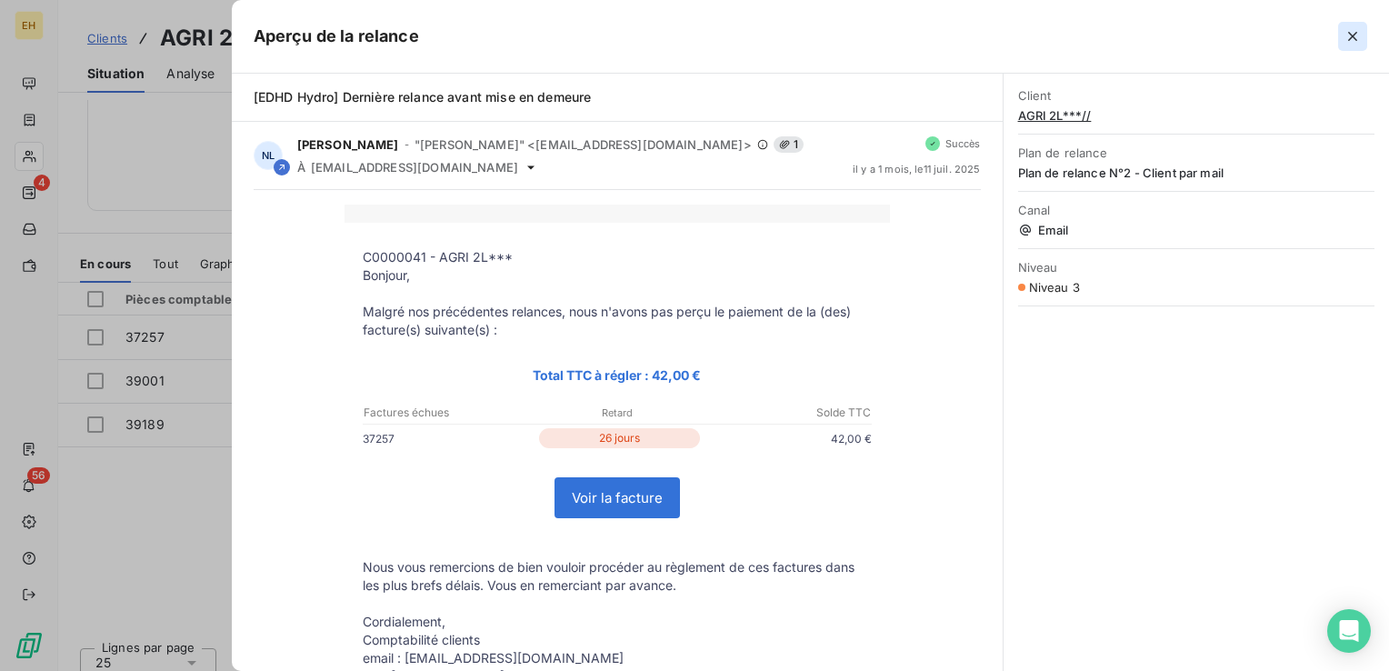
click at [1360, 39] on icon "button" at bounding box center [1353, 36] width 18 height 18
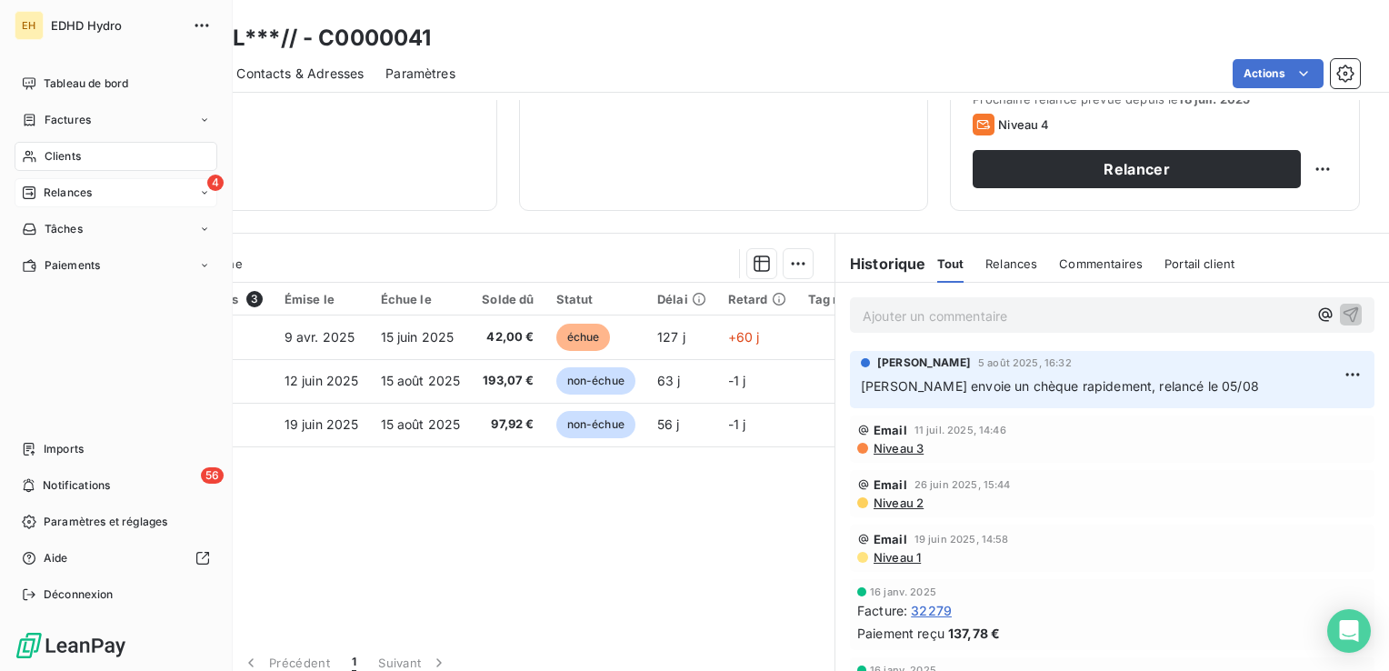
click at [54, 198] on span "Relances" at bounding box center [68, 193] width 48 height 16
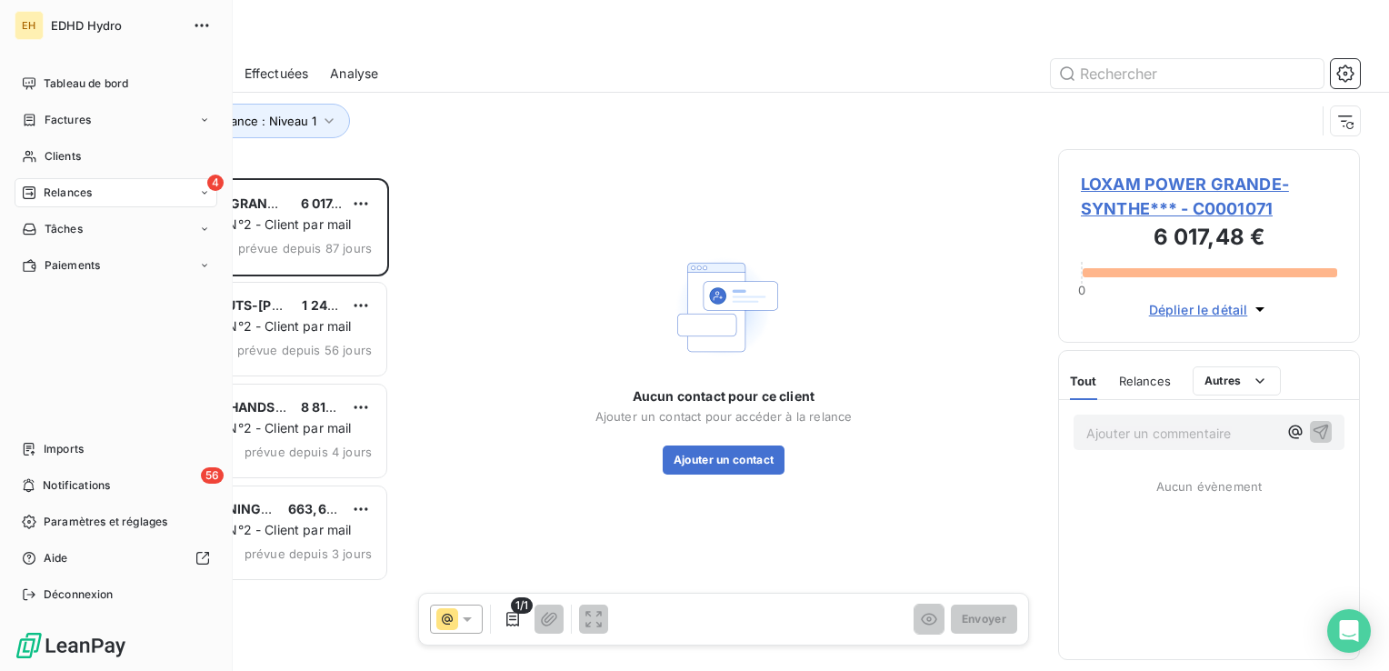
scroll to position [479, 287]
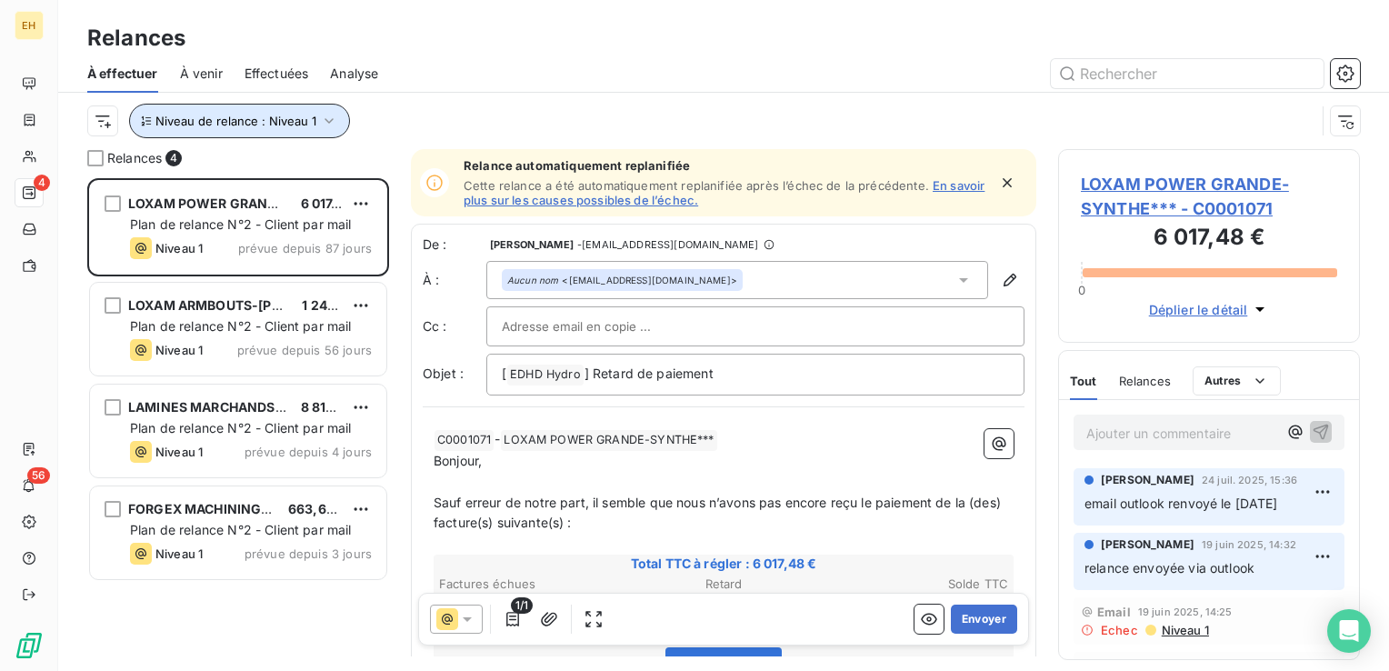
click at [324, 122] on icon "button" at bounding box center [329, 121] width 18 height 18
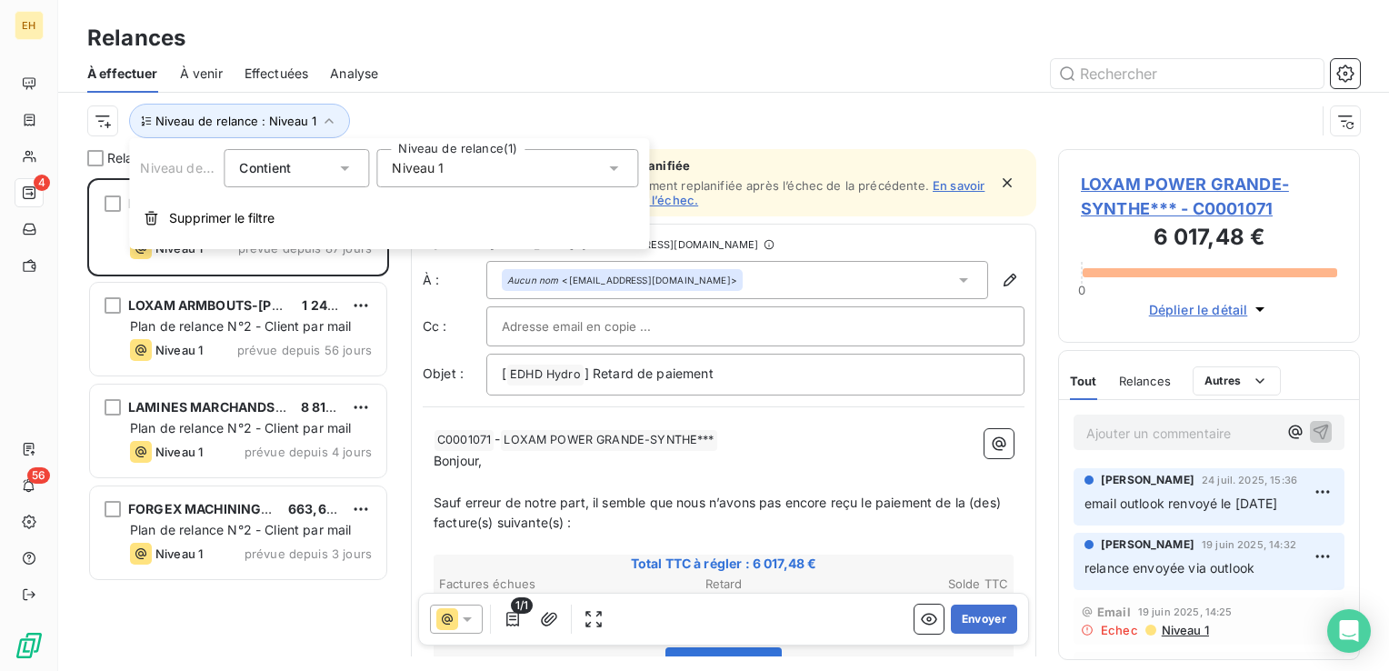
click at [406, 179] on div "Niveau 1" at bounding box center [507, 168] width 262 height 38
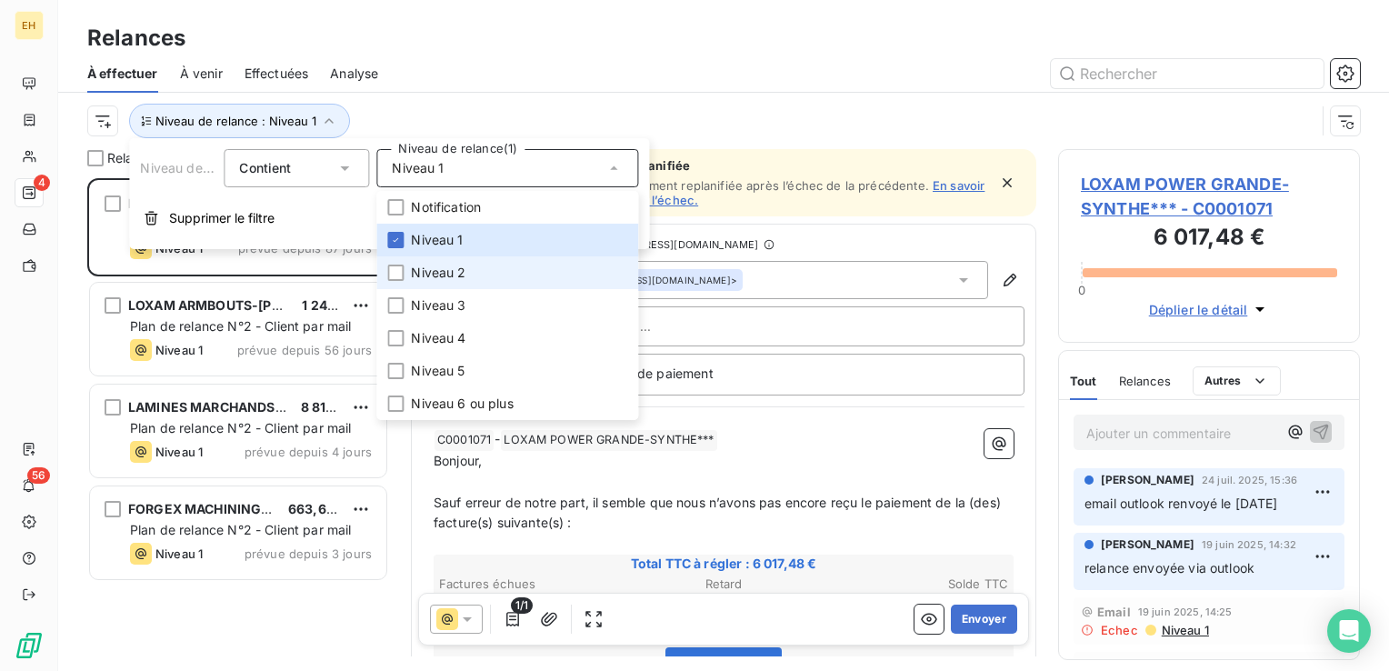
click at [423, 267] on span "Niveau 2" at bounding box center [438, 273] width 55 height 18
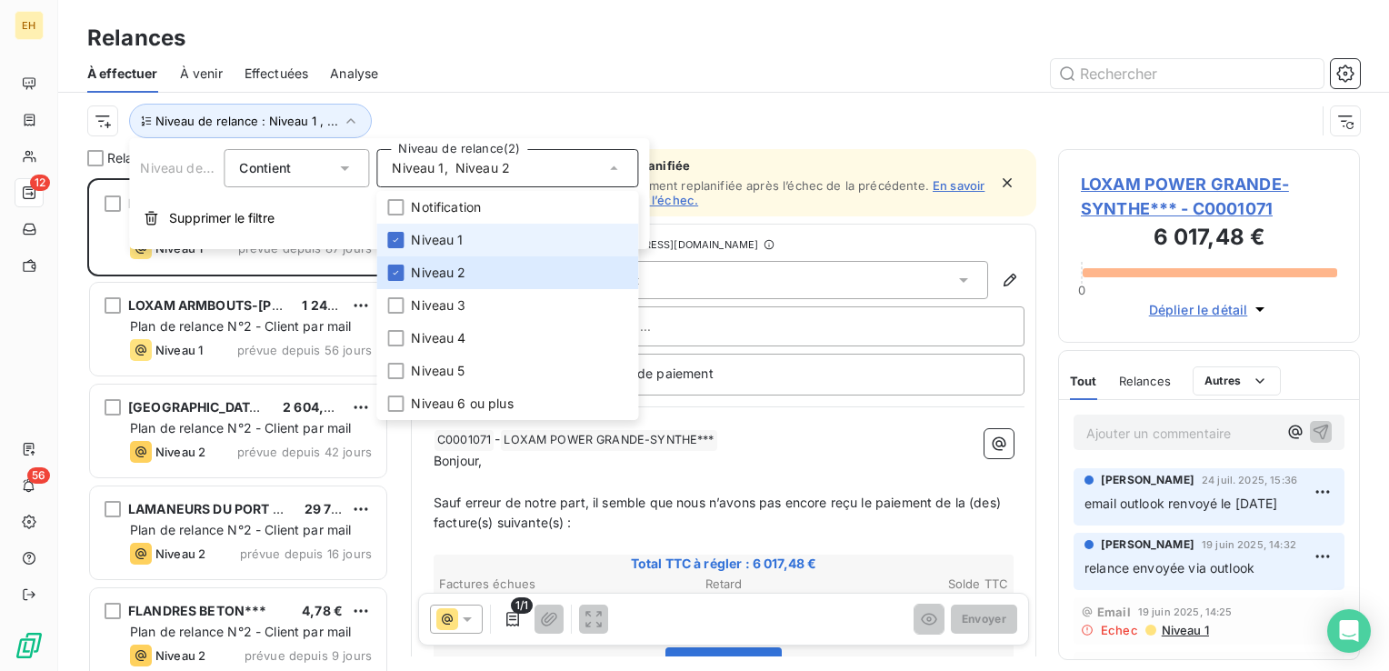
click at [426, 236] on span "Niveau 1" at bounding box center [437, 240] width 52 height 18
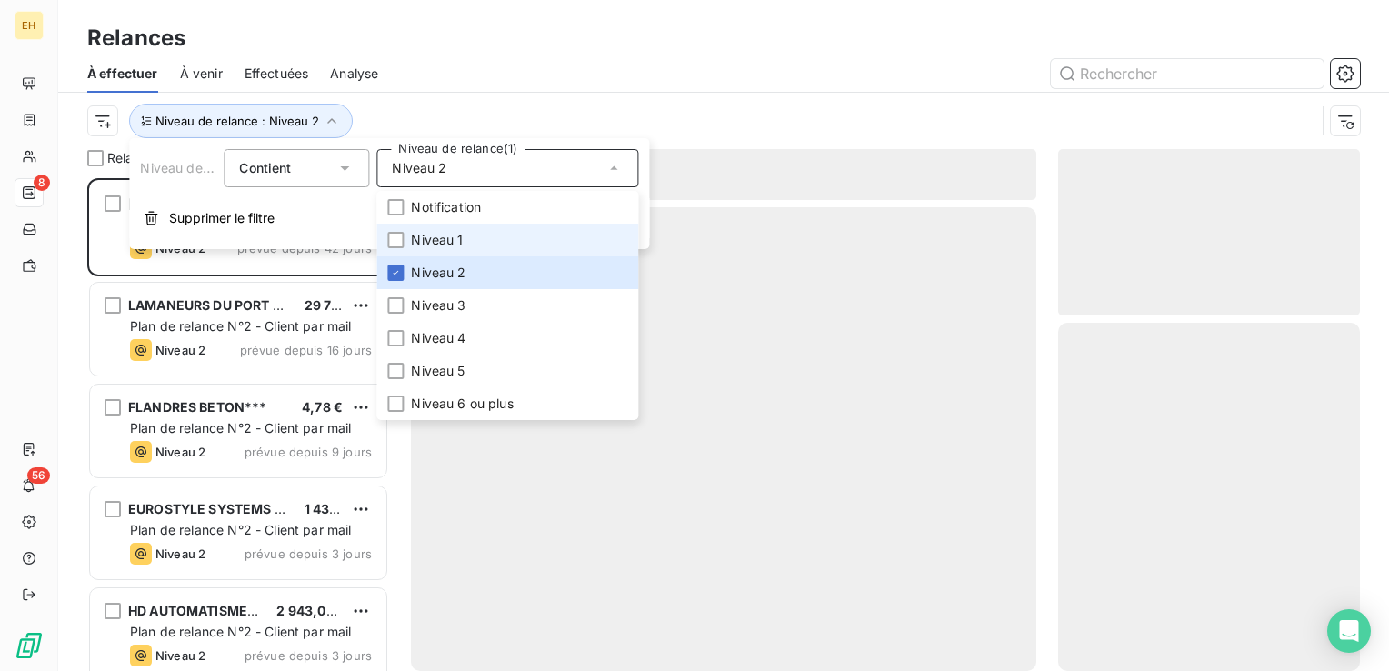
scroll to position [479, 287]
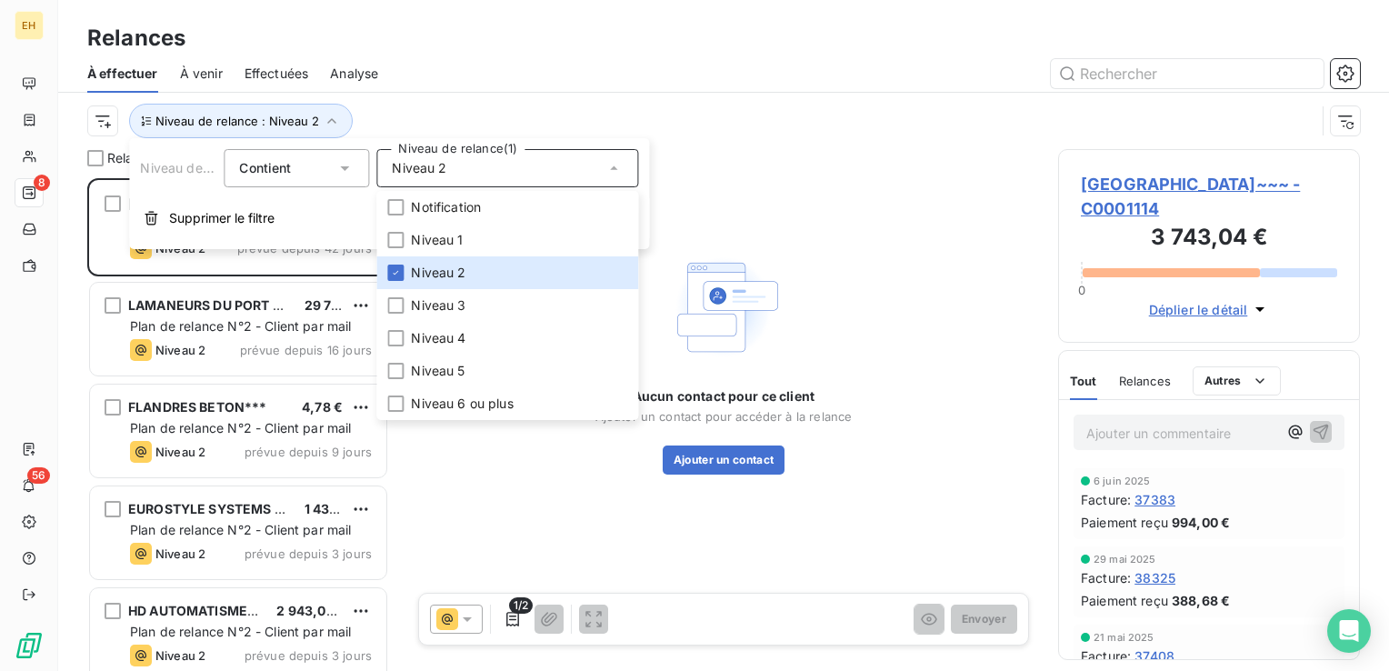
click at [407, 84] on div at bounding box center [880, 73] width 960 height 29
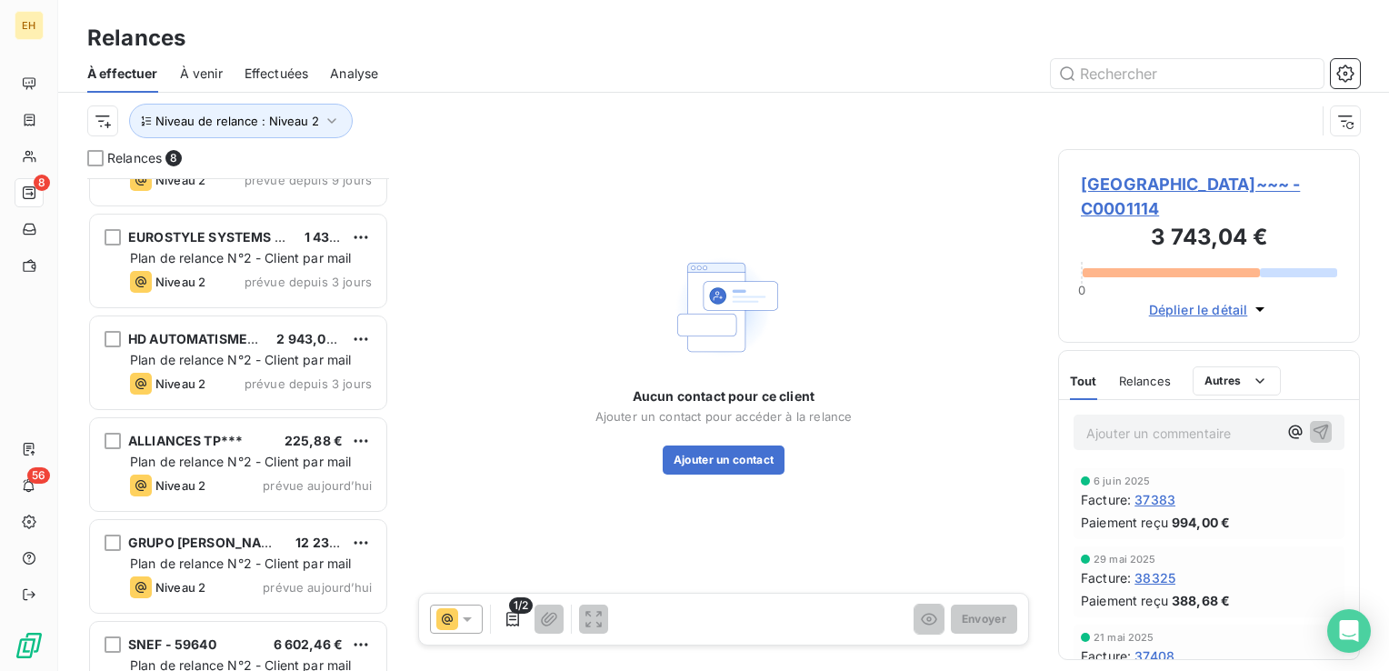
scroll to position [322, 0]
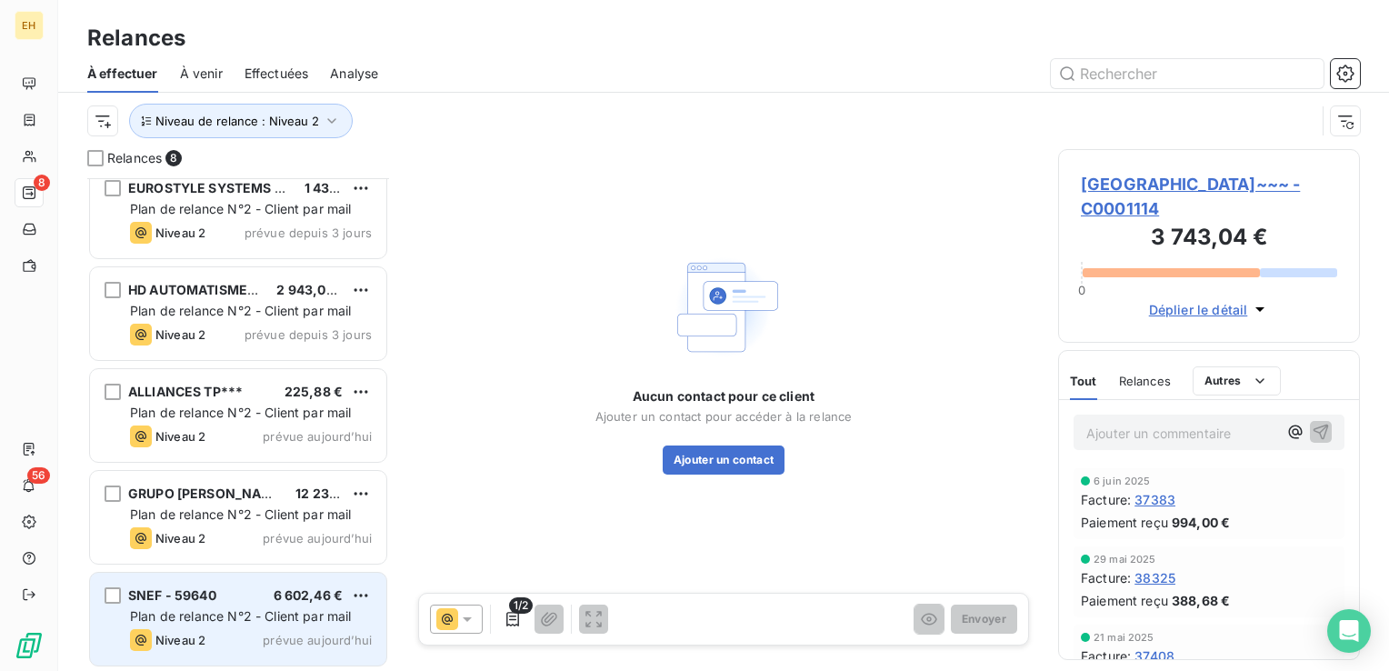
click at [314, 638] on span "prévue aujourd’hui" at bounding box center [317, 640] width 109 height 15
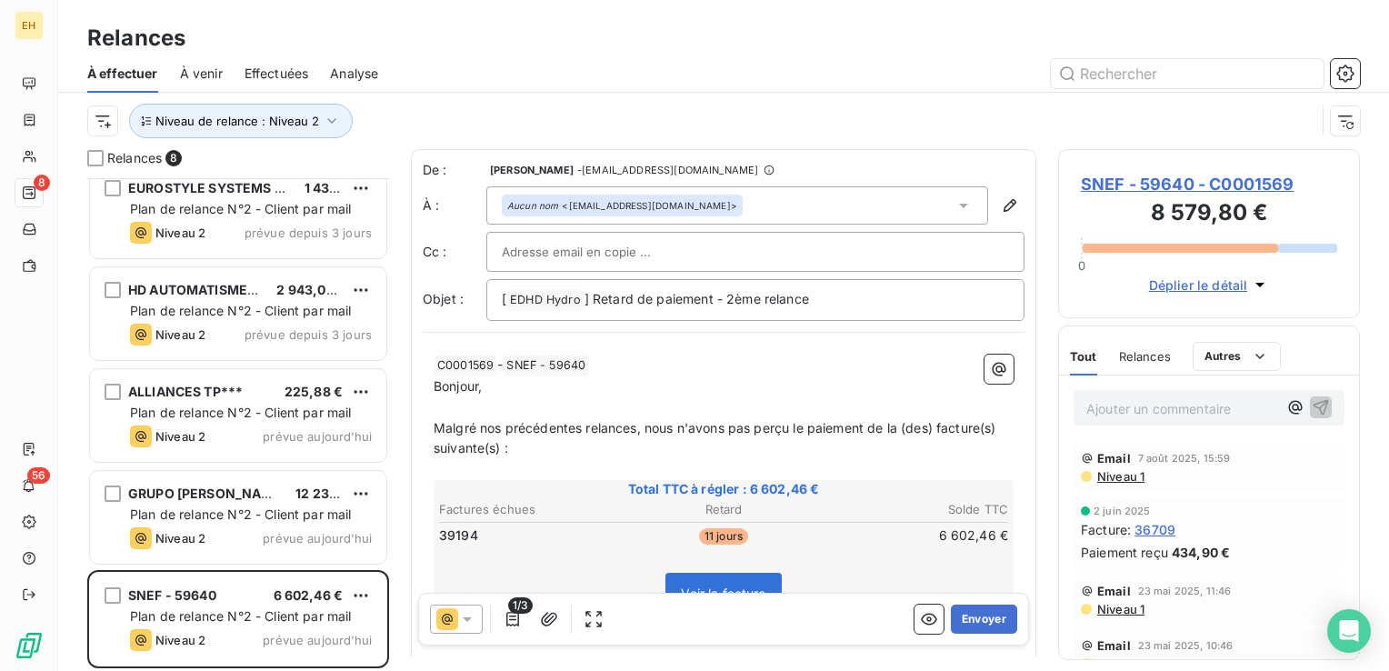
click at [627, 45] on div "Relances" at bounding box center [723, 38] width 1331 height 33
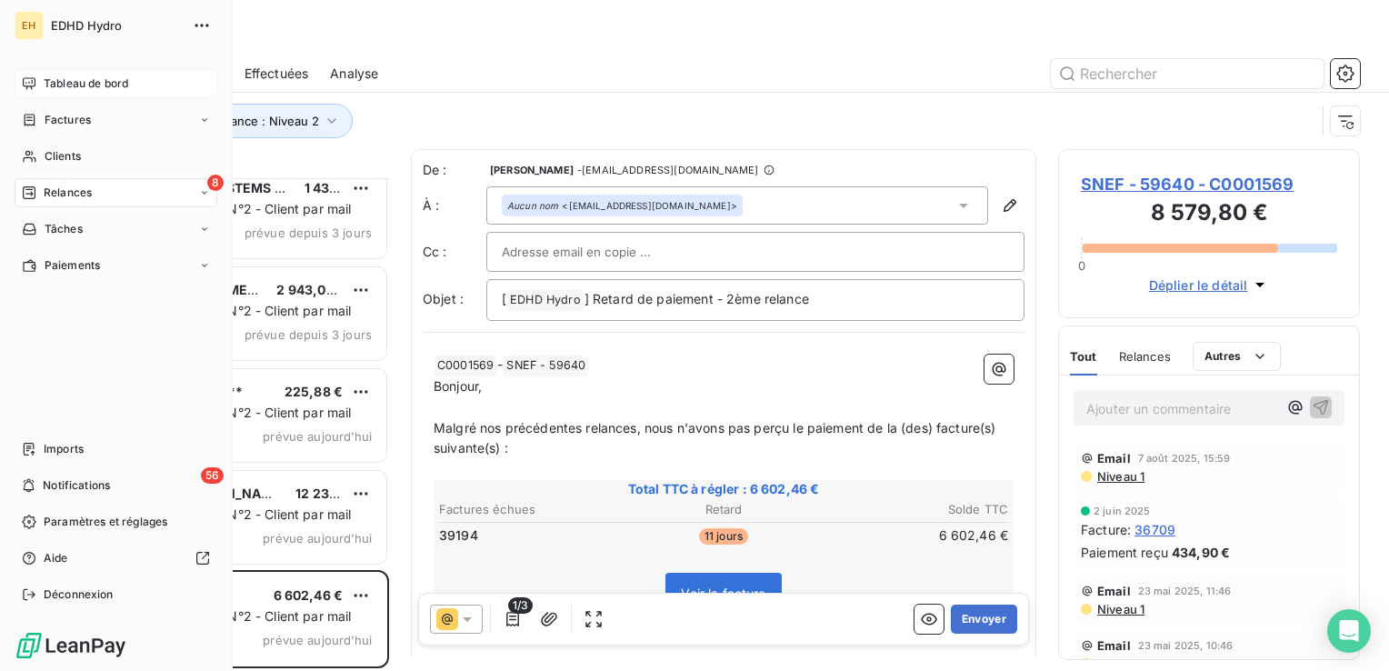
click at [80, 82] on span "Tableau de bord" at bounding box center [86, 83] width 85 height 16
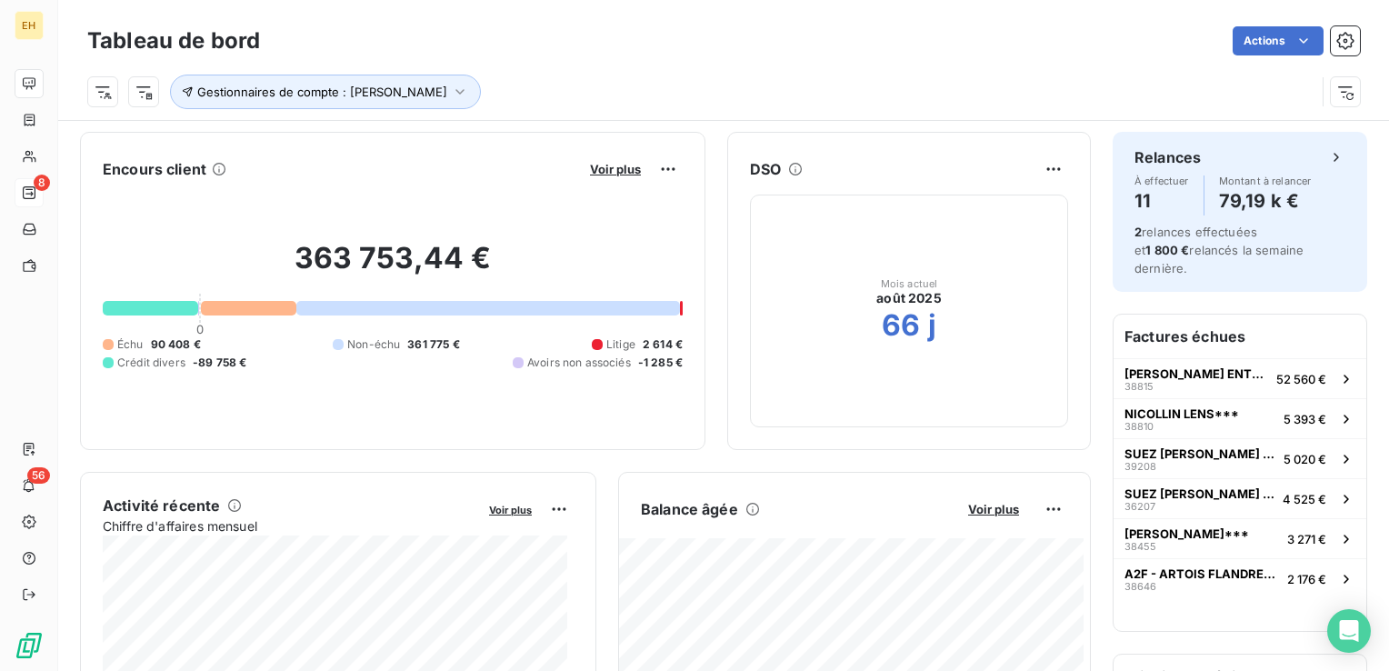
scroll to position [91, 0]
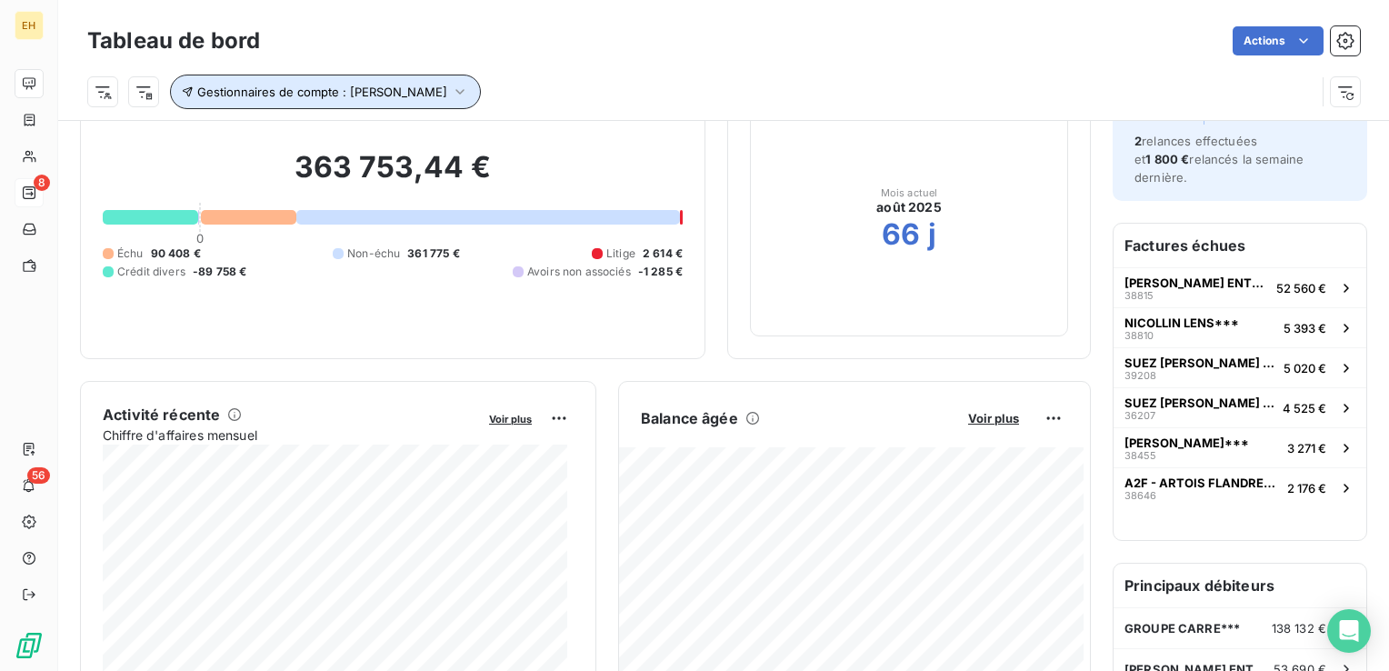
click at [467, 92] on icon "button" at bounding box center [460, 92] width 18 height 18
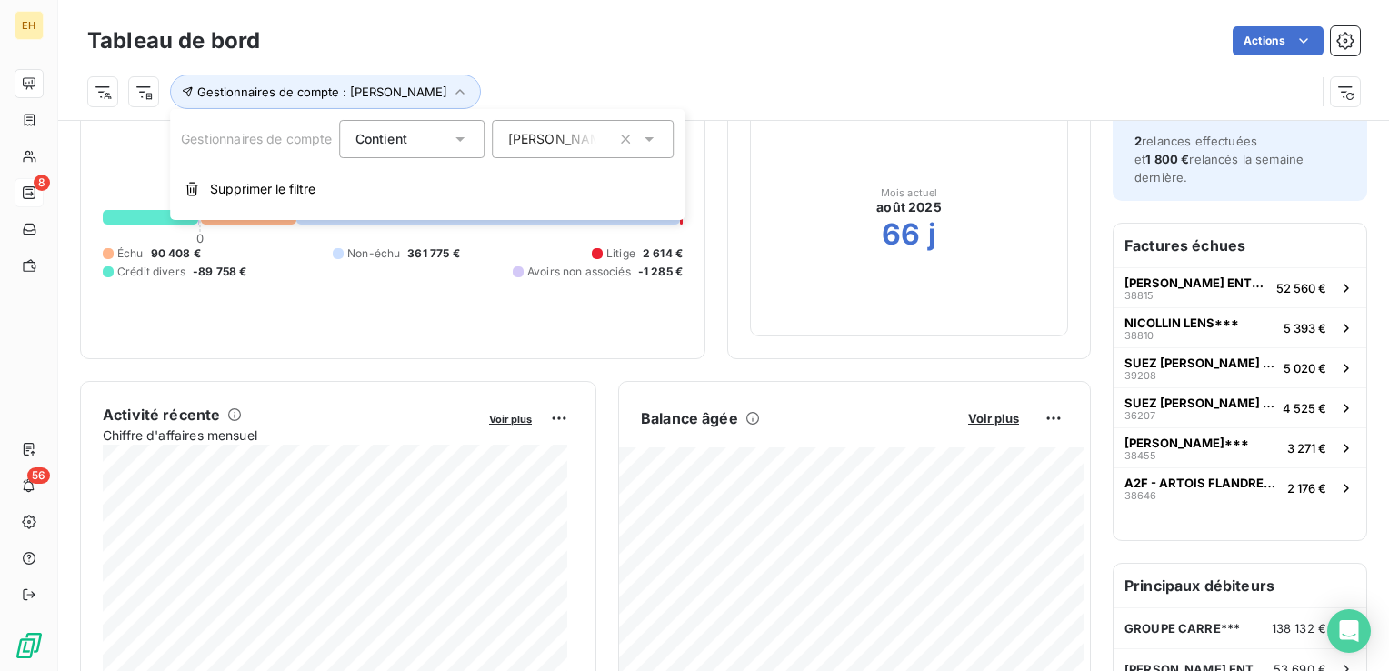
click at [636, 140] on icon "button" at bounding box center [626, 139] width 18 height 18
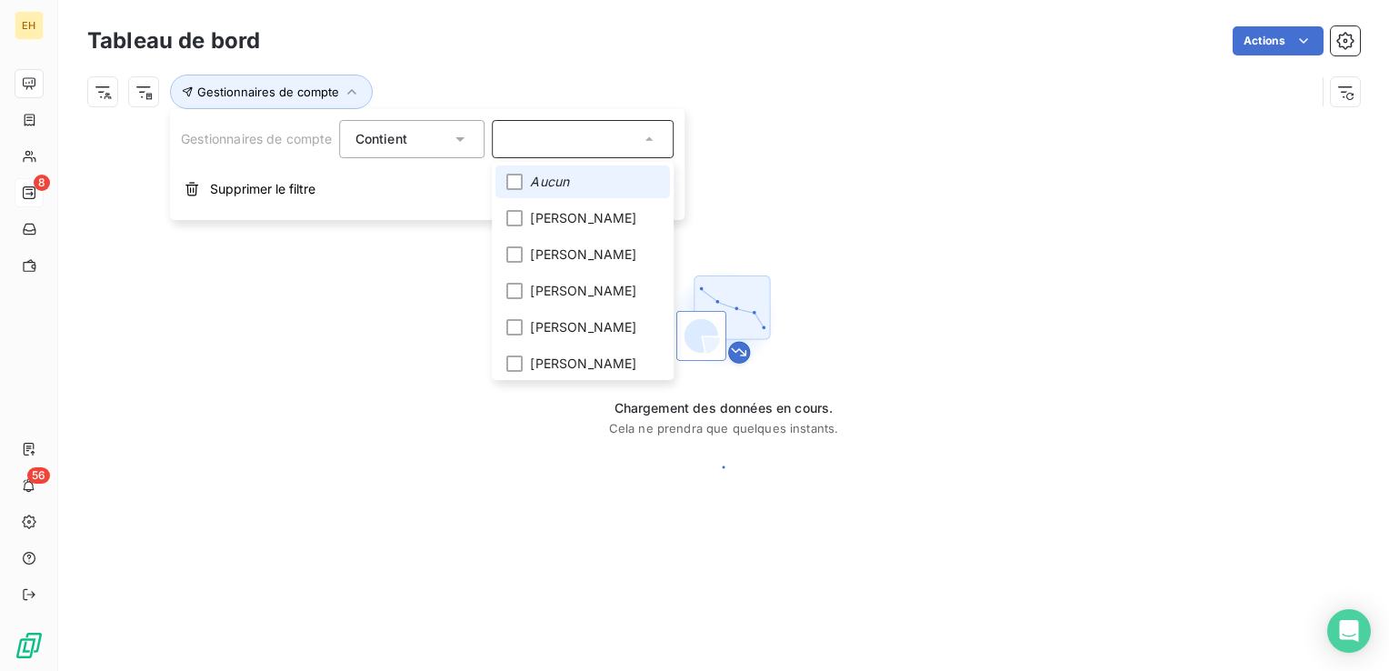
scroll to position [0, 0]
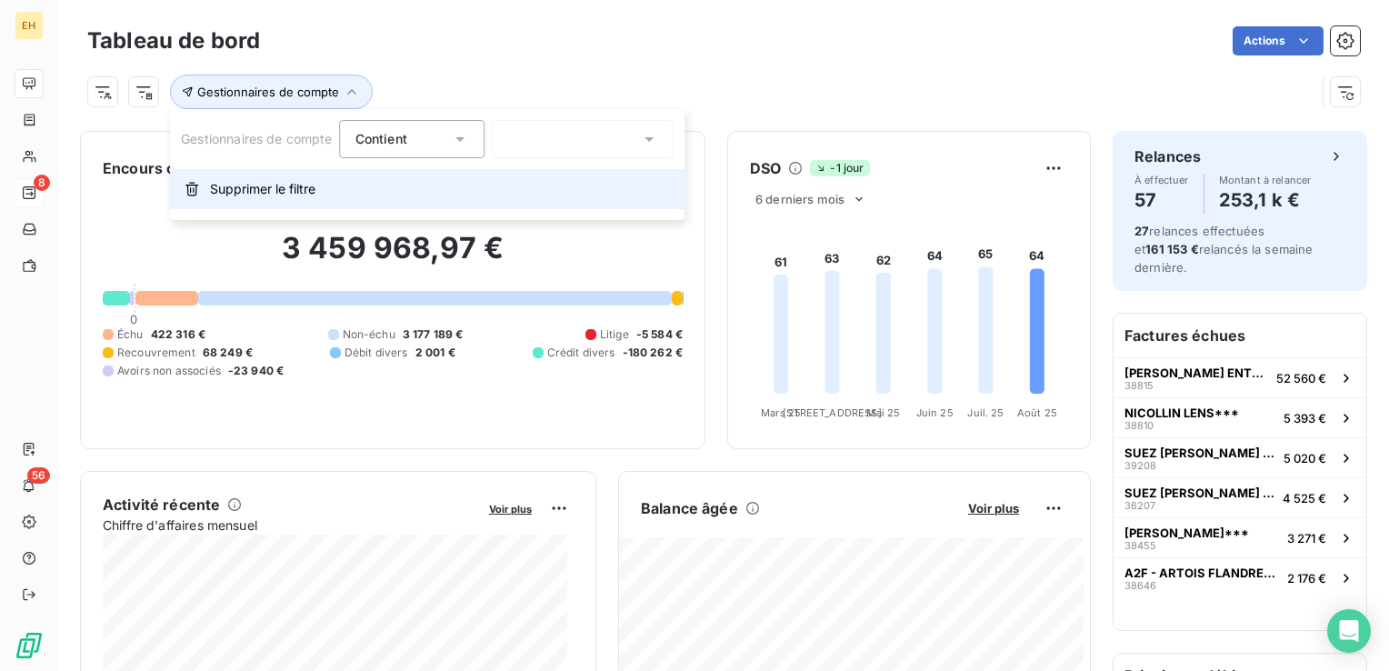
click at [280, 186] on span "Supprimer le filtre" at bounding box center [262, 189] width 105 height 18
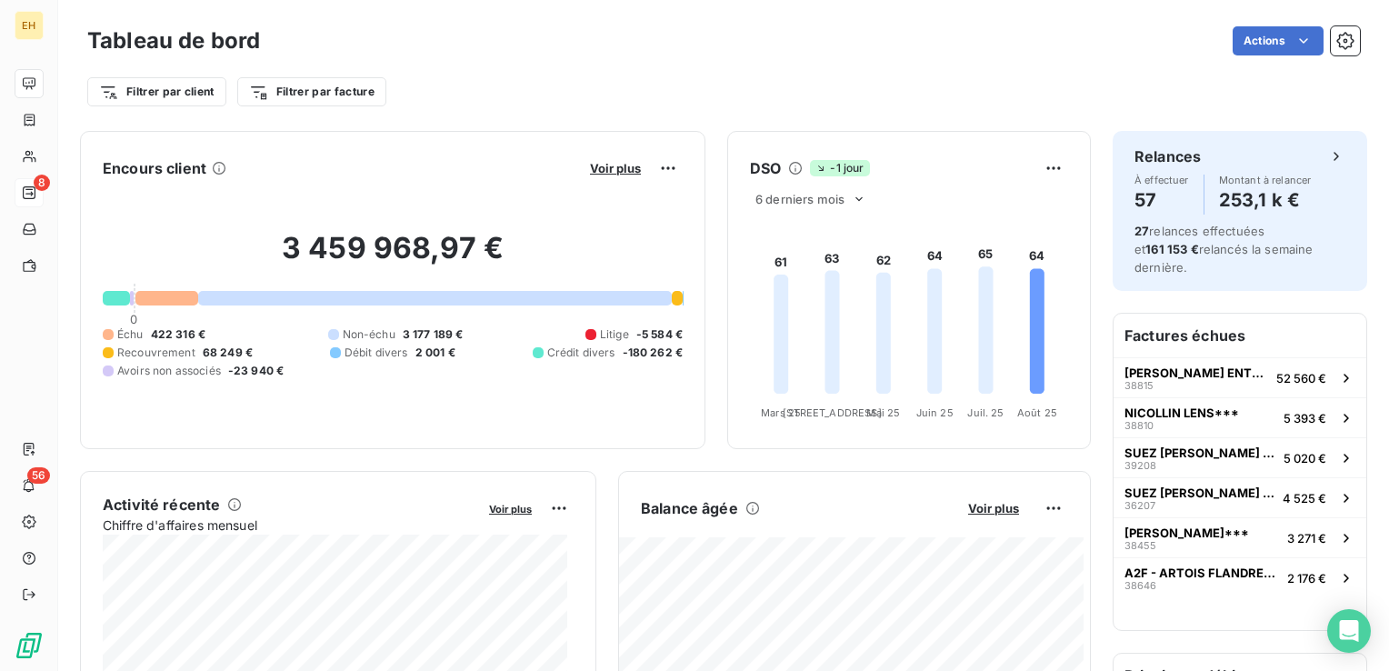
click at [280, 186] on div "3 459 968,97 € 0 Échu 422 316 € Non-échu 3 177 189 € Litige -5 584 € Recouvreme…" at bounding box center [393, 305] width 580 height 244
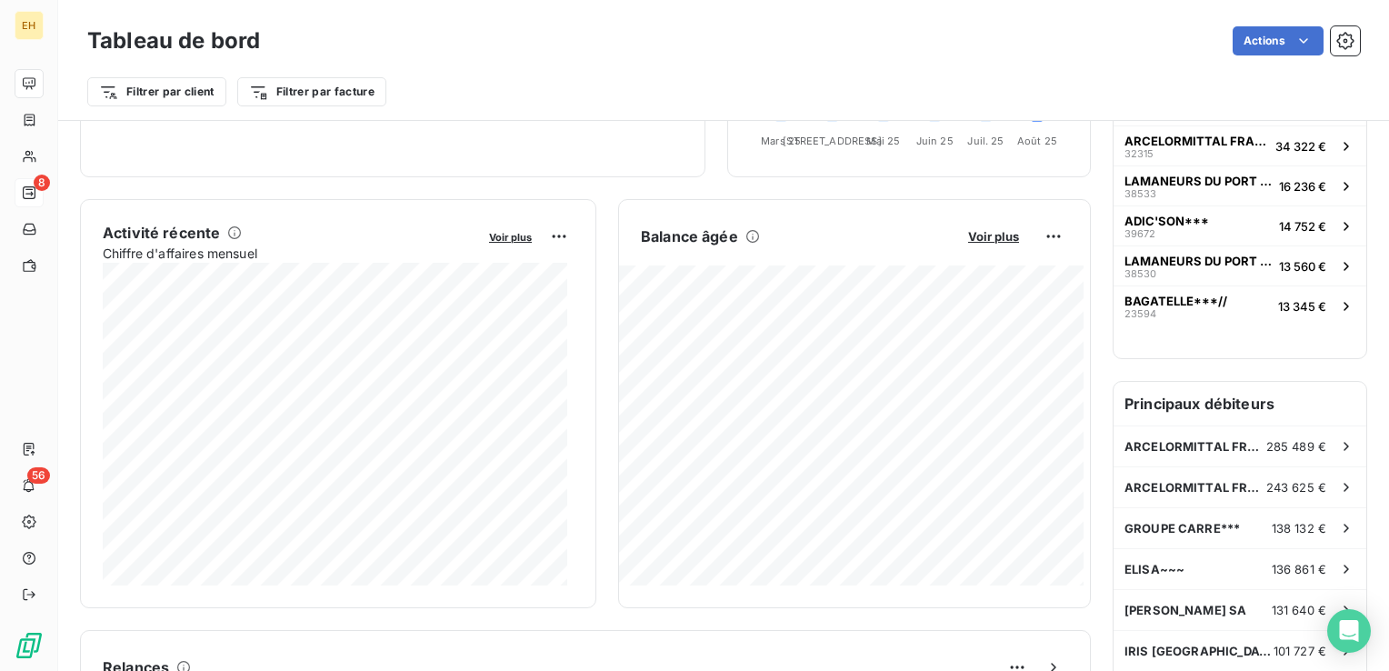
scroll to position [364, 0]
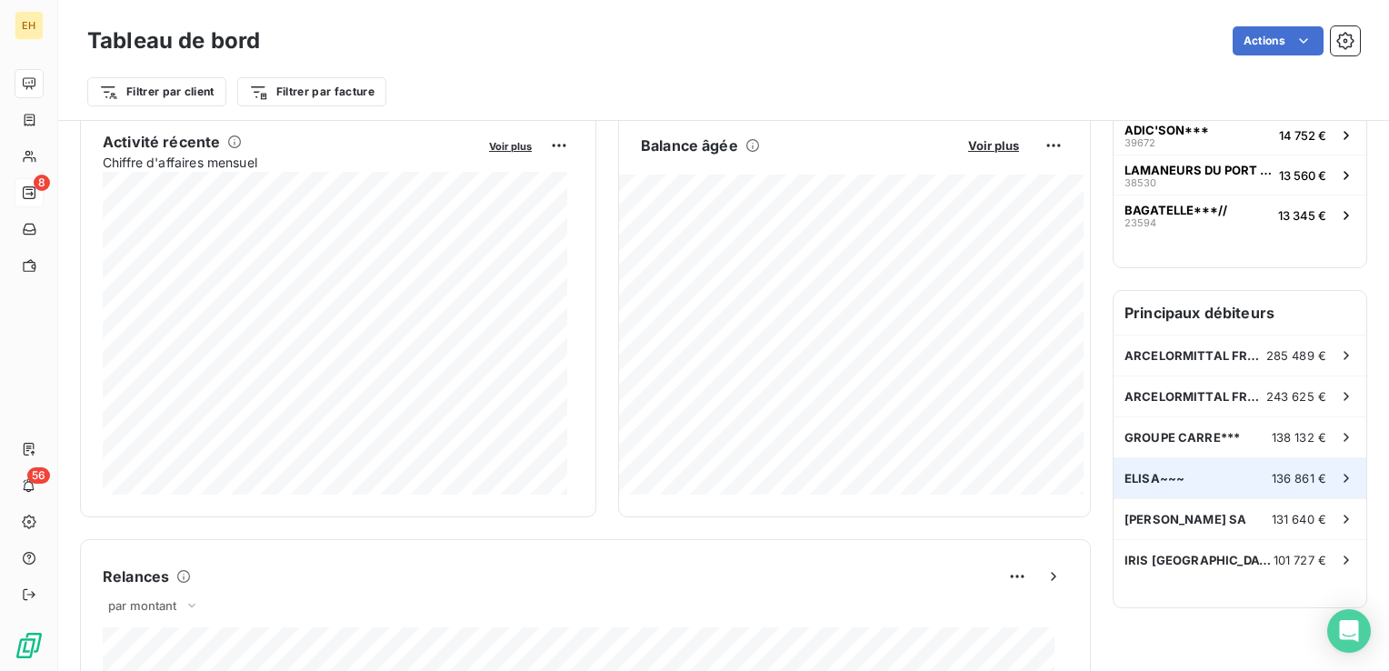
click at [1125, 471] on span "ELISA~~~" at bounding box center [1155, 478] width 60 height 15
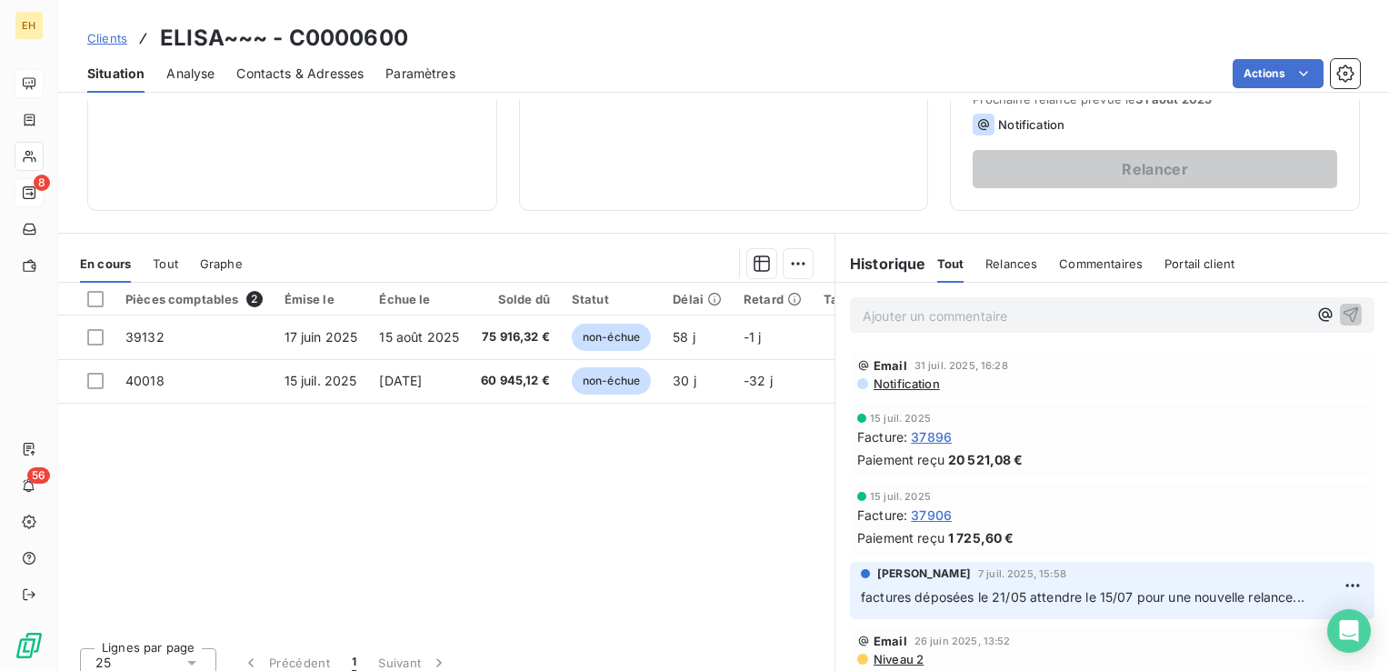
scroll to position [287, 0]
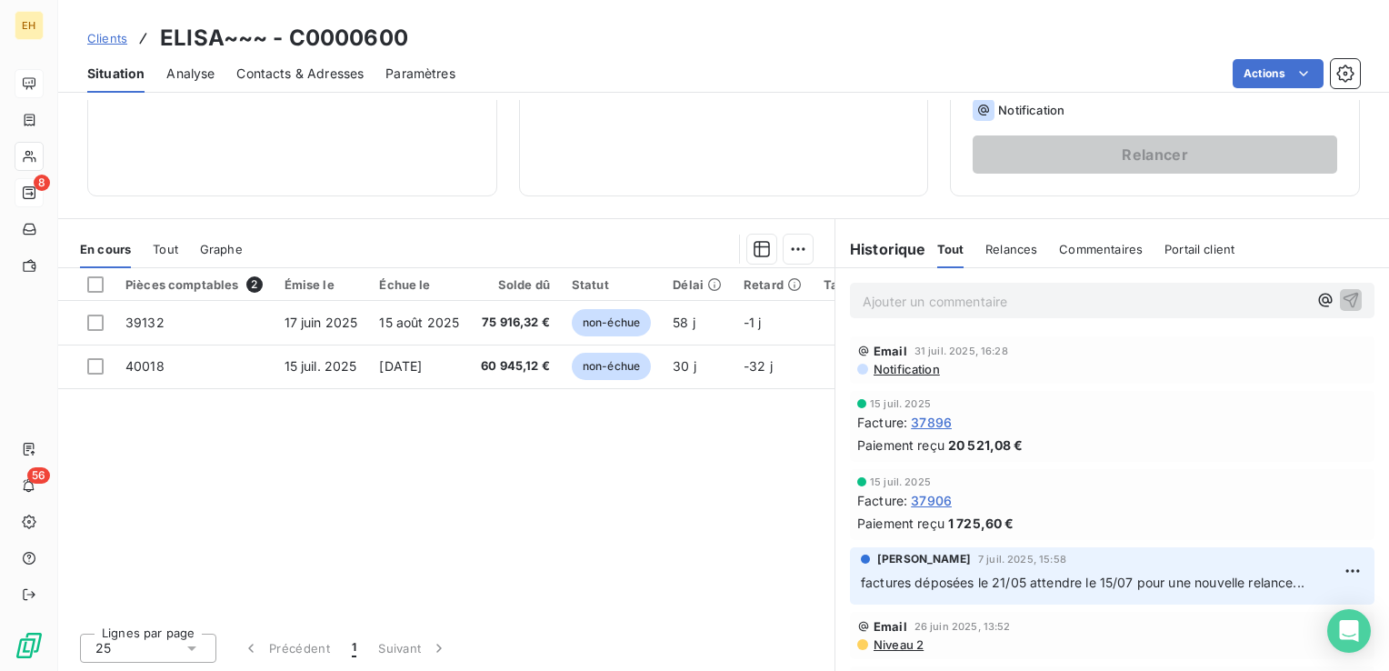
click at [924, 364] on span "Notification" at bounding box center [906, 369] width 68 height 15
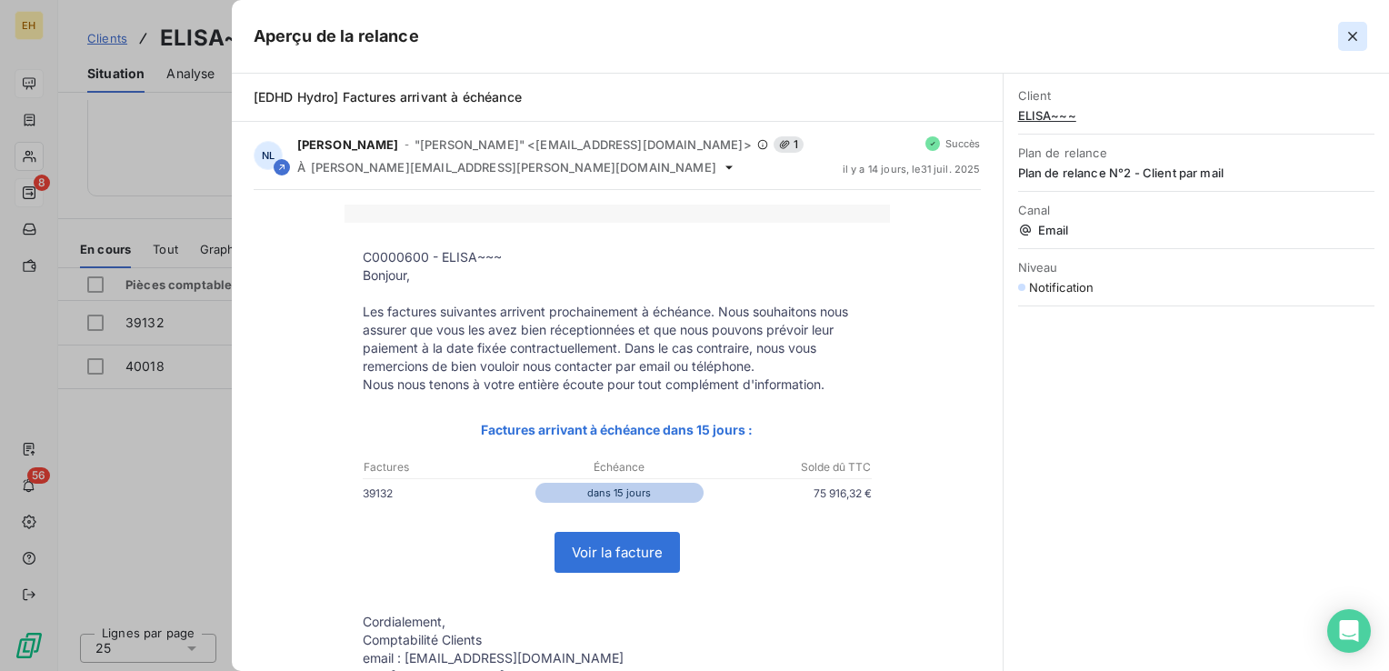
click at [1352, 38] on icon "button" at bounding box center [1353, 36] width 18 height 18
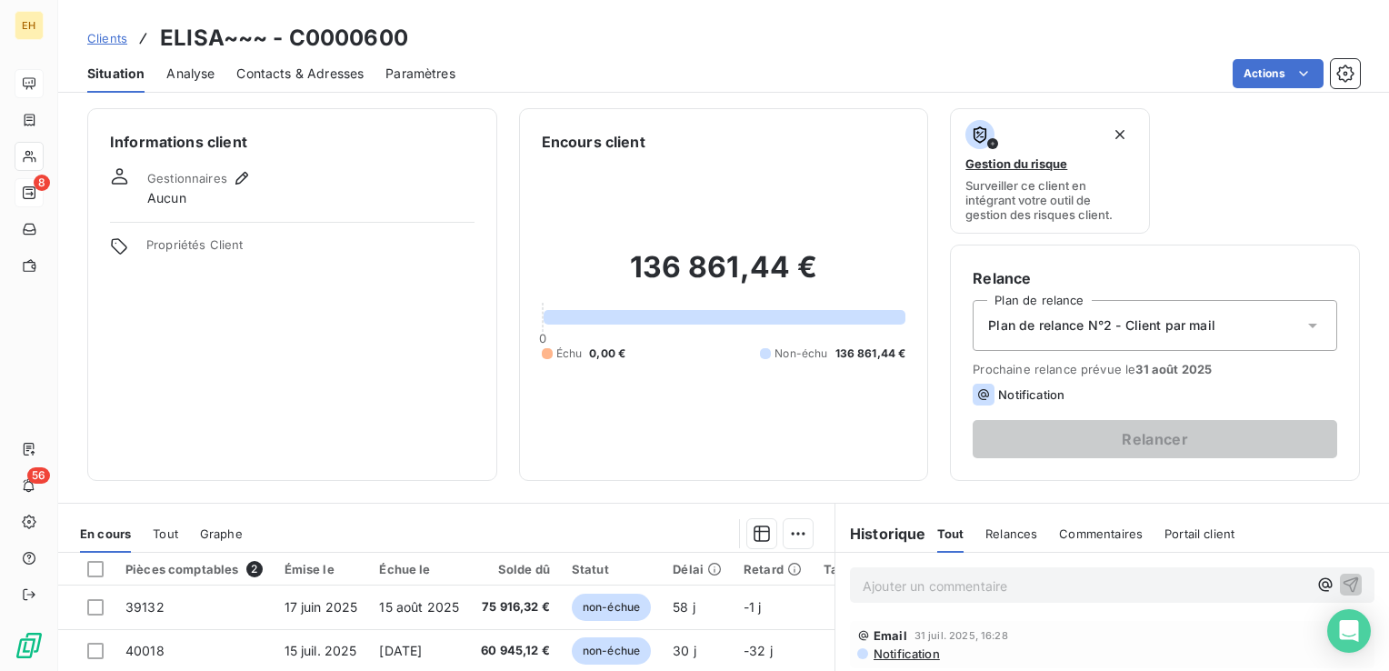
scroll to position [0, 0]
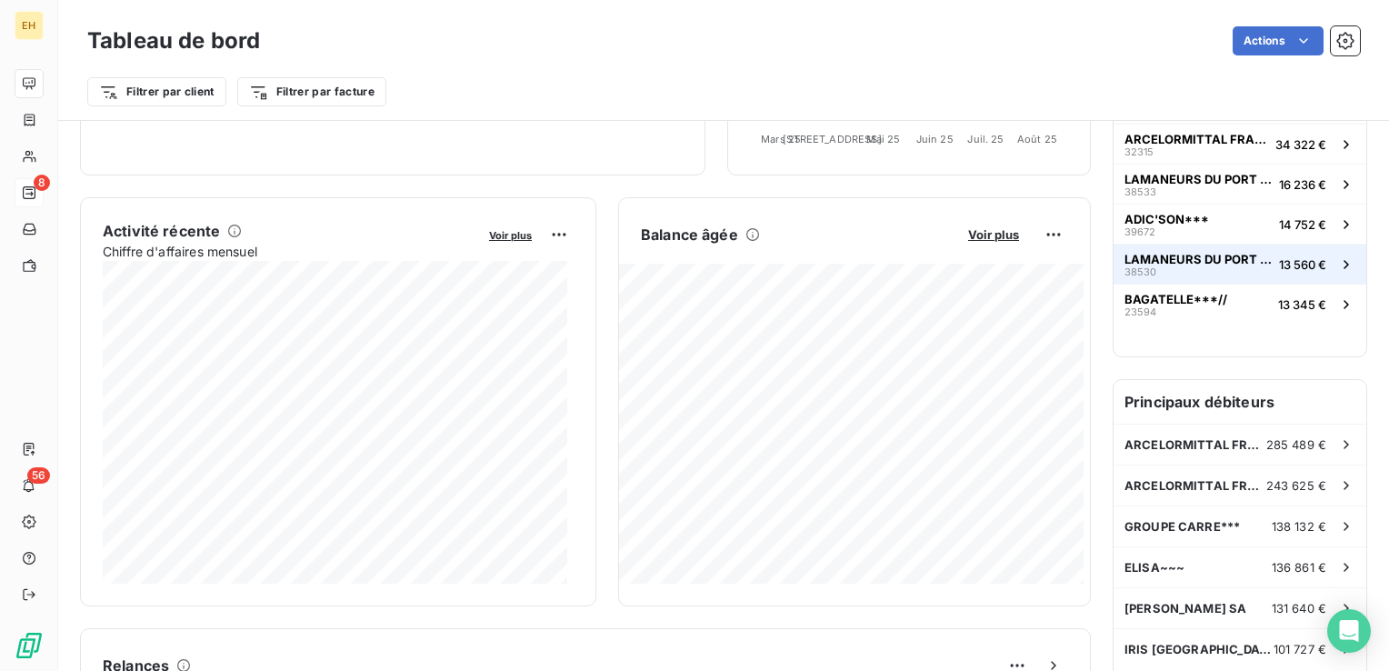
scroll to position [365, 0]
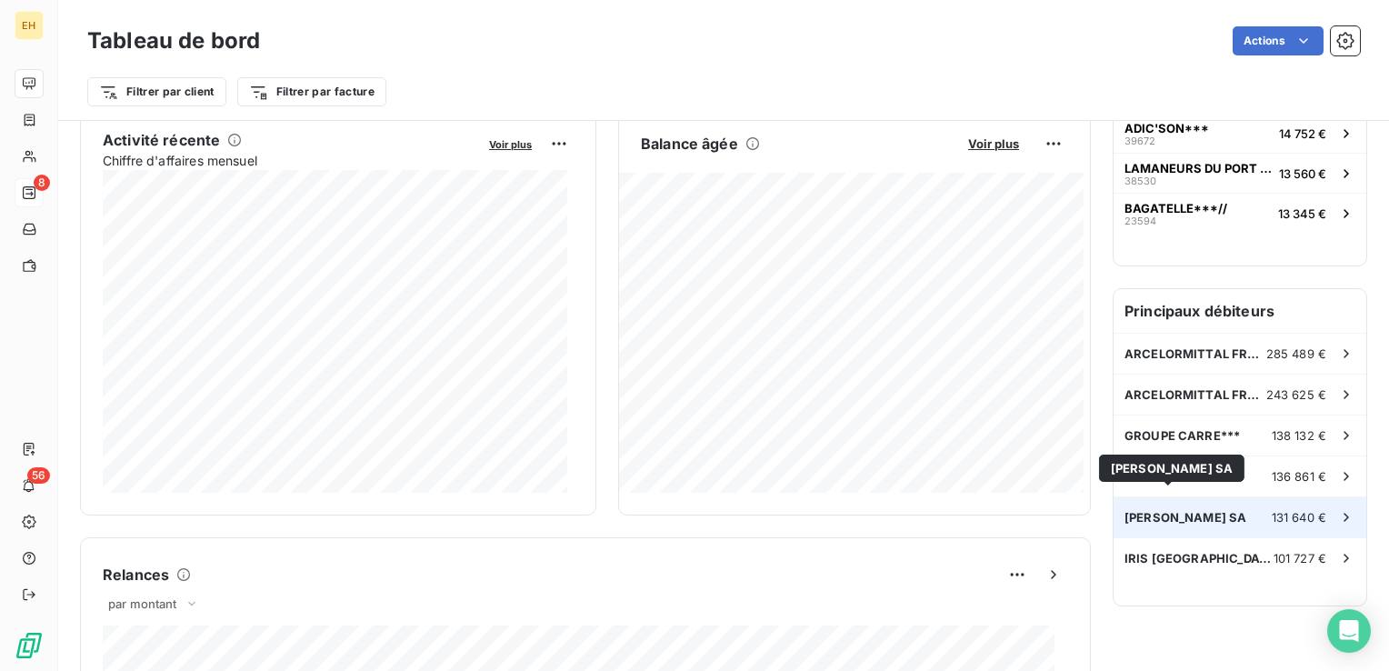
click at [1161, 510] on span "[PERSON_NAME] SA" at bounding box center [1186, 517] width 122 height 15
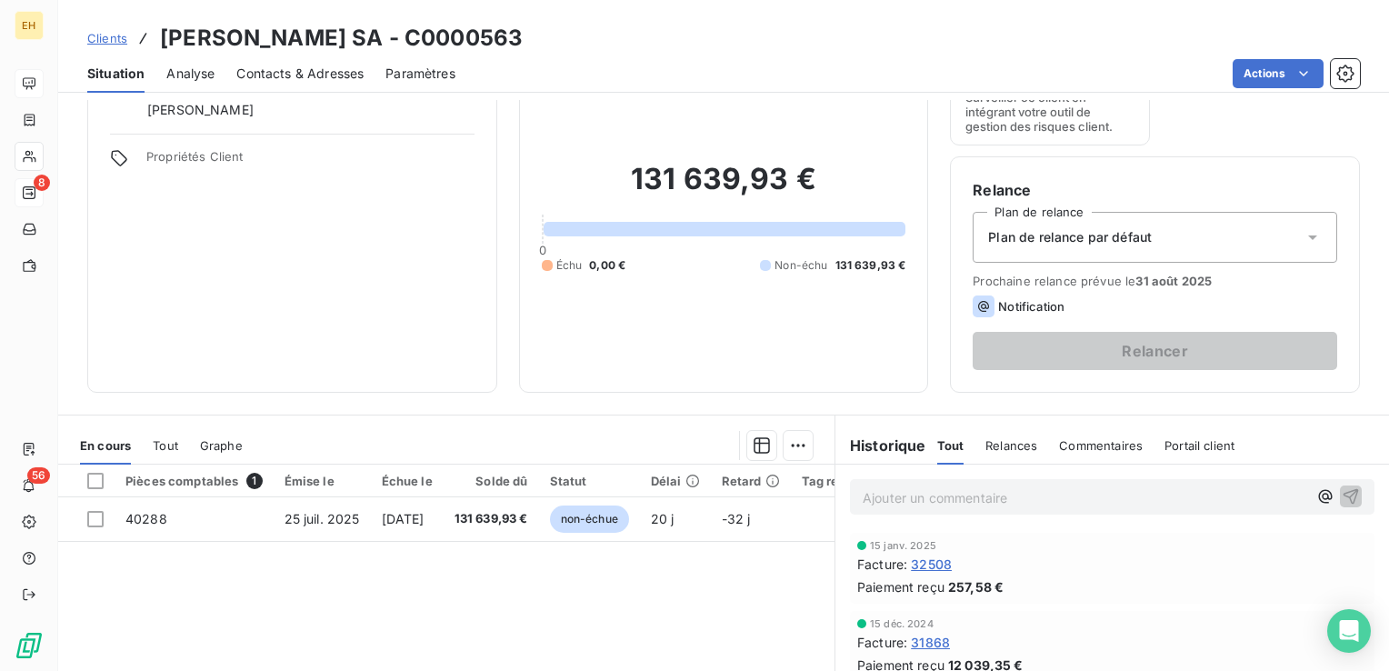
scroll to position [273, 0]
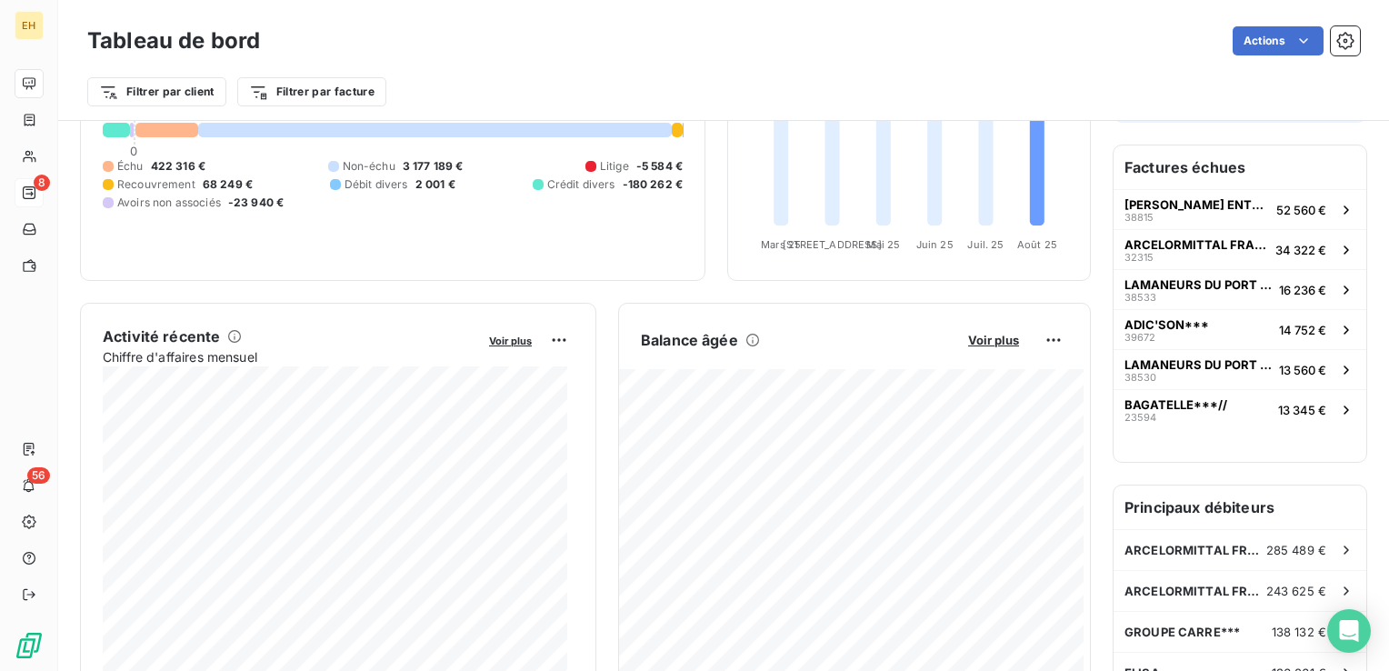
scroll to position [273, 0]
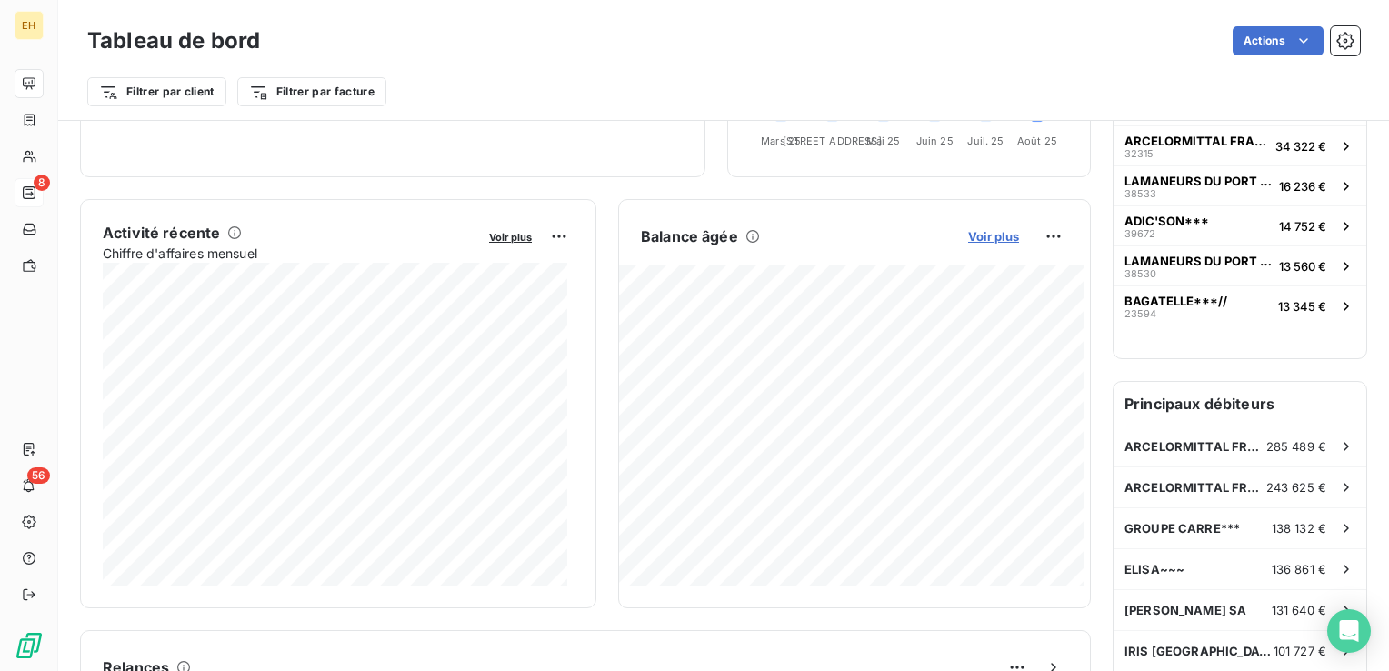
click at [985, 240] on span "Voir plus" at bounding box center [993, 236] width 51 height 15
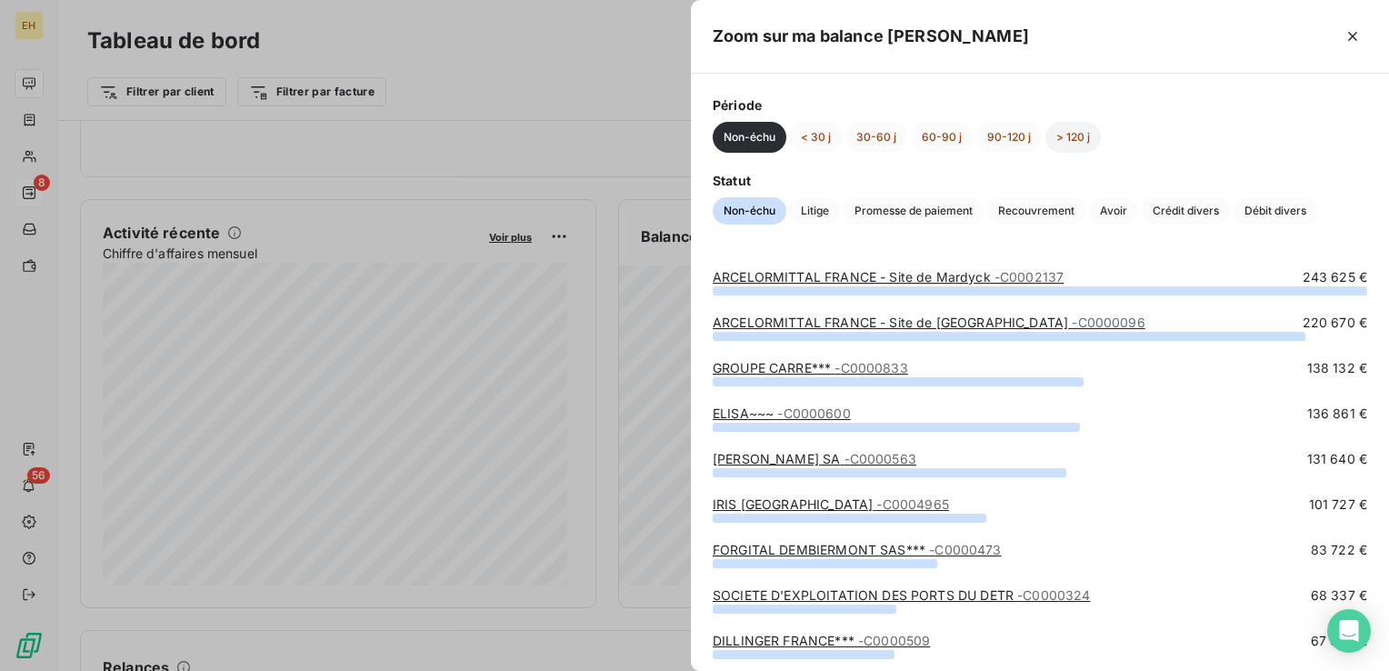
click at [1075, 136] on button "> 120 j" at bounding box center [1073, 137] width 55 height 31
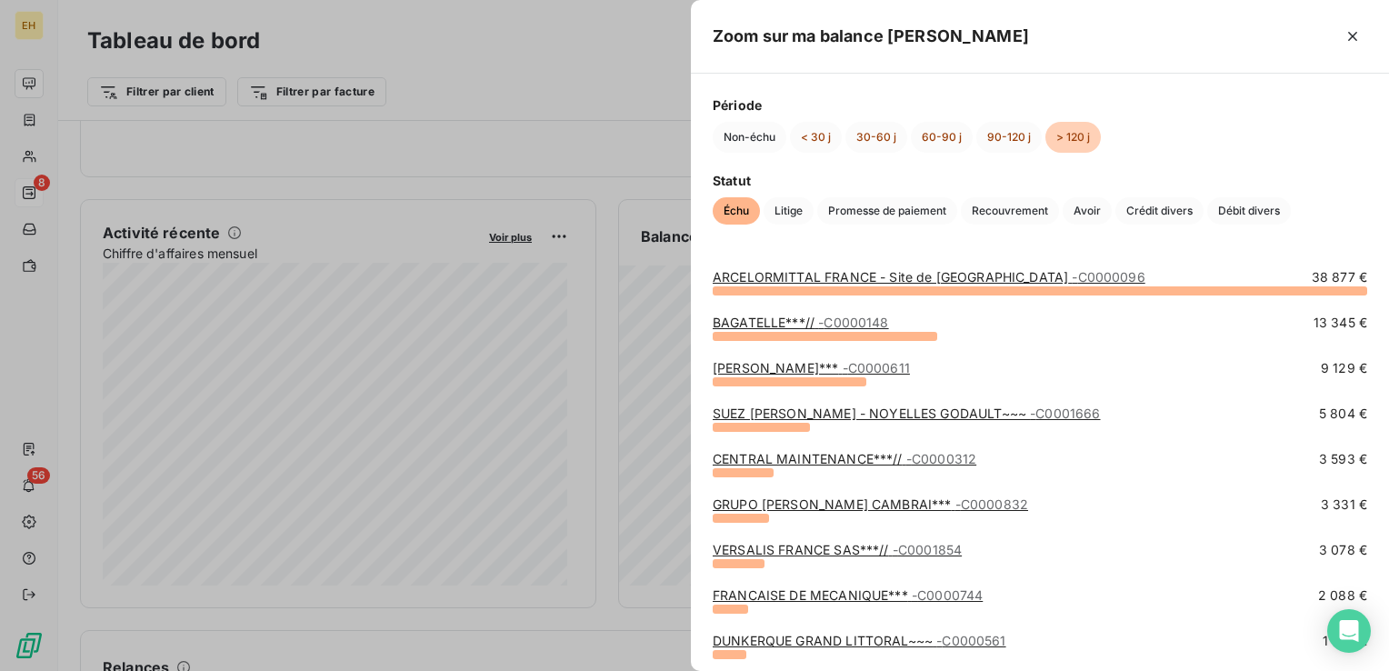
scroll to position [0, 0]
click at [1362, 37] on button "button" at bounding box center [1352, 36] width 29 height 29
